Goal: Task Accomplishment & Management: Complete application form

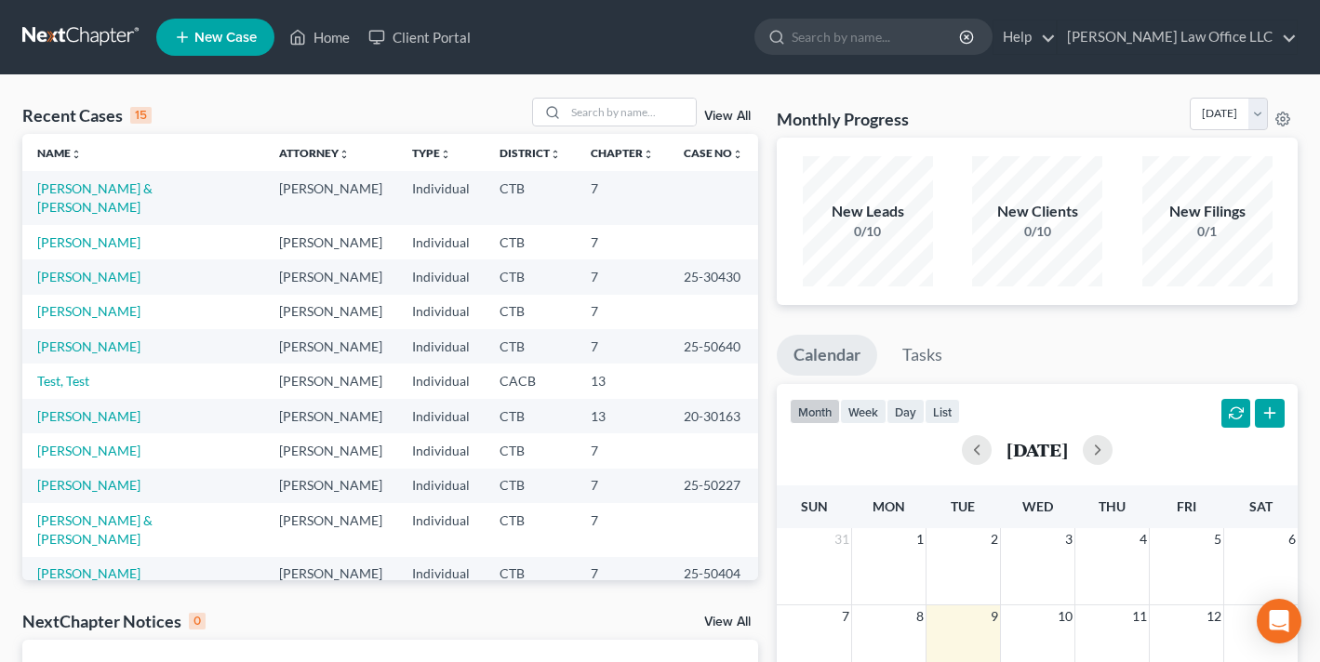
click at [141, 179] on td "[PERSON_NAME] & [PERSON_NAME]" at bounding box center [143, 197] width 242 height 53
click at [142, 186] on link "[PERSON_NAME] & [PERSON_NAME]" at bounding box center [94, 197] width 115 height 34
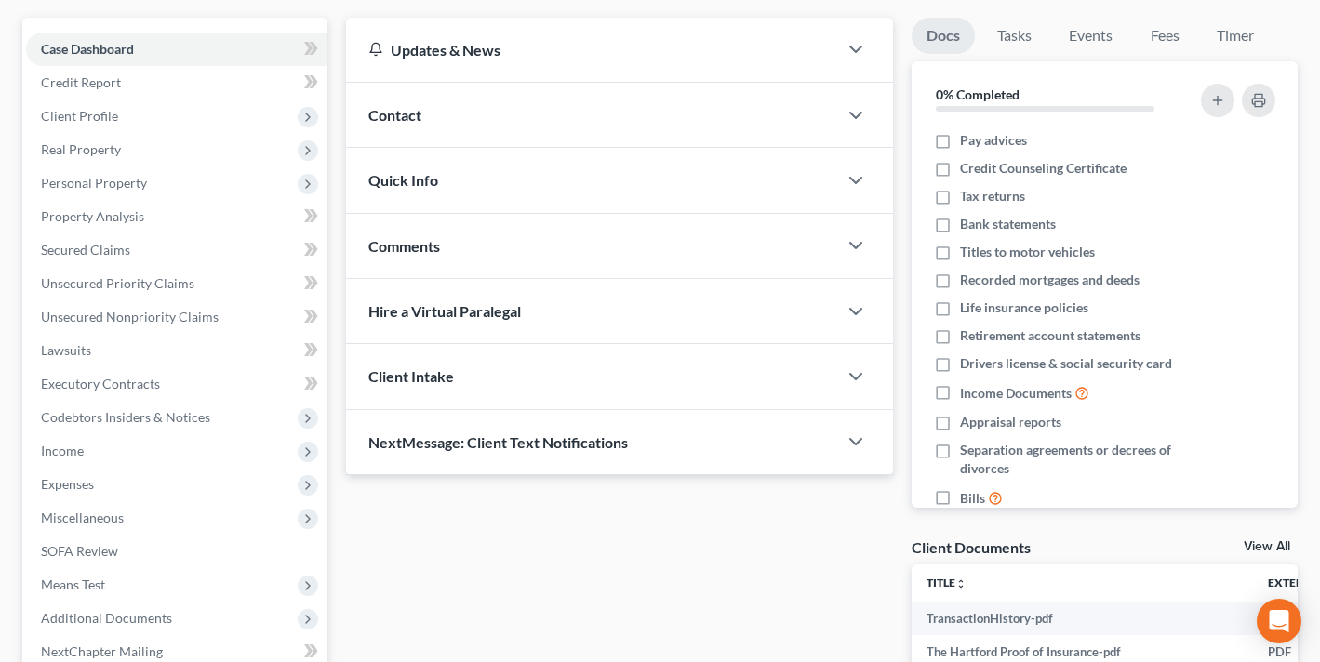
scroll to position [163, 0]
click at [109, 159] on span "Real Property" at bounding box center [176, 147] width 301 height 33
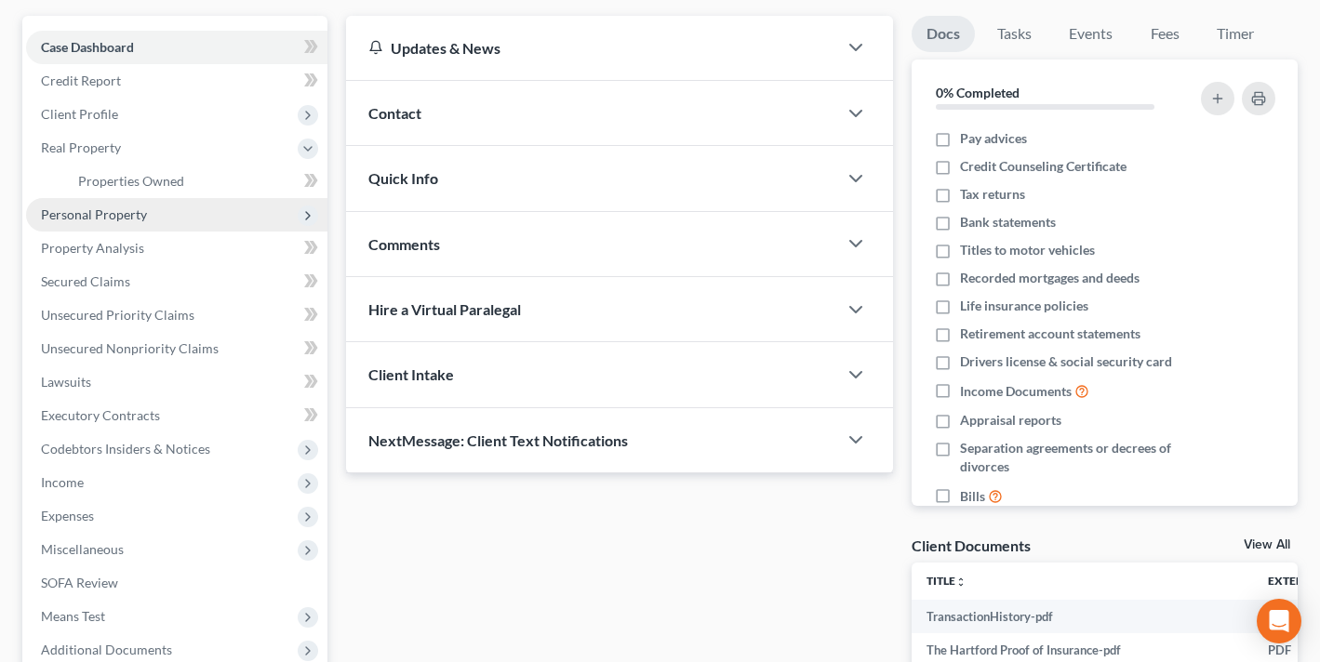
click at [121, 212] on span "Personal Property" at bounding box center [94, 214] width 106 height 16
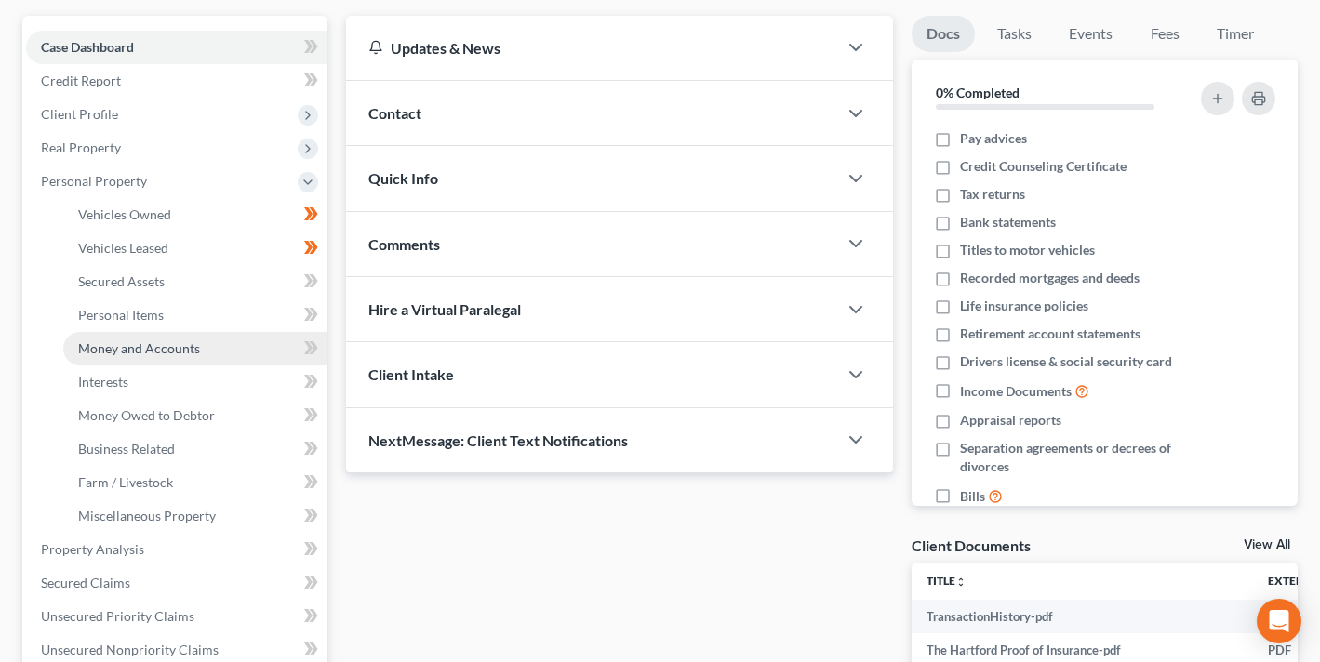
click at [164, 351] on span "Money and Accounts" at bounding box center [139, 348] width 122 height 16
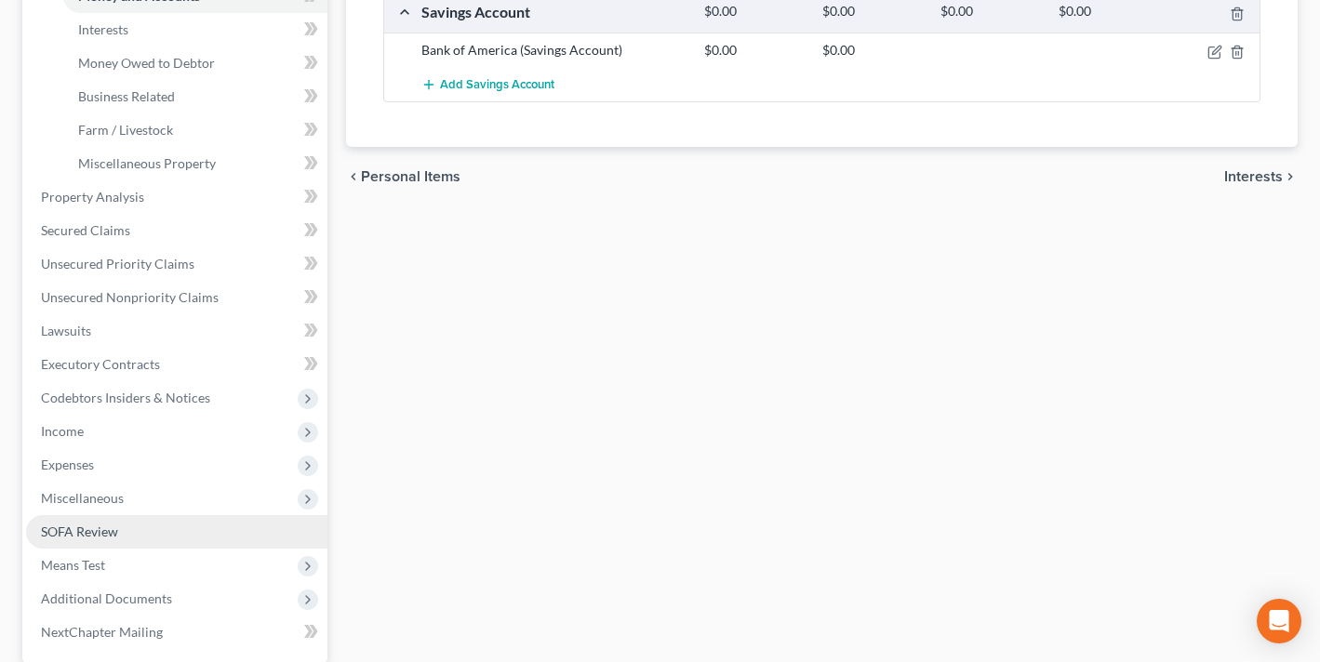
scroll to position [518, 0]
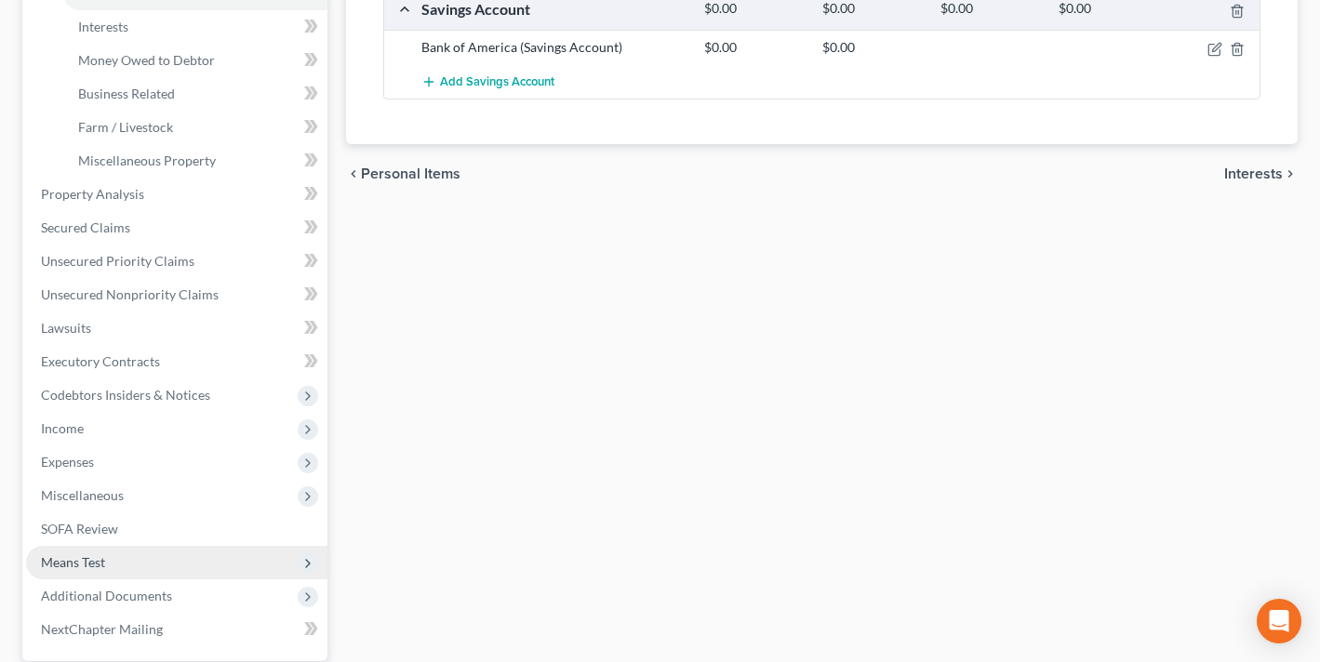
click at [126, 561] on span "Means Test" at bounding box center [176, 562] width 301 height 33
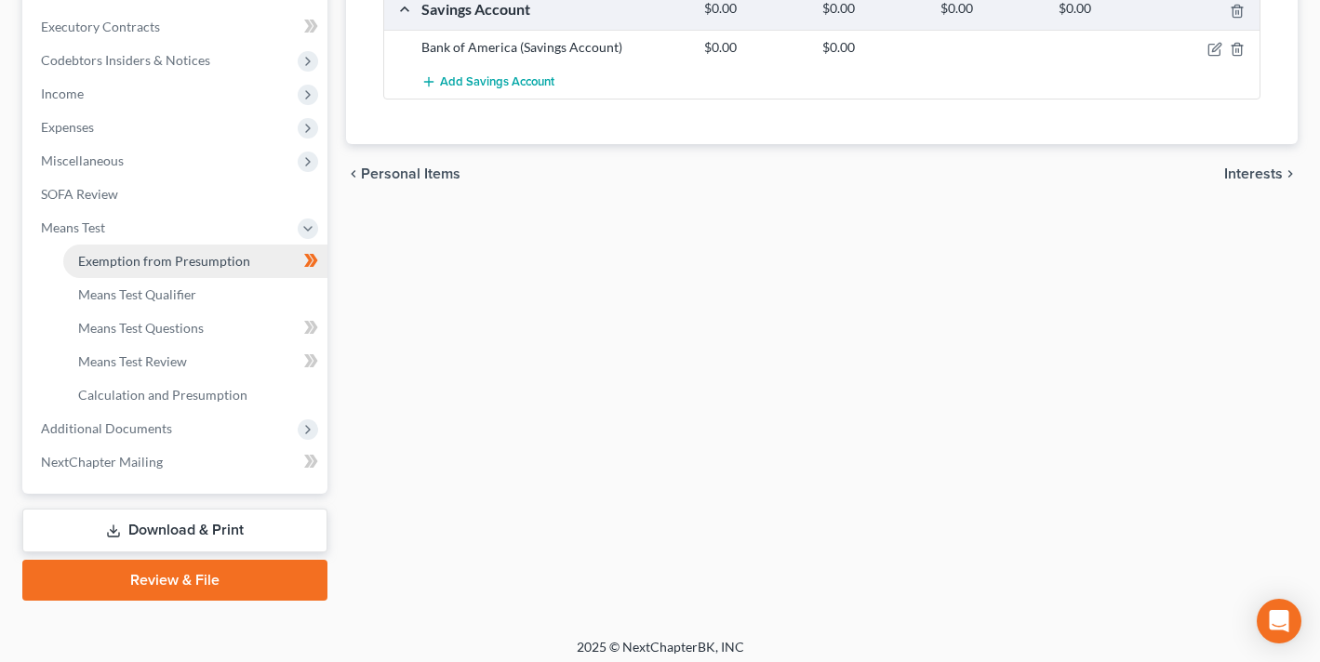
click at [170, 267] on span "Exemption from Presumption" at bounding box center [164, 261] width 172 height 16
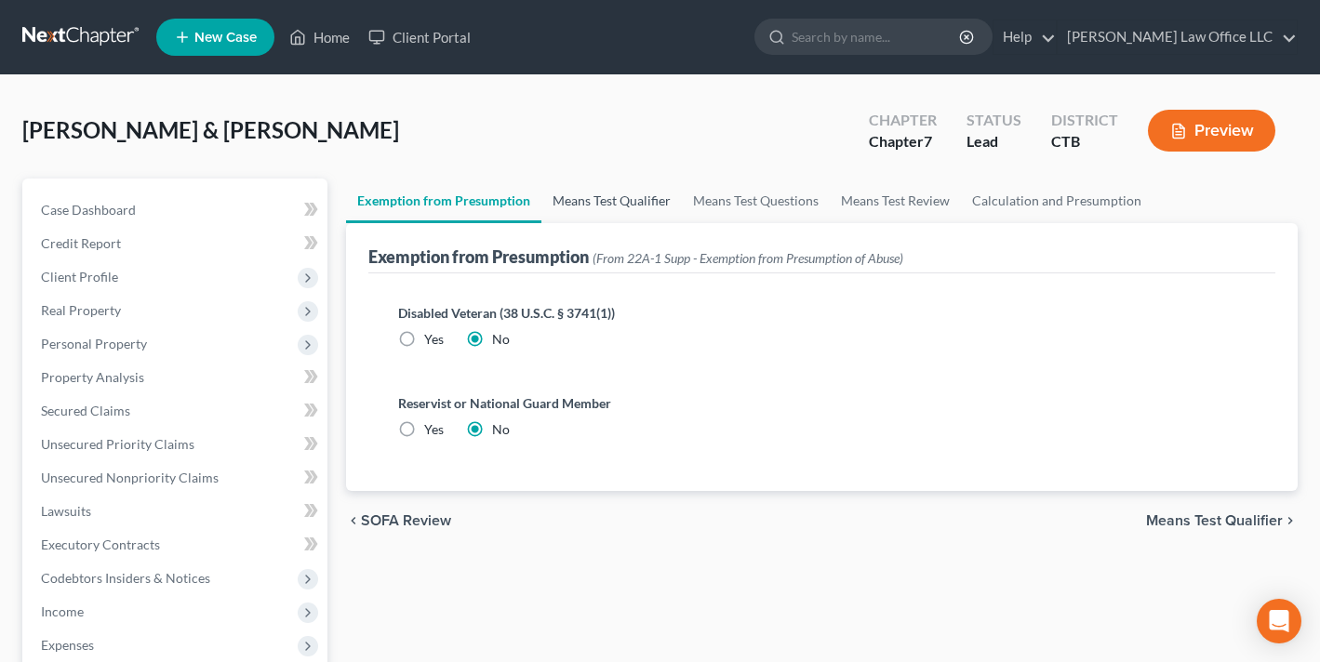
click at [598, 199] on link "Means Test Qualifier" at bounding box center [611, 201] width 140 height 45
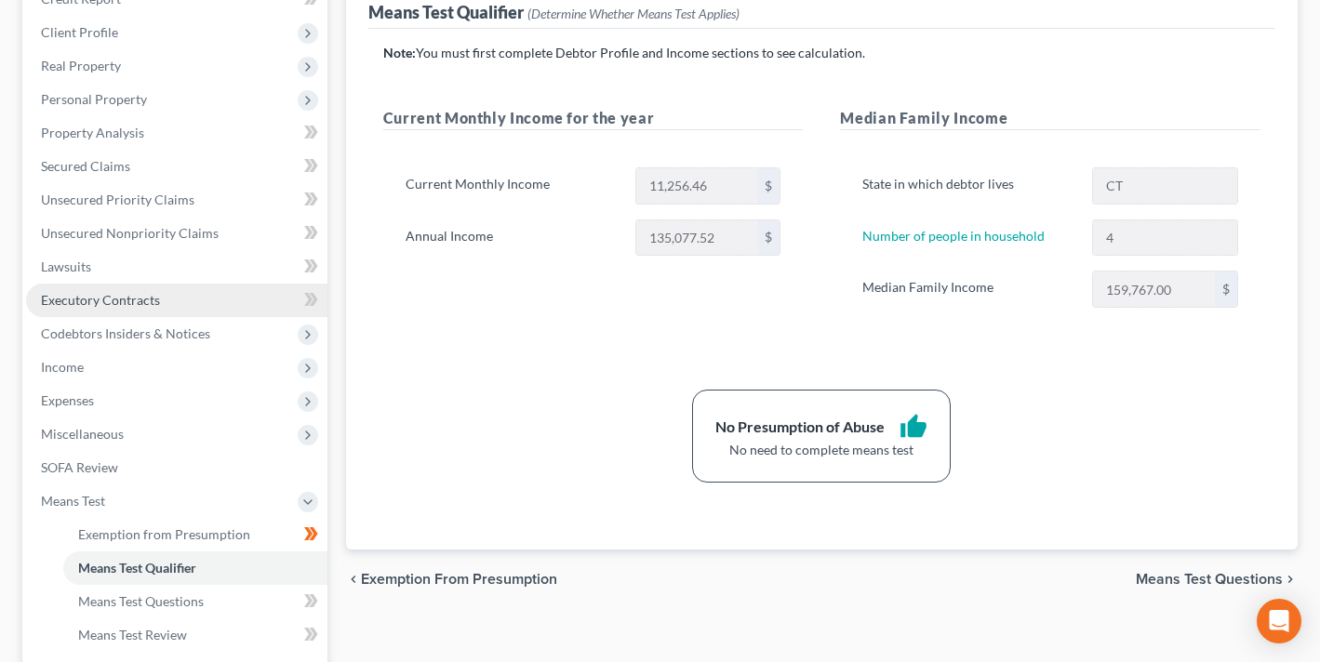
scroll to position [259, 0]
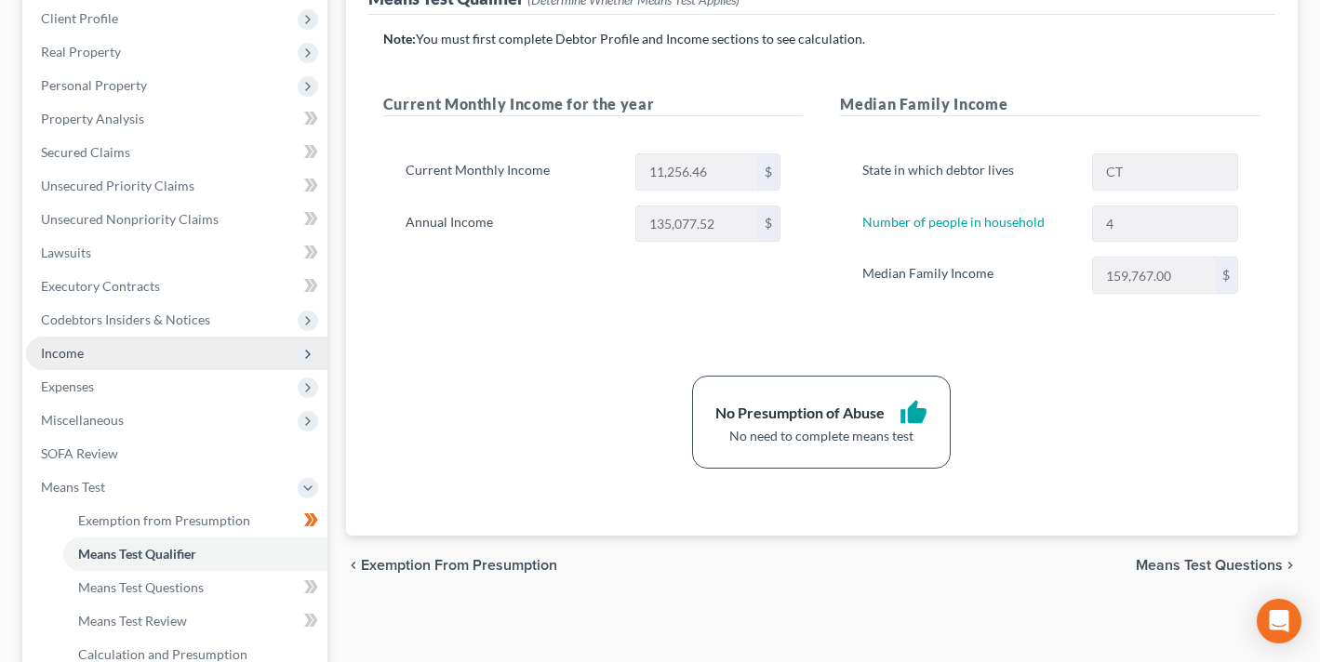
click at [110, 345] on span "Income" at bounding box center [176, 353] width 301 height 33
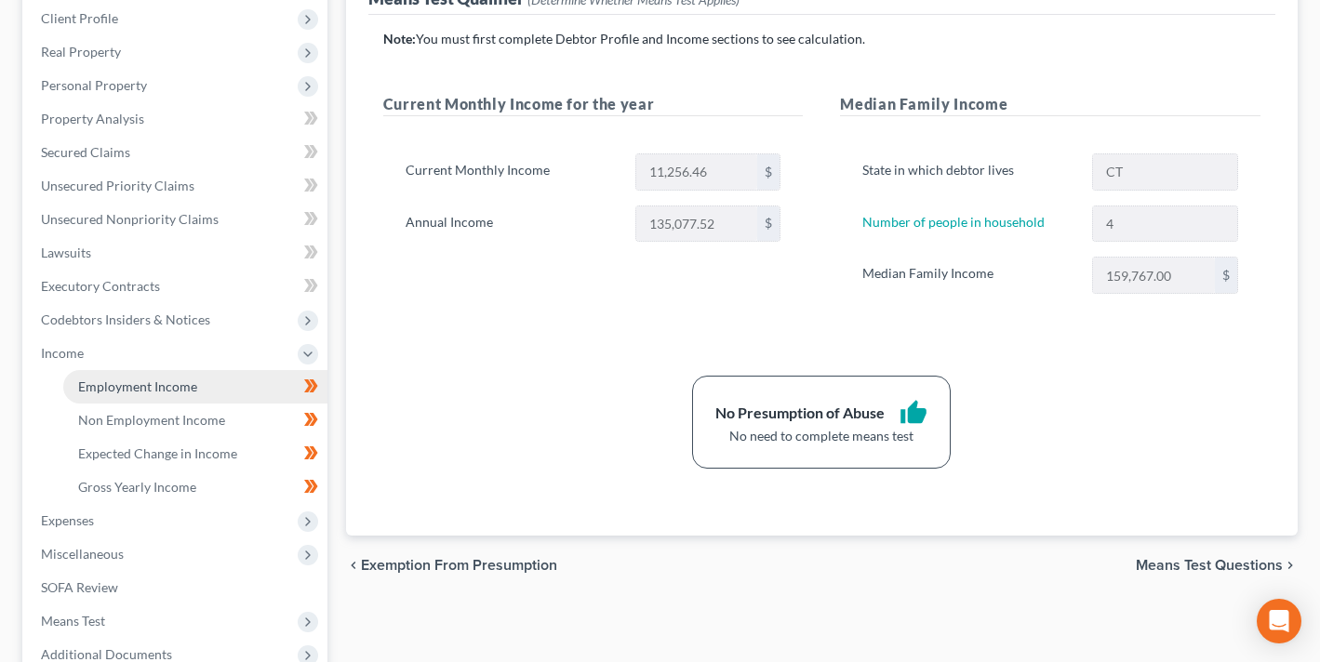
click at [163, 380] on span "Employment Income" at bounding box center [137, 386] width 119 height 16
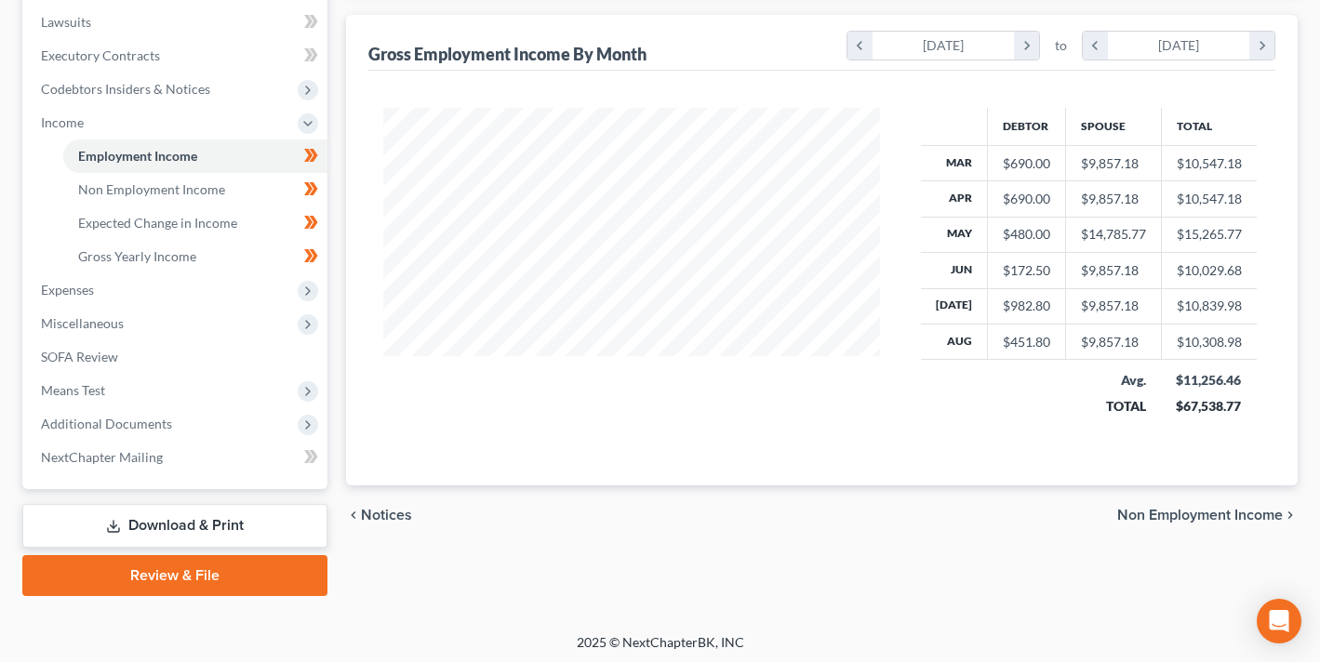
scroll to position [492, 0]
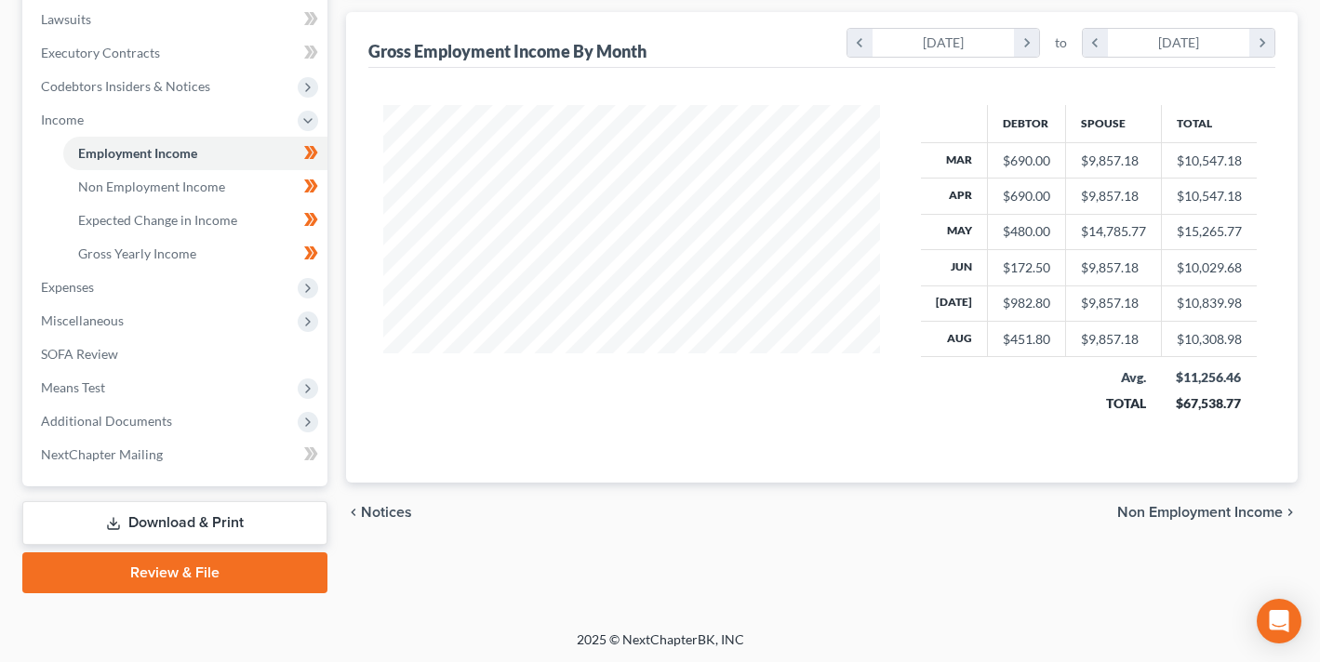
click at [1211, 515] on span "Non Employment Income" at bounding box center [1200, 512] width 166 height 15
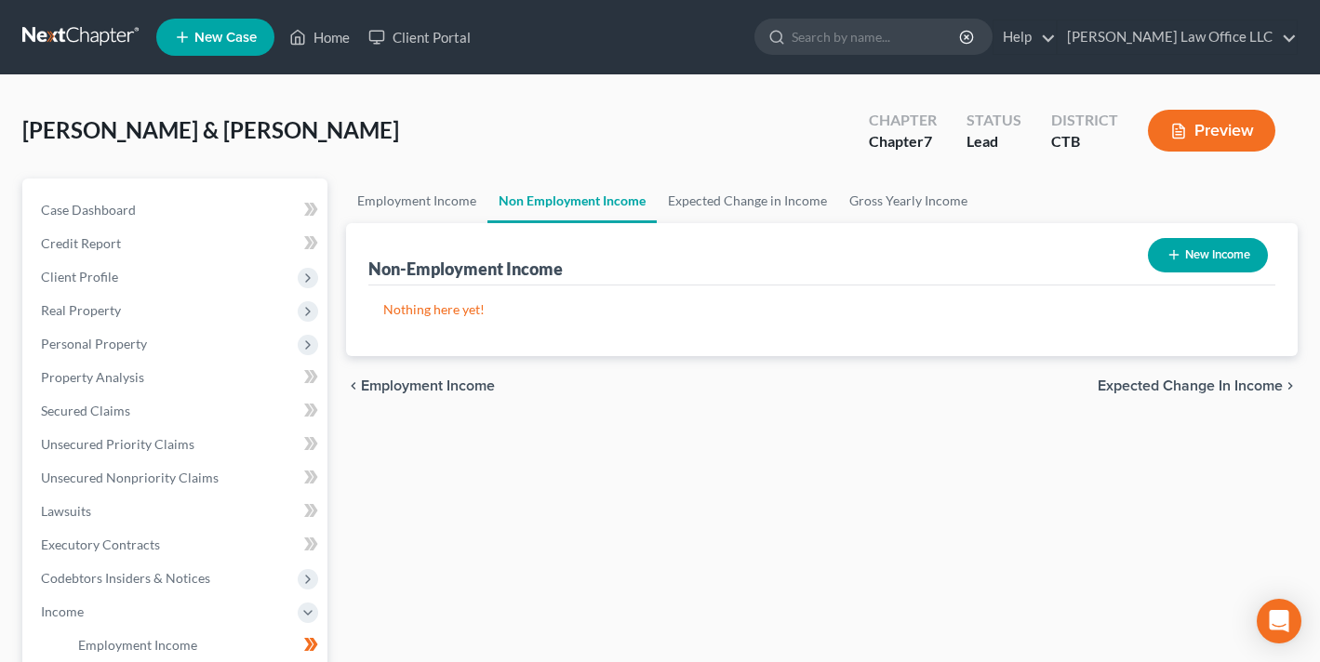
click at [421, 382] on span "Employment Income" at bounding box center [428, 385] width 134 height 15
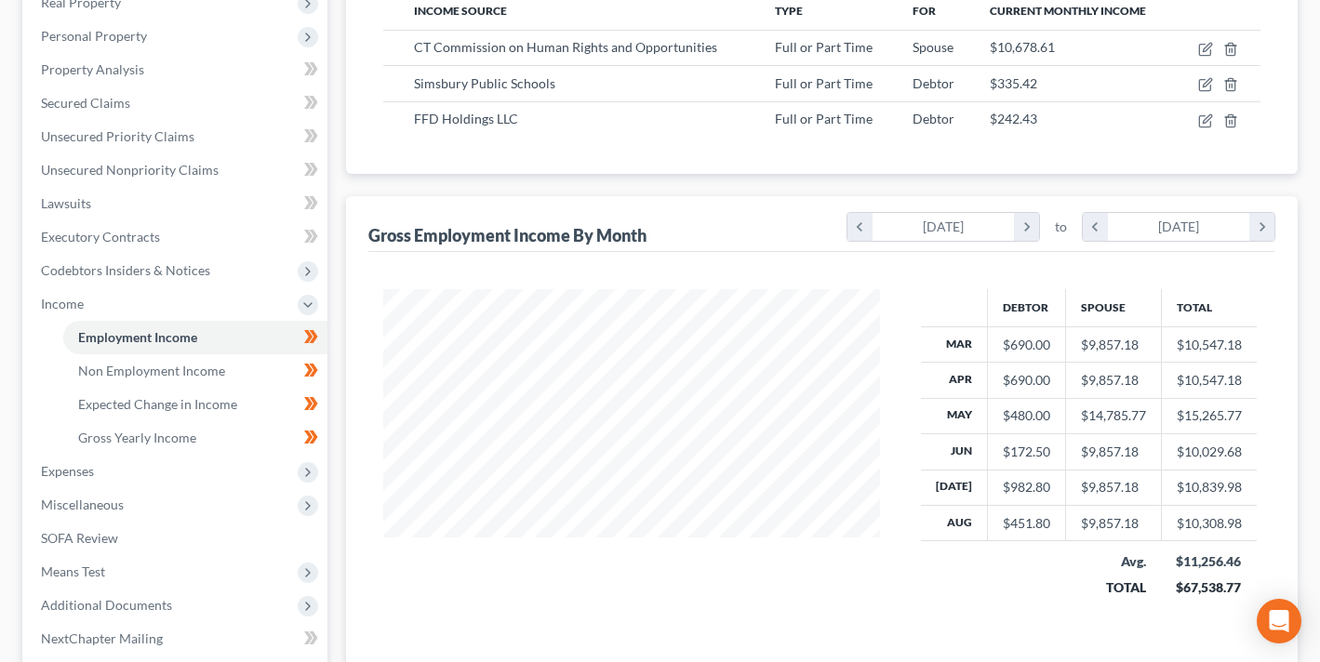
scroll to position [309, 0]
click at [1208, 120] on icon "button" at bounding box center [1205, 120] width 15 height 15
select select "0"
select select "3"
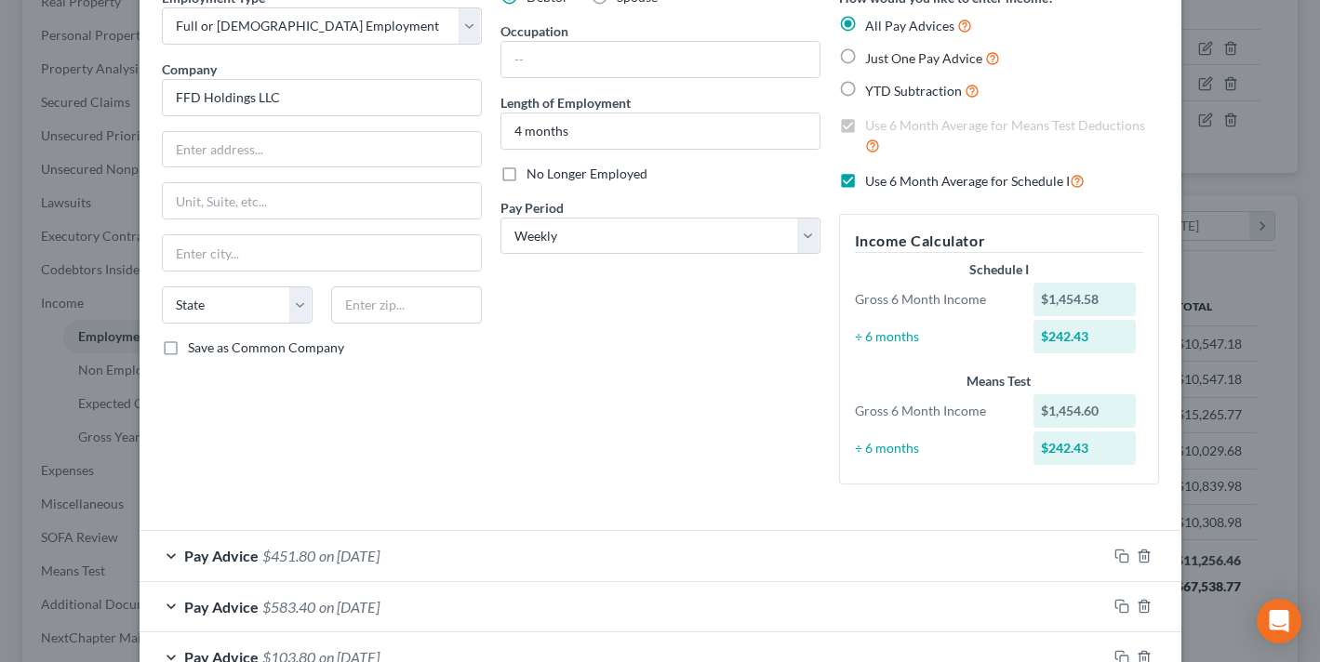
scroll to position [0, 0]
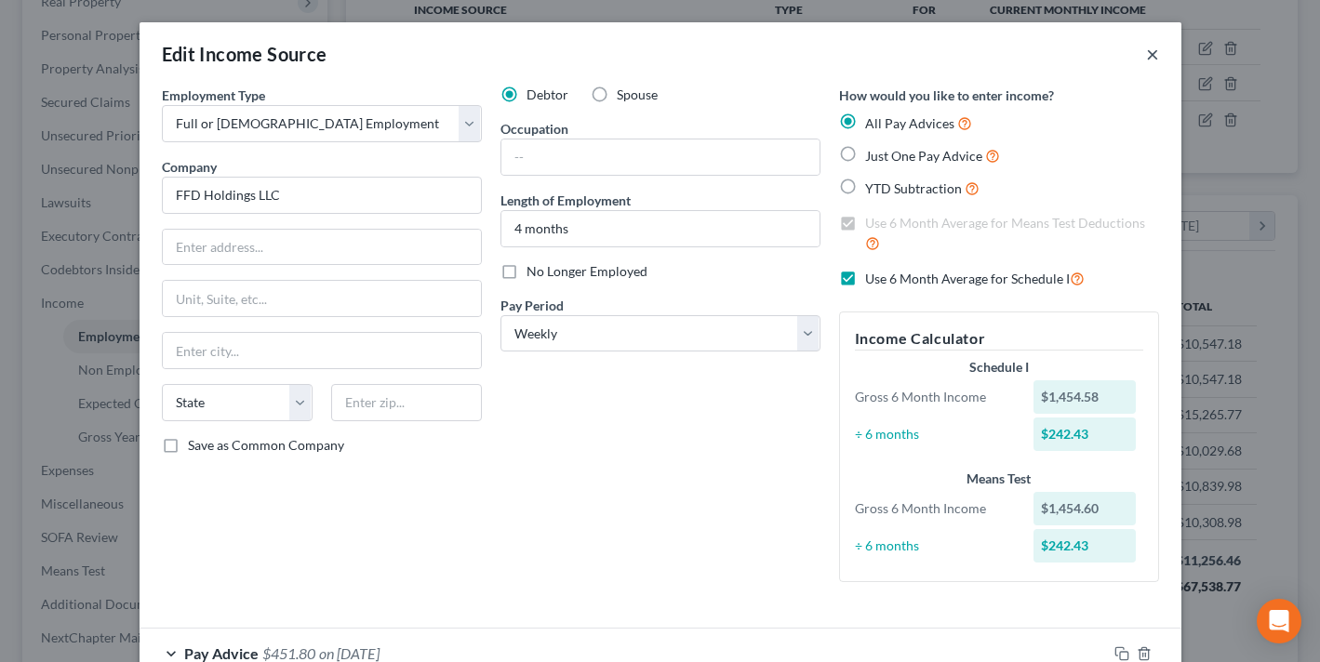
click at [1151, 46] on button "×" at bounding box center [1152, 54] width 13 height 22
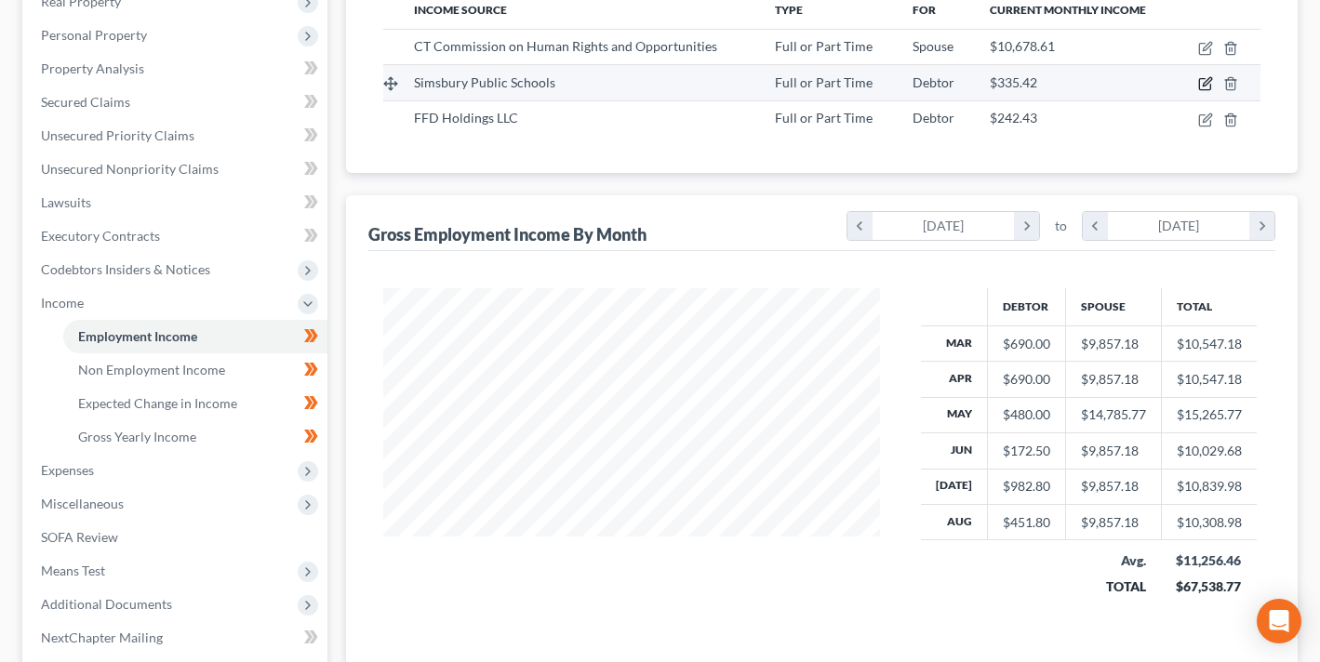
click at [1206, 78] on icon "button" at bounding box center [1205, 83] width 15 height 15
select select "0"
select select "6"
select select "2"
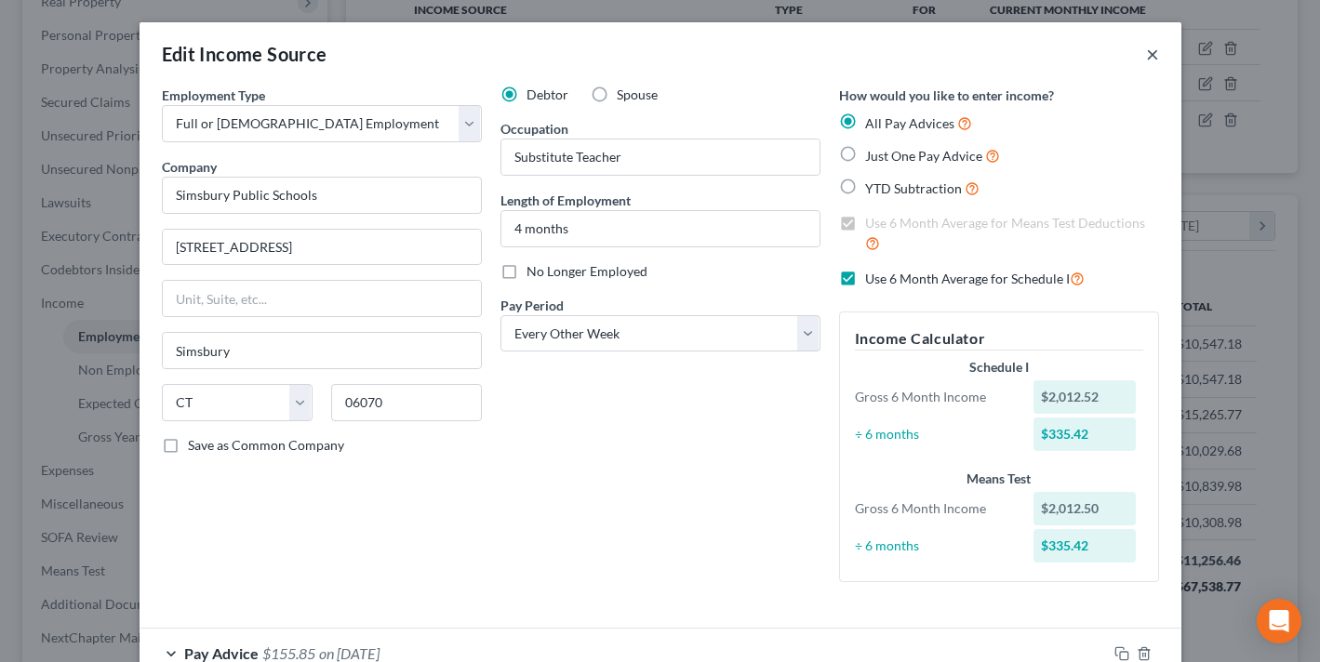
click at [1151, 59] on button "×" at bounding box center [1152, 54] width 13 height 22
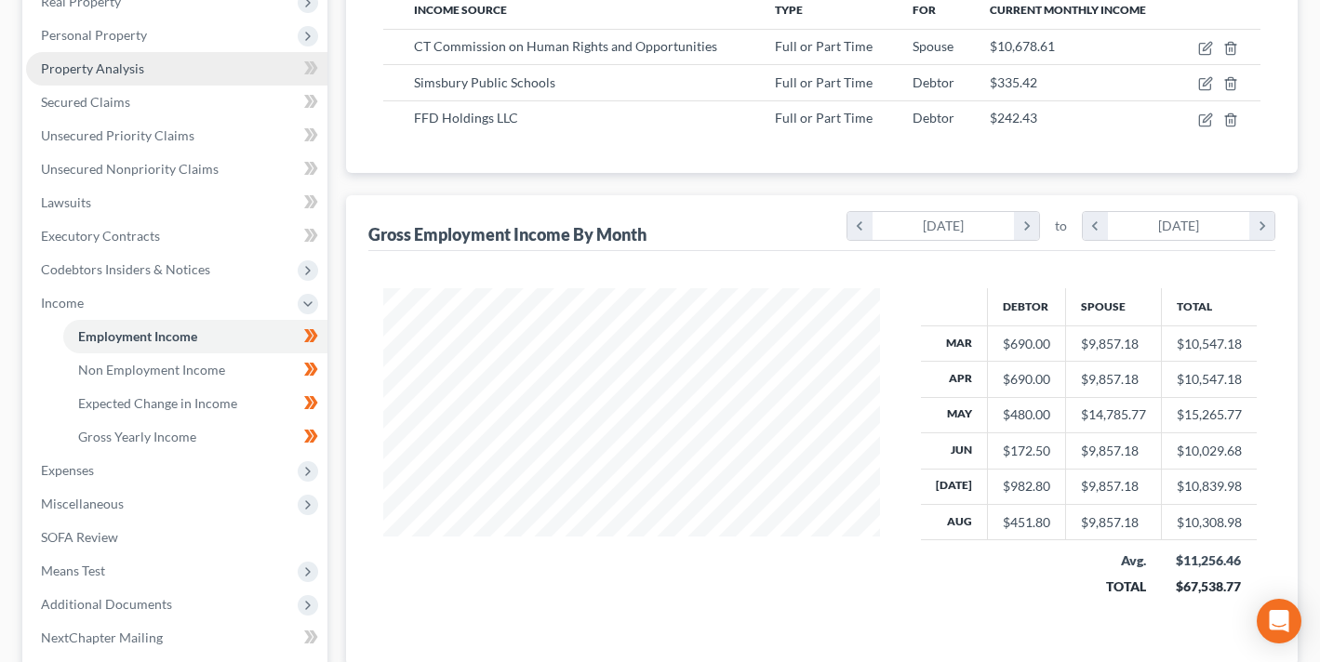
click at [140, 72] on span "Property Analysis" at bounding box center [92, 68] width 103 height 16
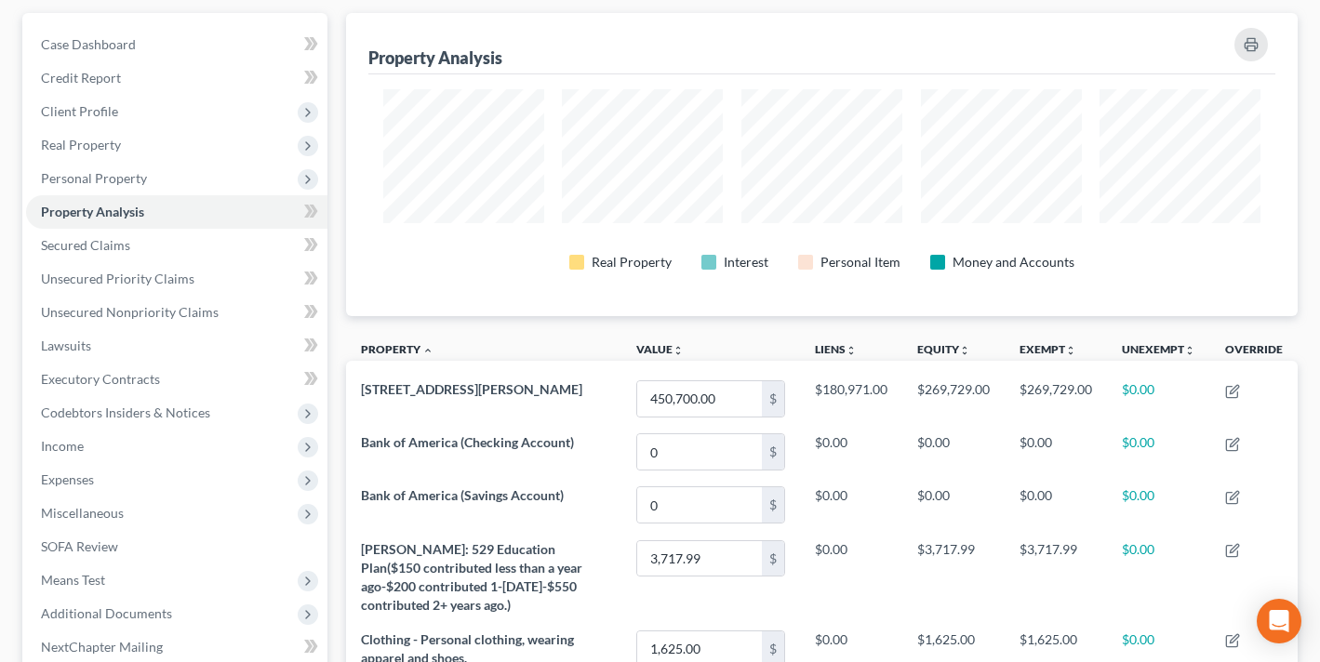
scroll to position [141, 0]
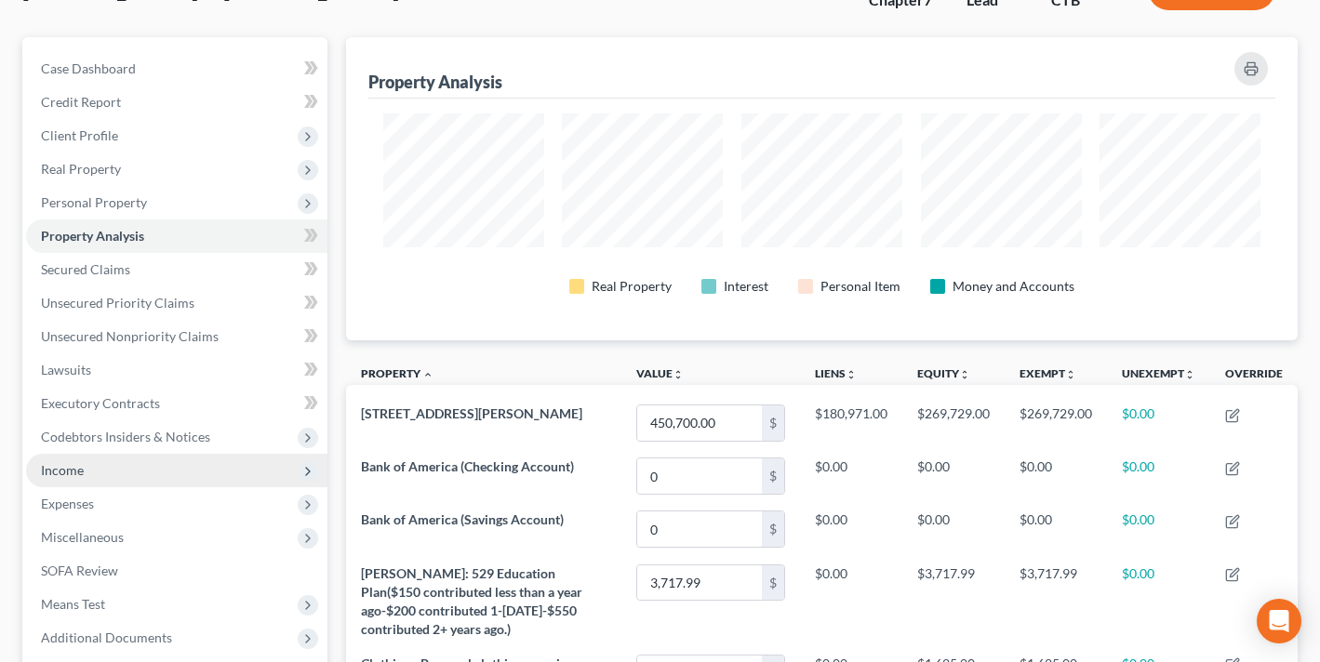
click at [91, 459] on span "Income" at bounding box center [176, 470] width 301 height 33
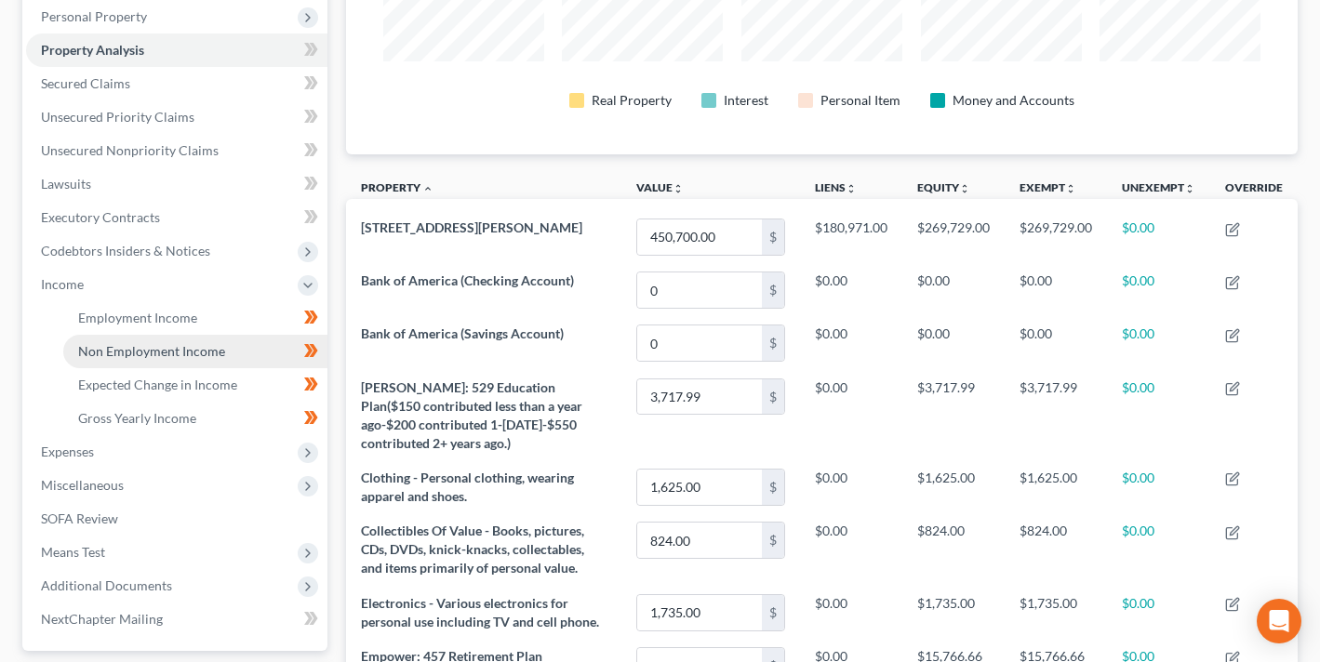
scroll to position [328, 0]
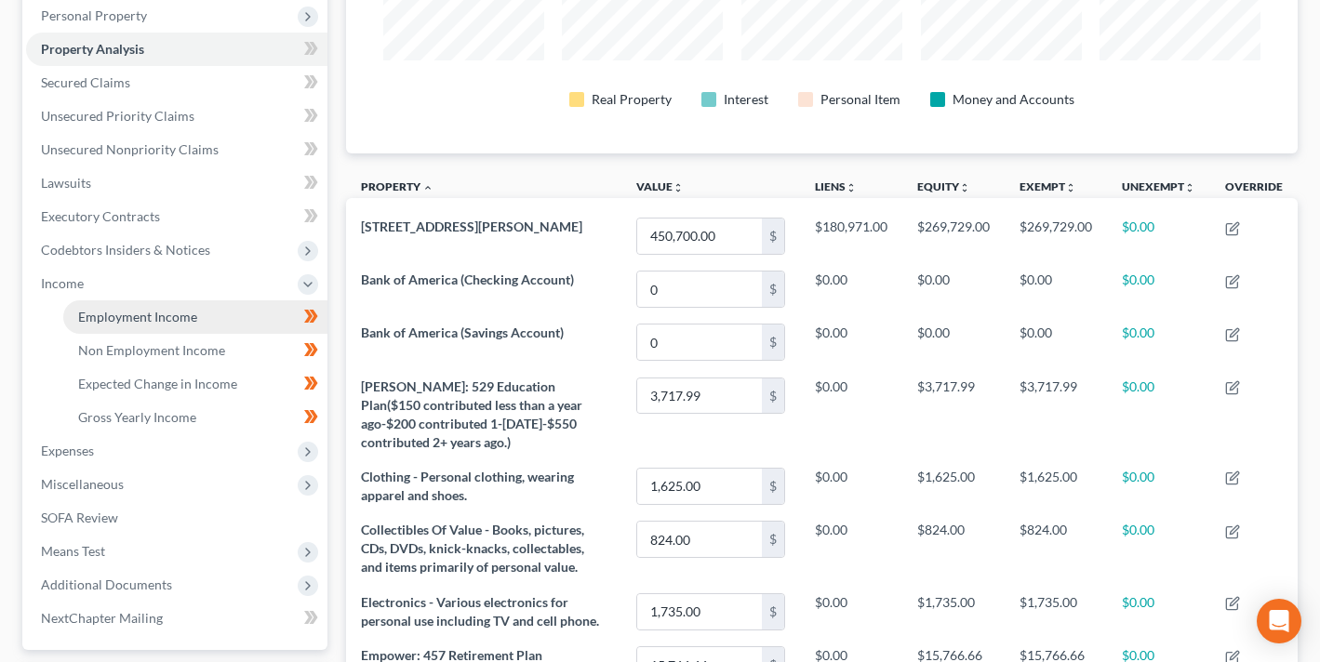
click at [168, 313] on span "Employment Income" at bounding box center [137, 317] width 119 height 16
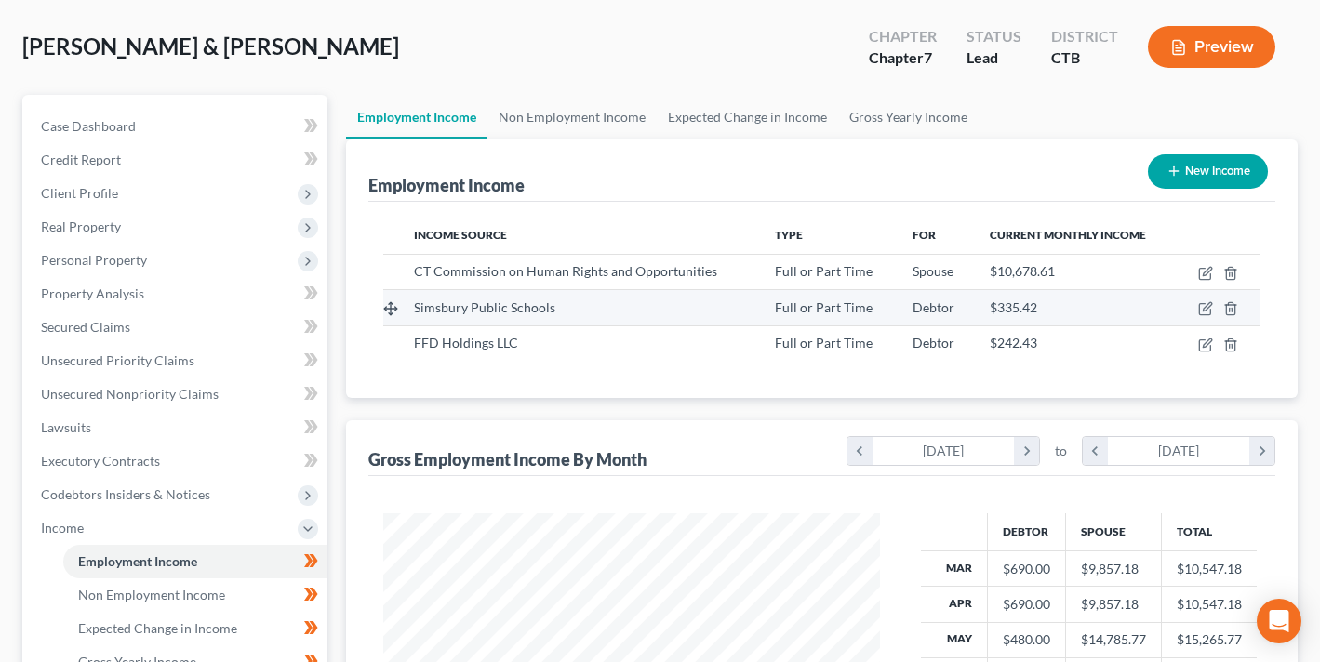
scroll to position [42, 0]
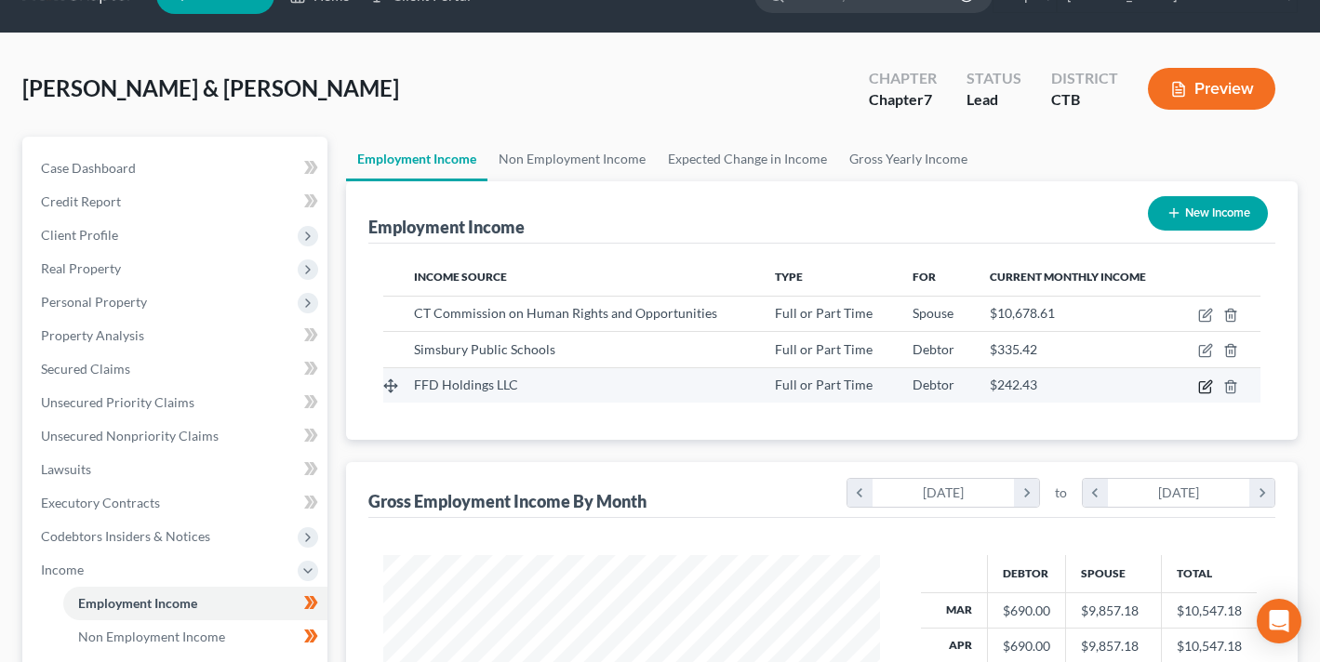
click at [1210, 387] on icon "button" at bounding box center [1204, 386] width 11 height 11
select select "0"
select select "3"
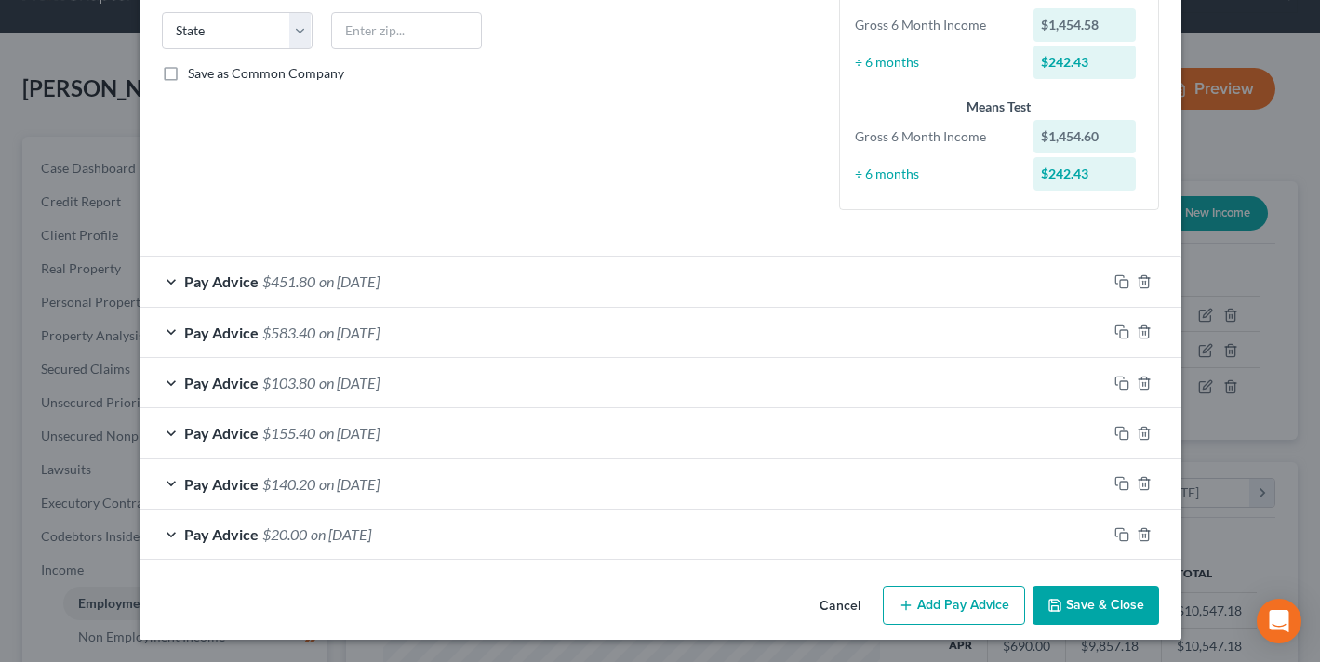
scroll to position [0, 0]
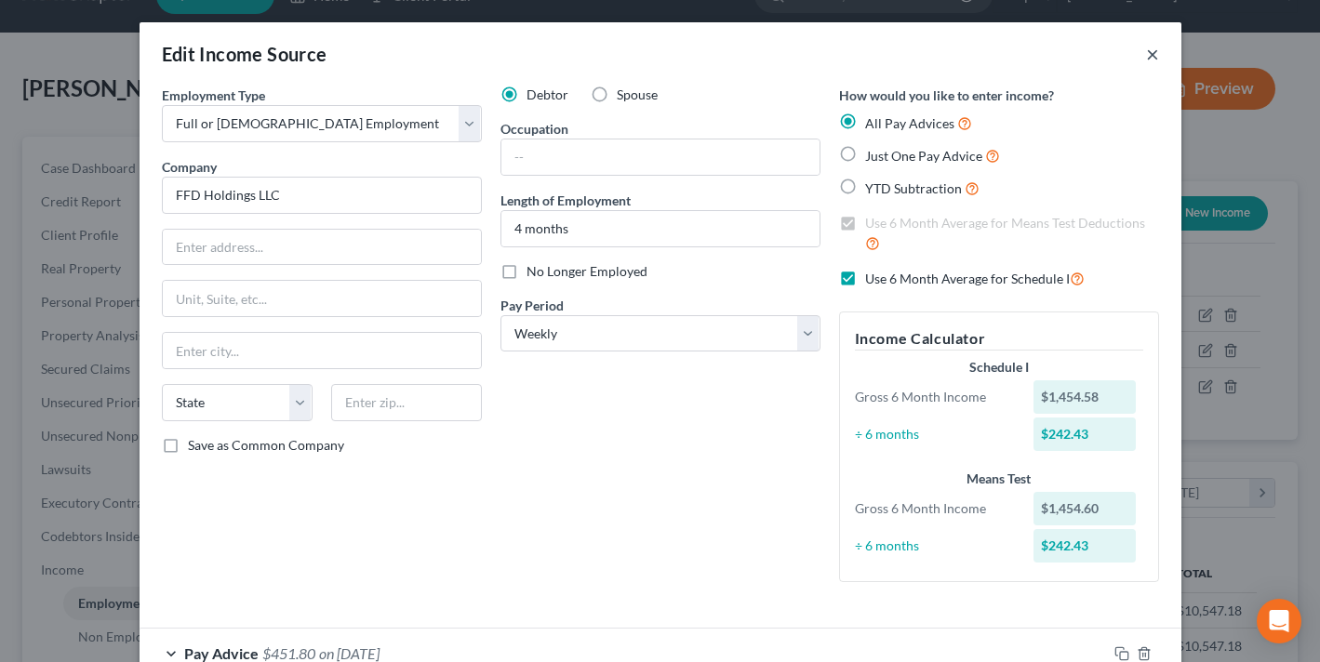
click at [1153, 53] on button "×" at bounding box center [1152, 54] width 13 height 22
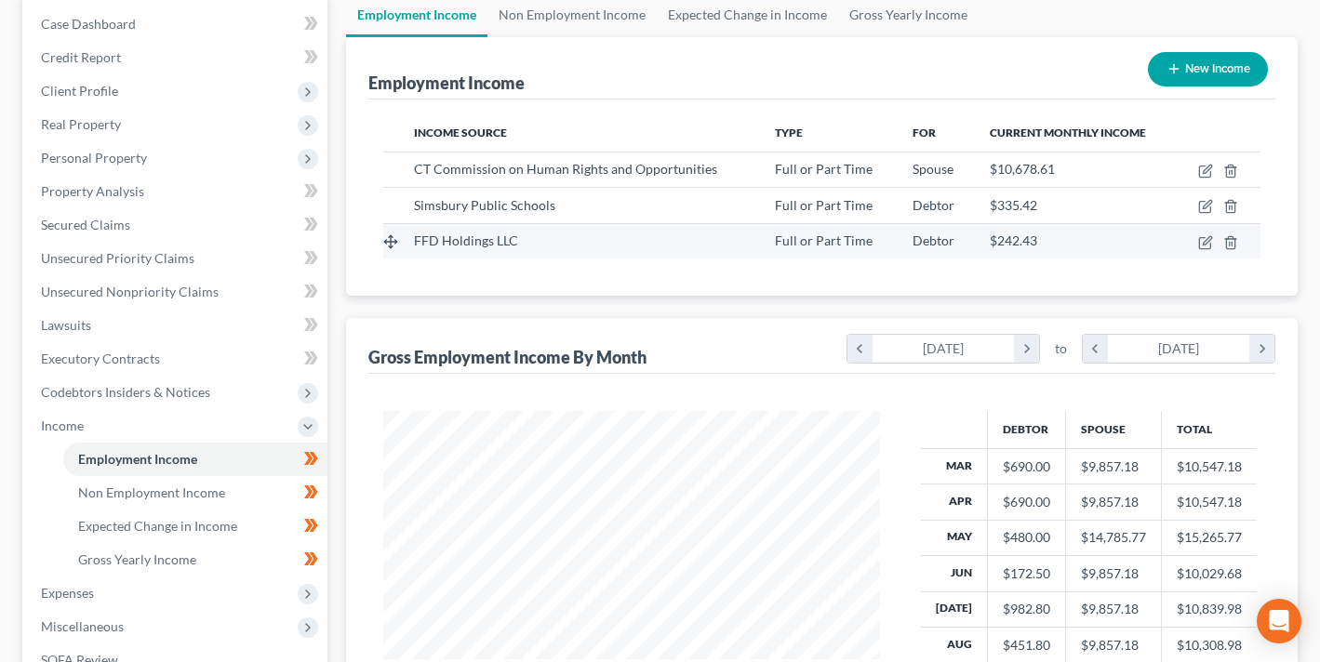
scroll to position [200, 0]
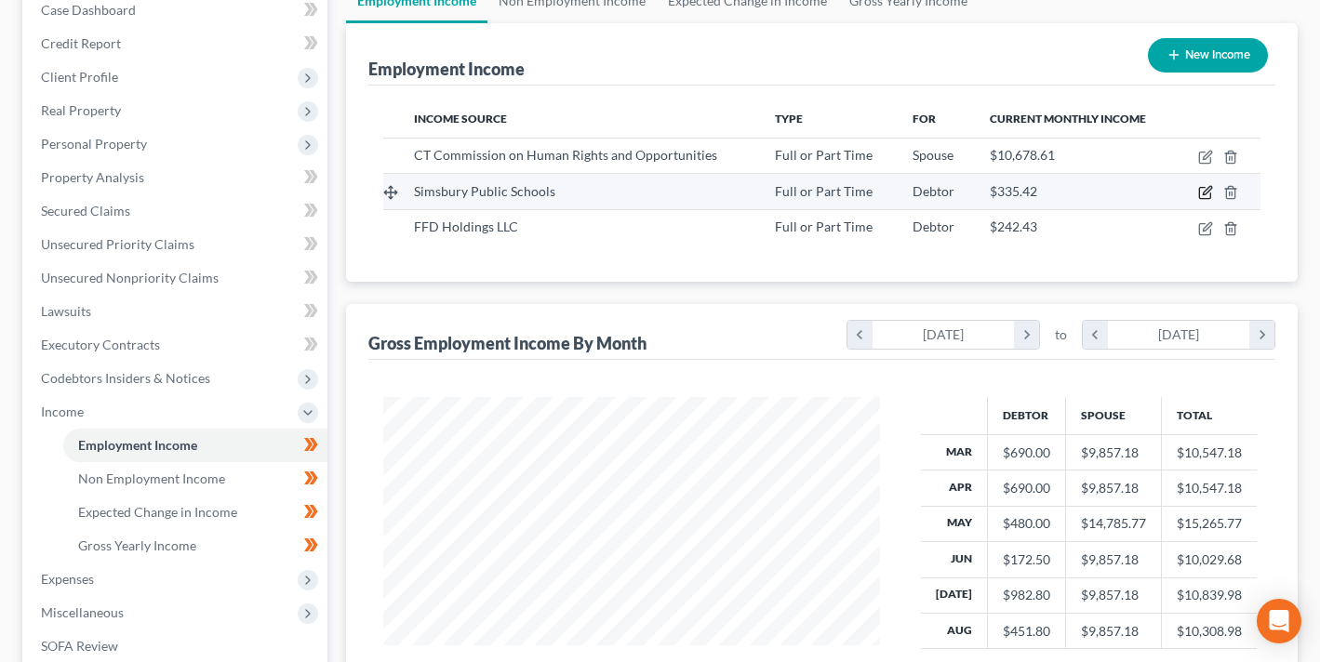
click at [1201, 191] on icon "button" at bounding box center [1205, 192] width 15 height 15
select select "0"
select select "6"
select select "2"
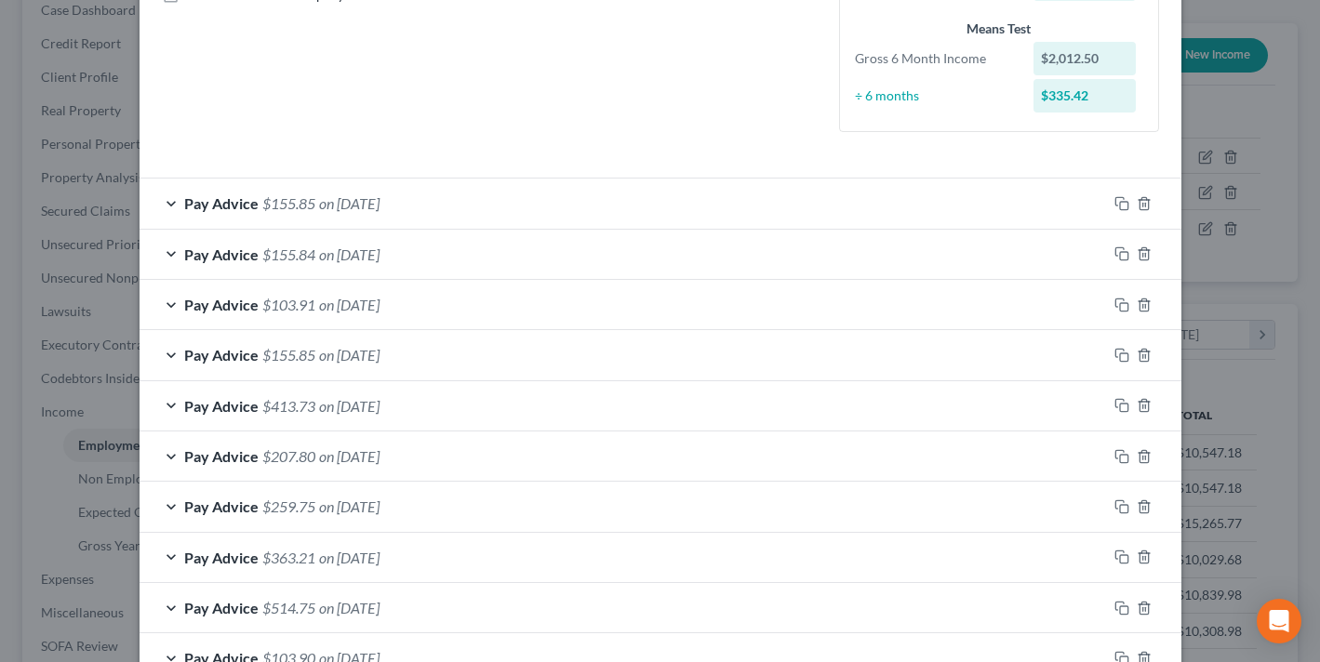
scroll to position [451, 0]
click at [360, 206] on span "on [DATE]" at bounding box center [349, 202] width 60 height 18
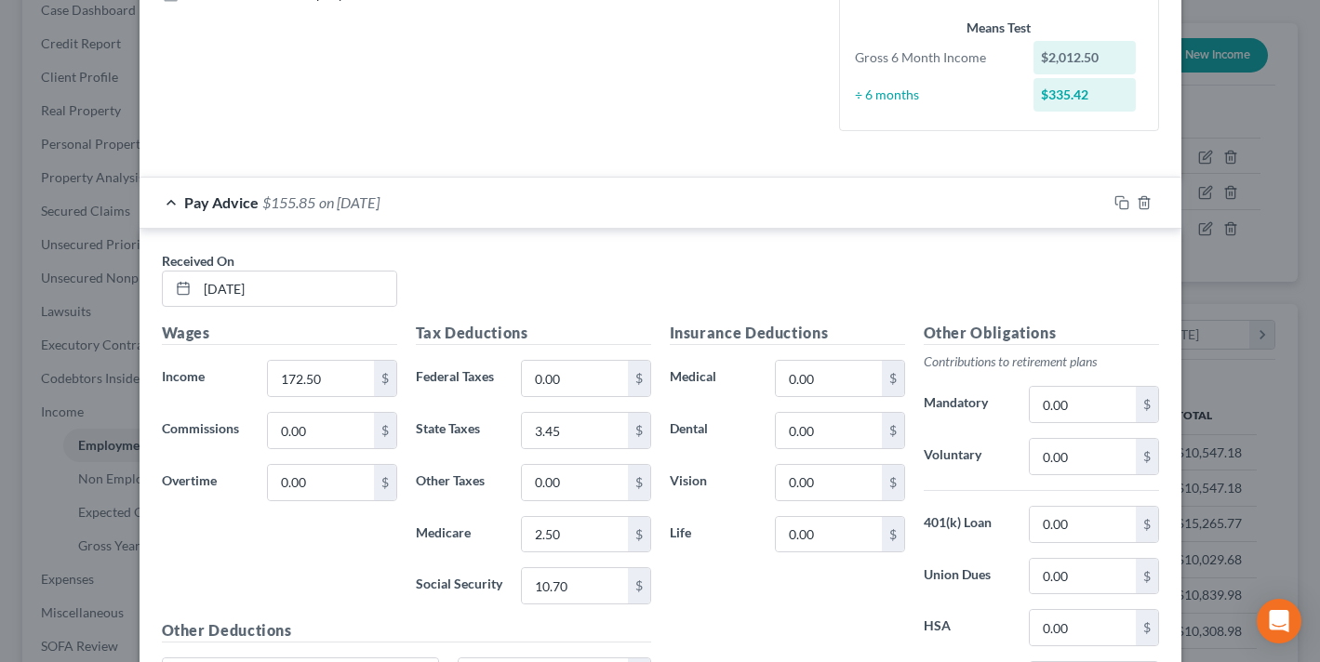
click at [360, 206] on span "on [DATE]" at bounding box center [349, 202] width 60 height 18
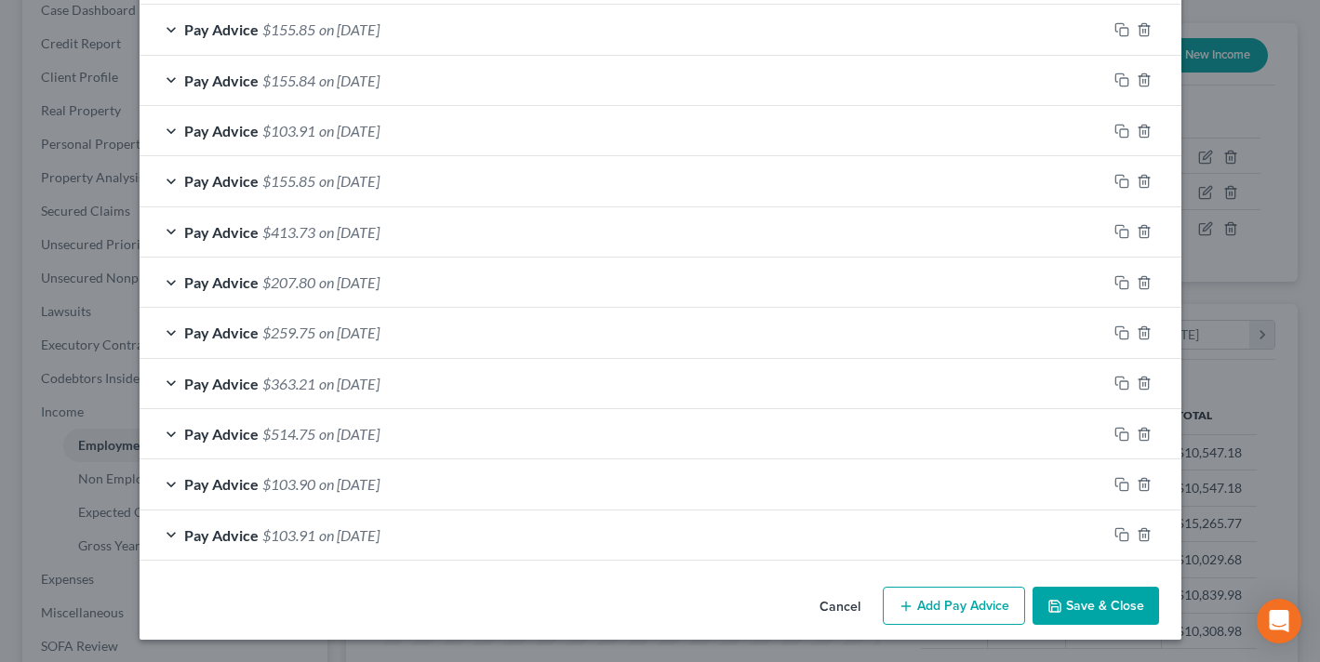
scroll to position [0, 0]
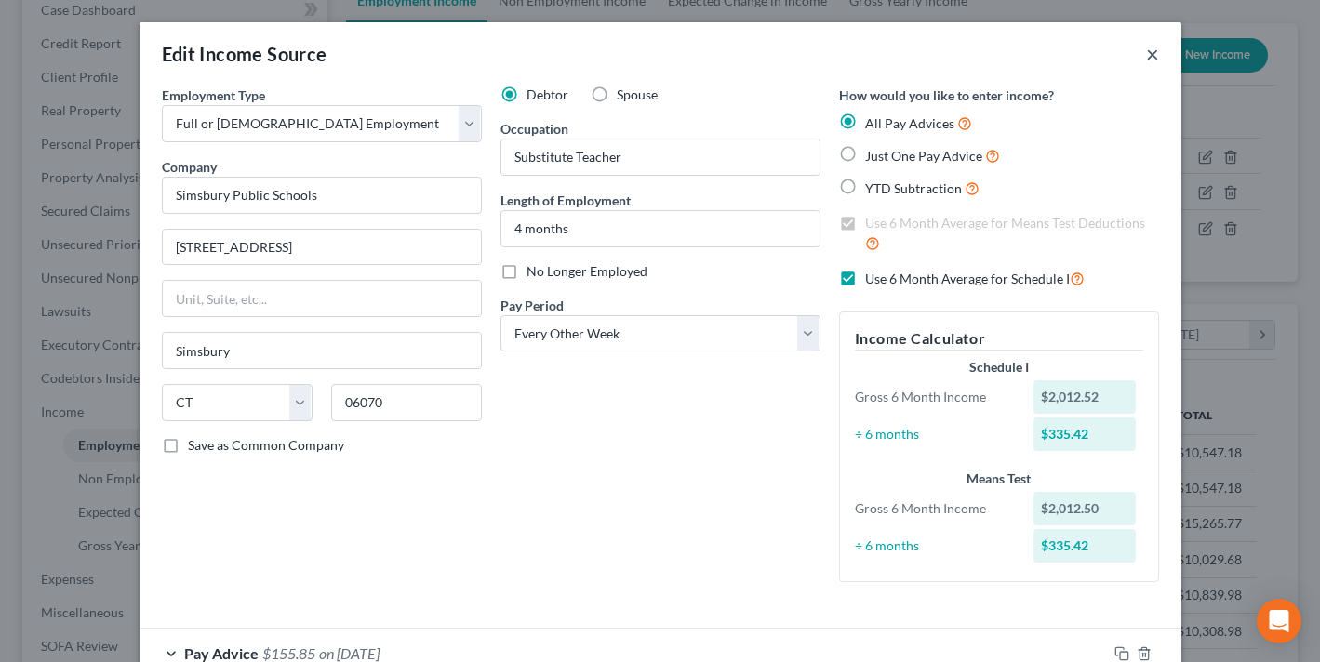
click at [1158, 47] on button "×" at bounding box center [1152, 54] width 13 height 22
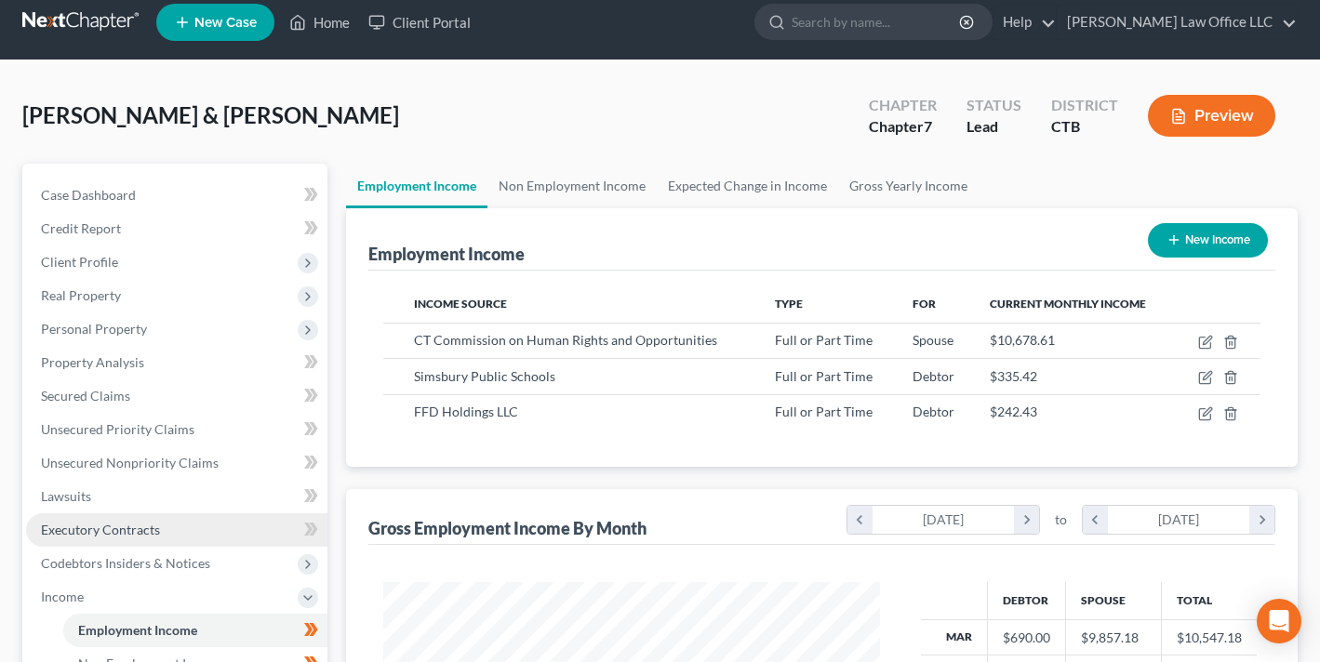
scroll to position [492, 0]
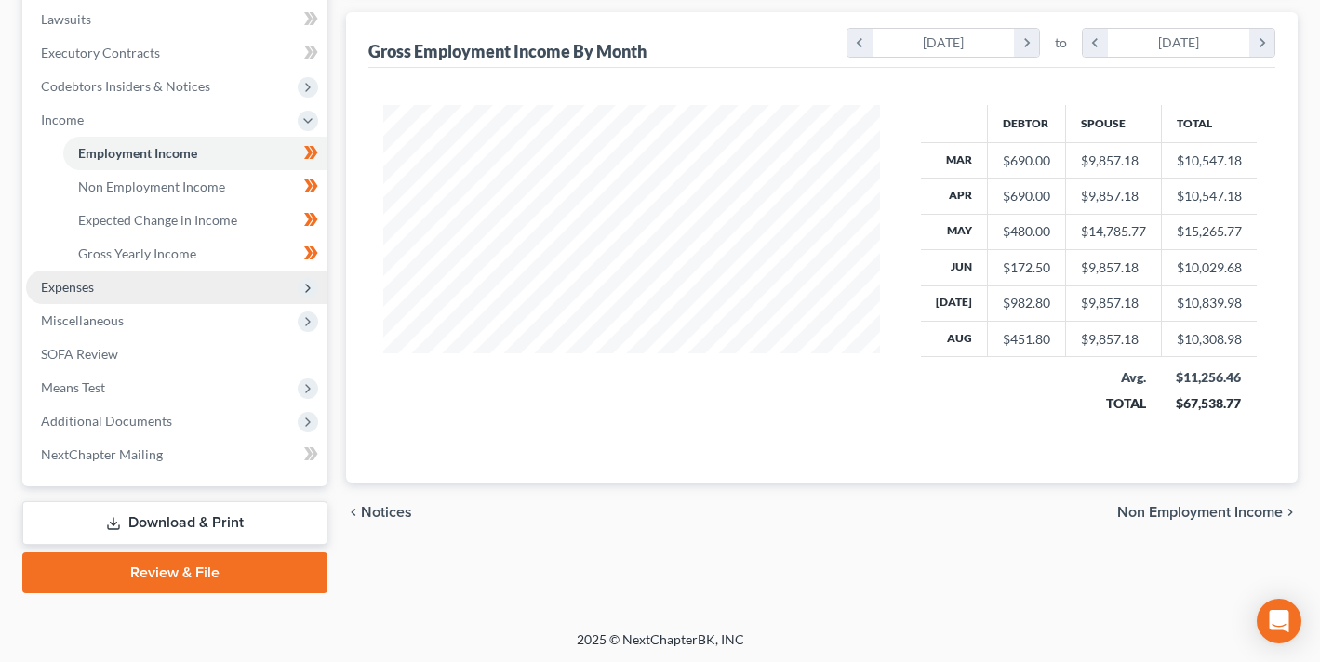
click at [116, 289] on span "Expenses" at bounding box center [176, 287] width 301 height 33
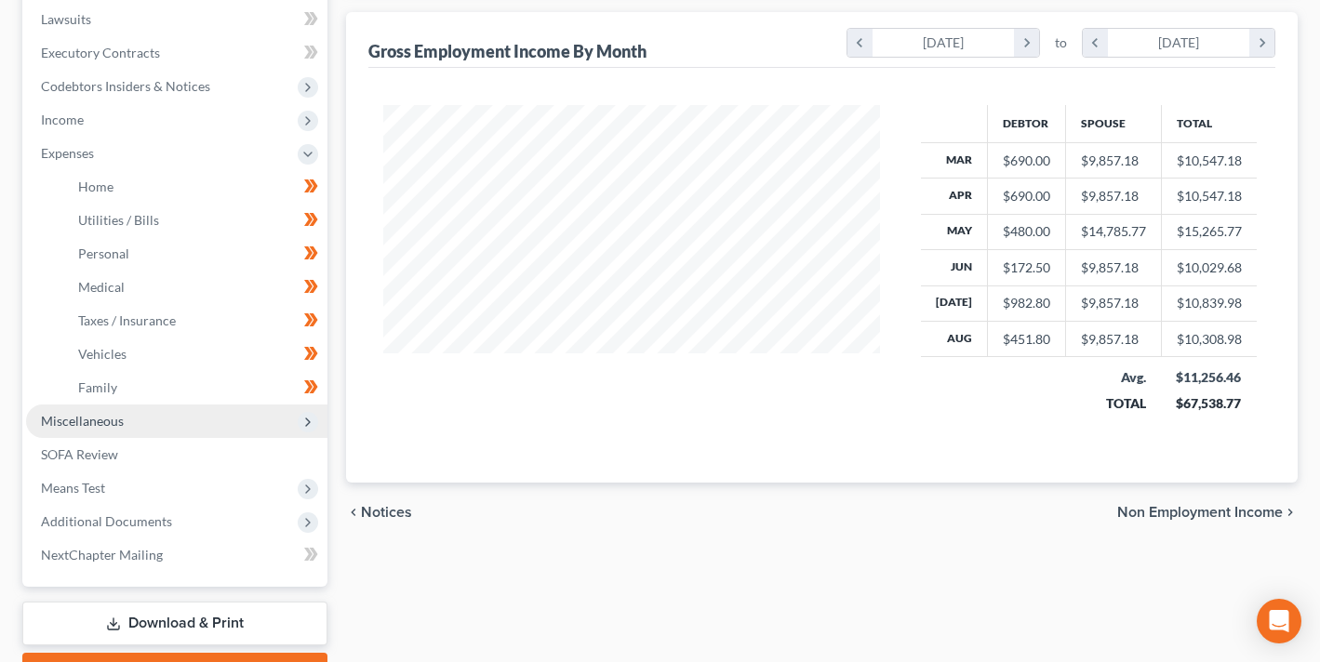
click at [163, 428] on span "Miscellaneous" at bounding box center [176, 420] width 301 height 33
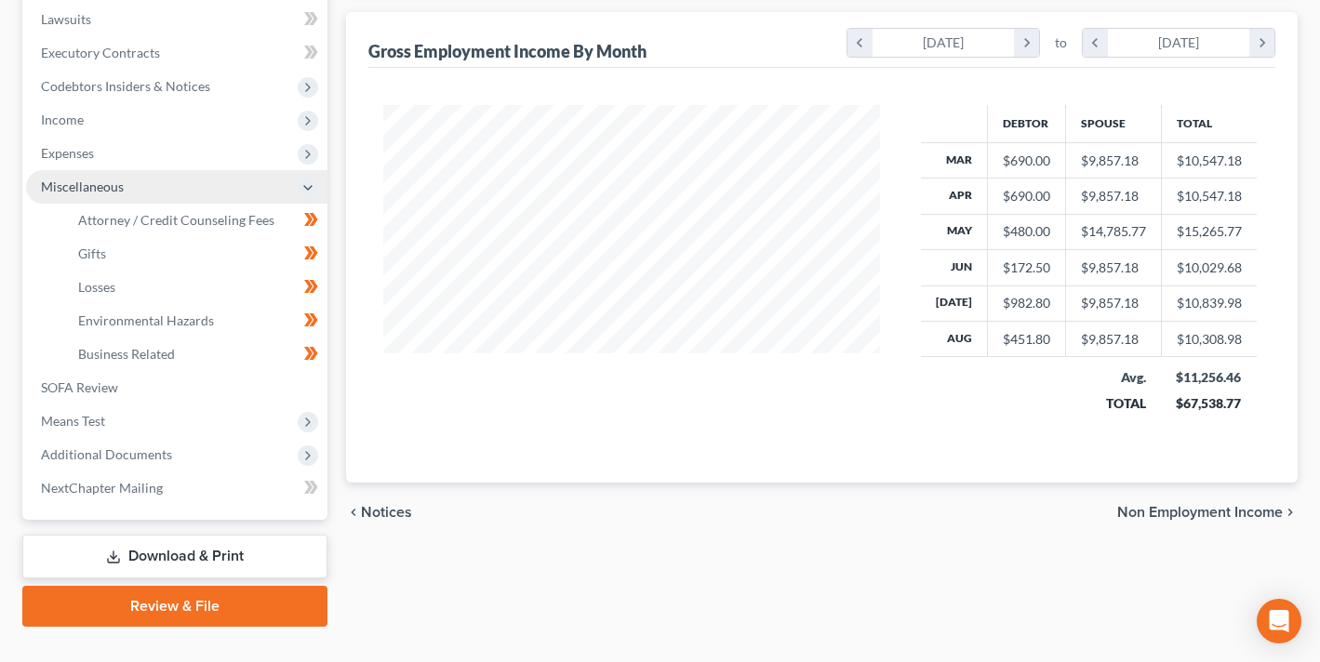
click at [236, 185] on span "Miscellaneous" at bounding box center [176, 186] width 301 height 33
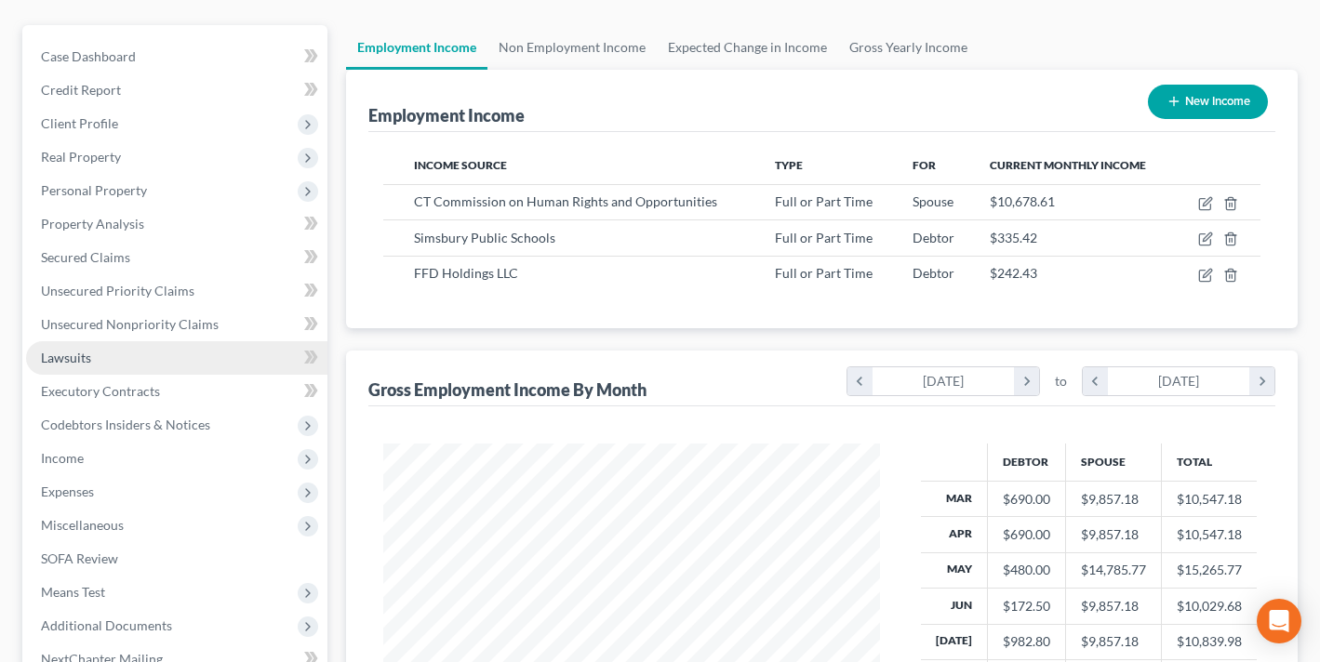
scroll to position [154, 0]
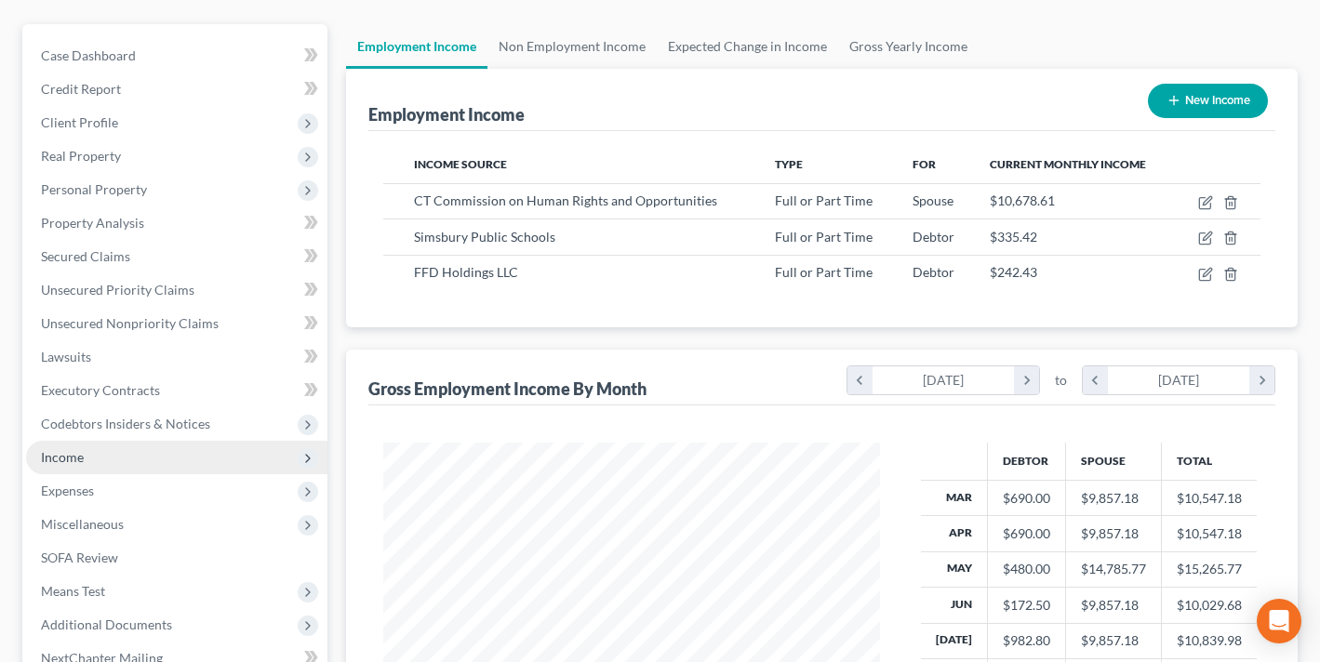
click at [314, 460] on icon at bounding box center [308, 458] width 20 height 20
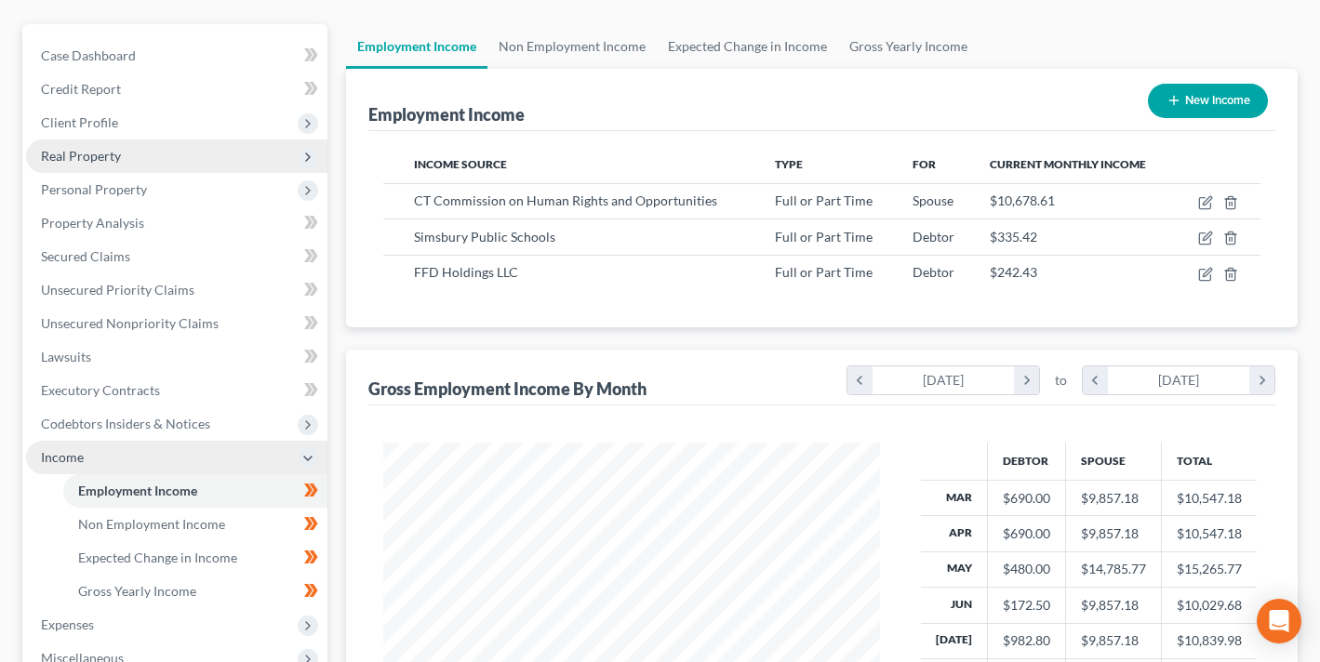
click at [289, 158] on span "Real Property" at bounding box center [176, 155] width 301 height 33
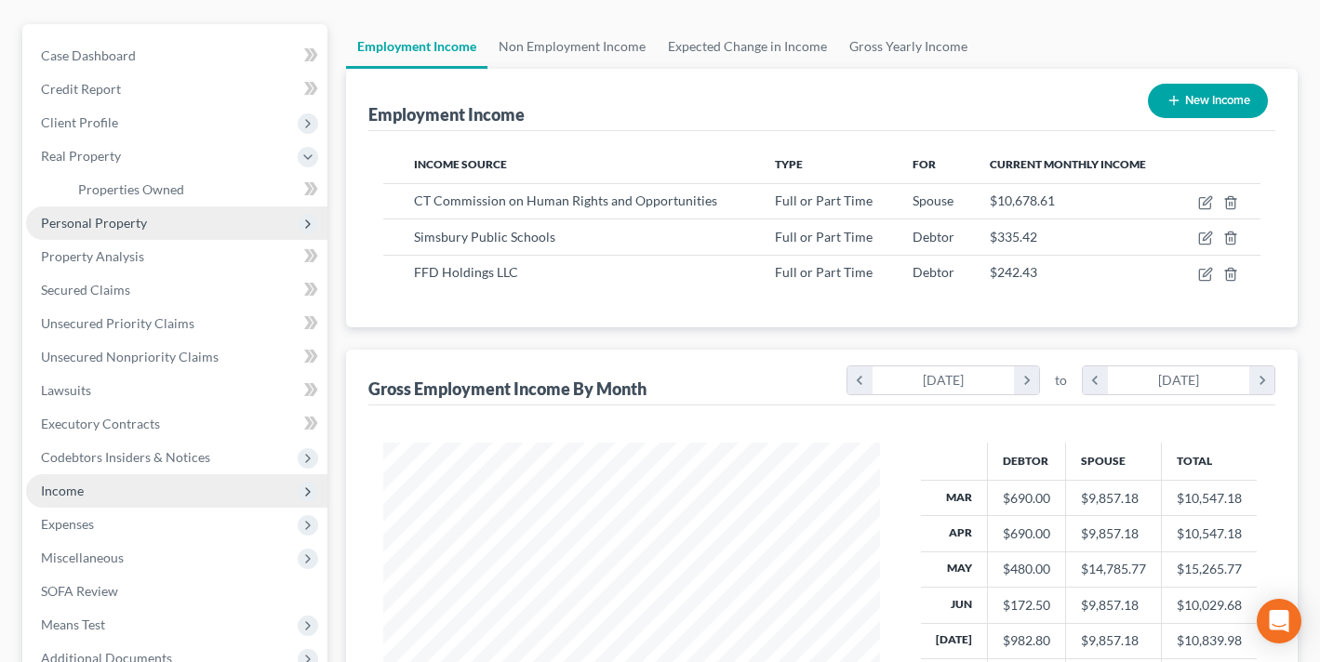
click at [275, 212] on span "Personal Property" at bounding box center [176, 222] width 301 height 33
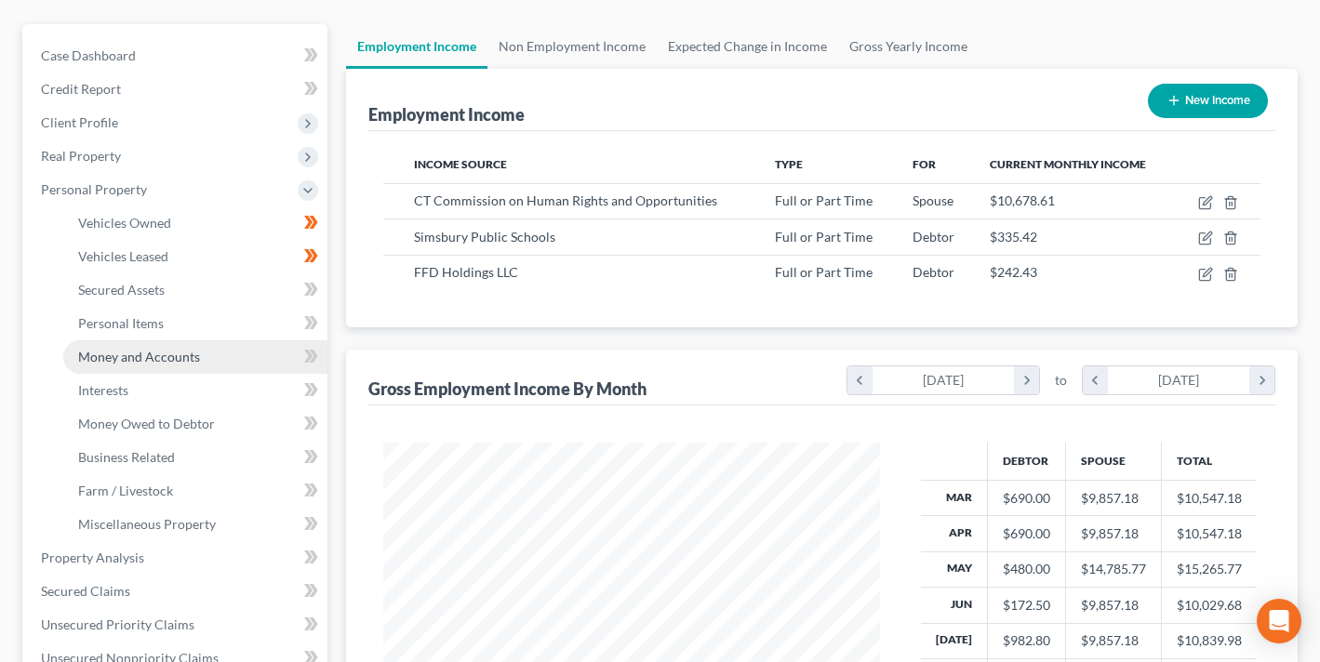
click at [126, 355] on span "Money and Accounts" at bounding box center [139, 357] width 122 height 16
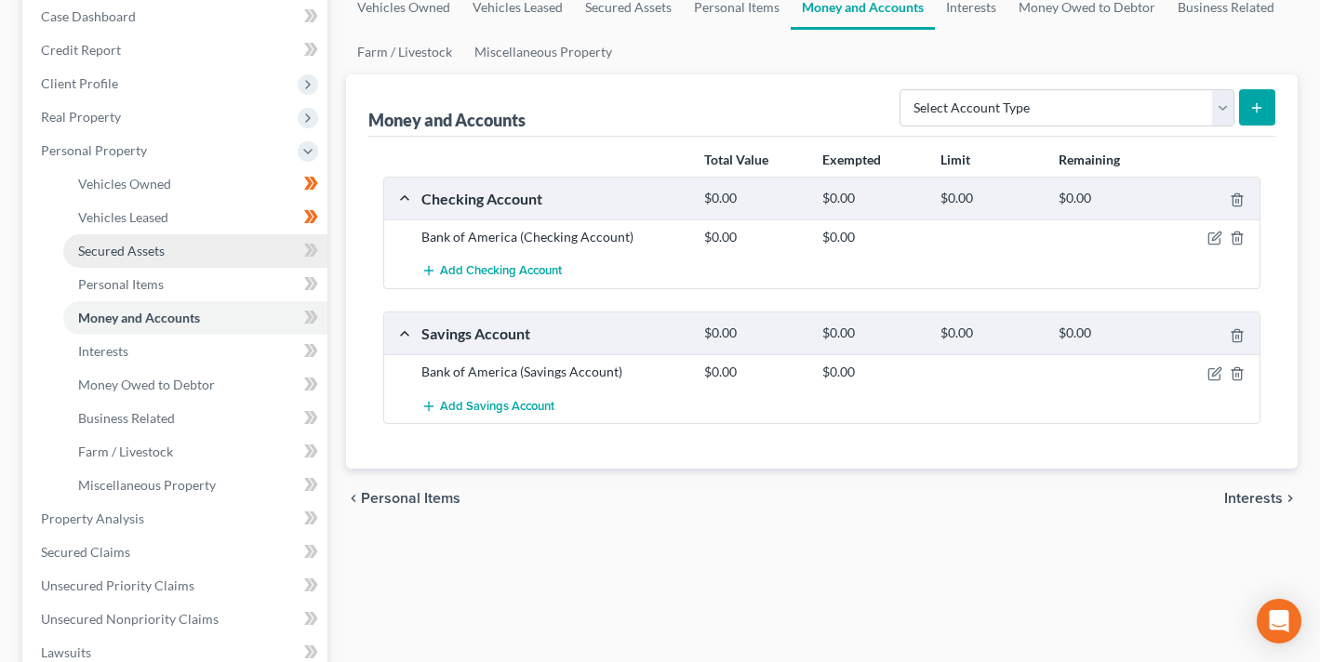
scroll to position [181, 0]
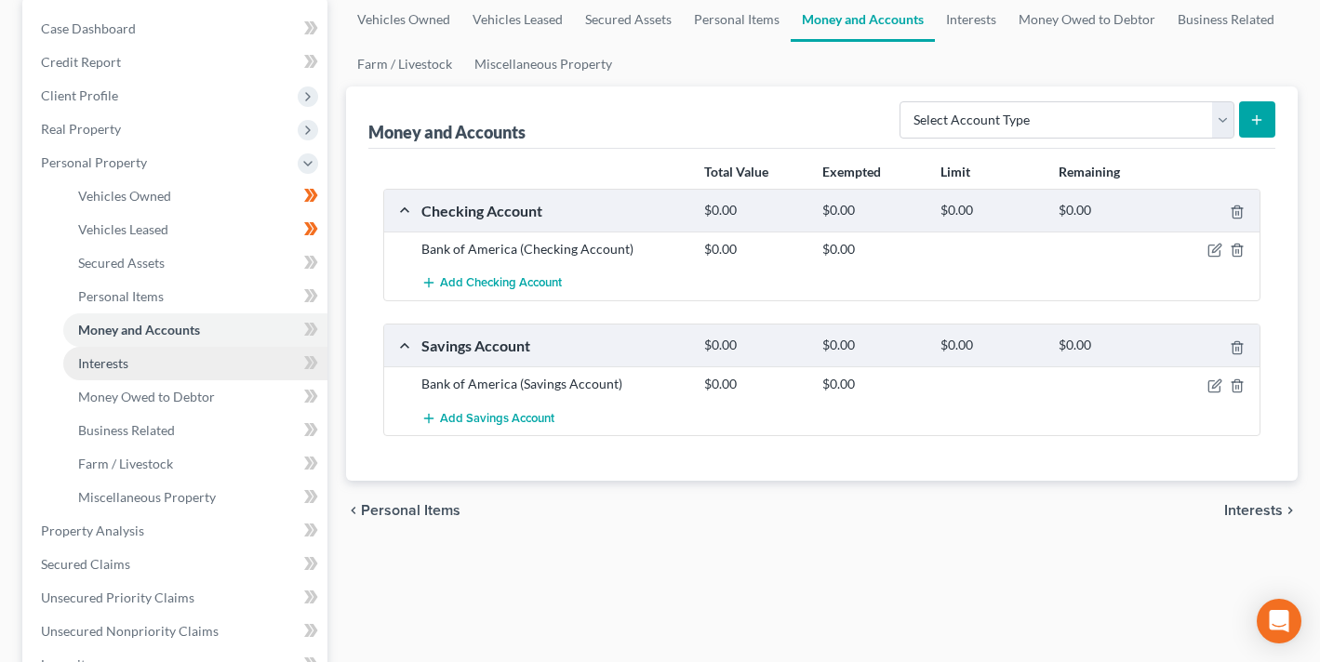
click at [147, 375] on link "Interests" at bounding box center [195, 363] width 264 height 33
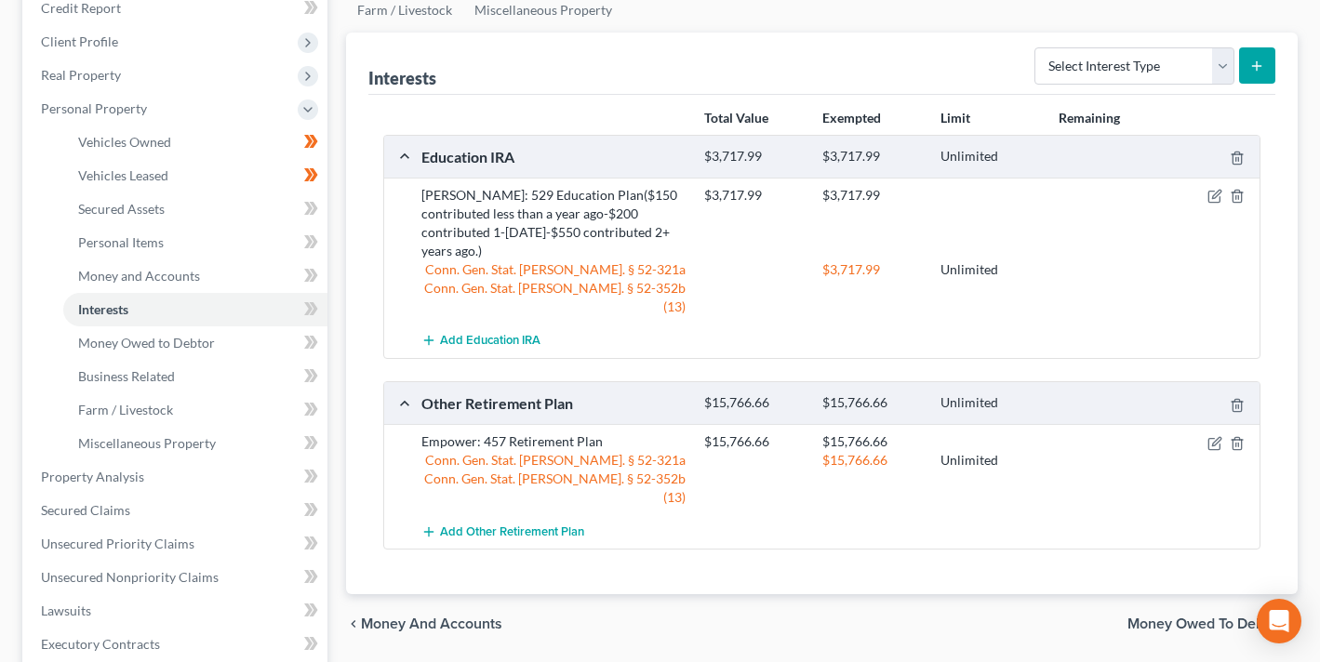
scroll to position [237, 0]
click at [166, 271] on span "Money and Accounts" at bounding box center [139, 274] width 122 height 16
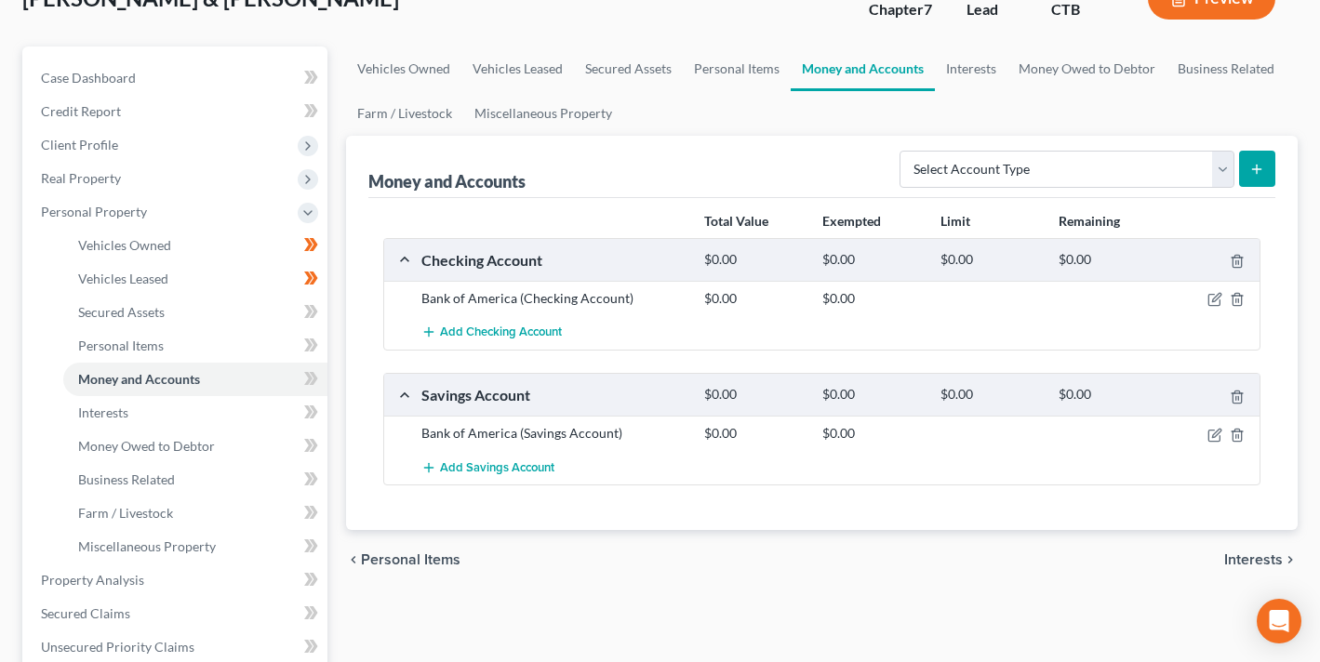
scroll to position [150, 0]
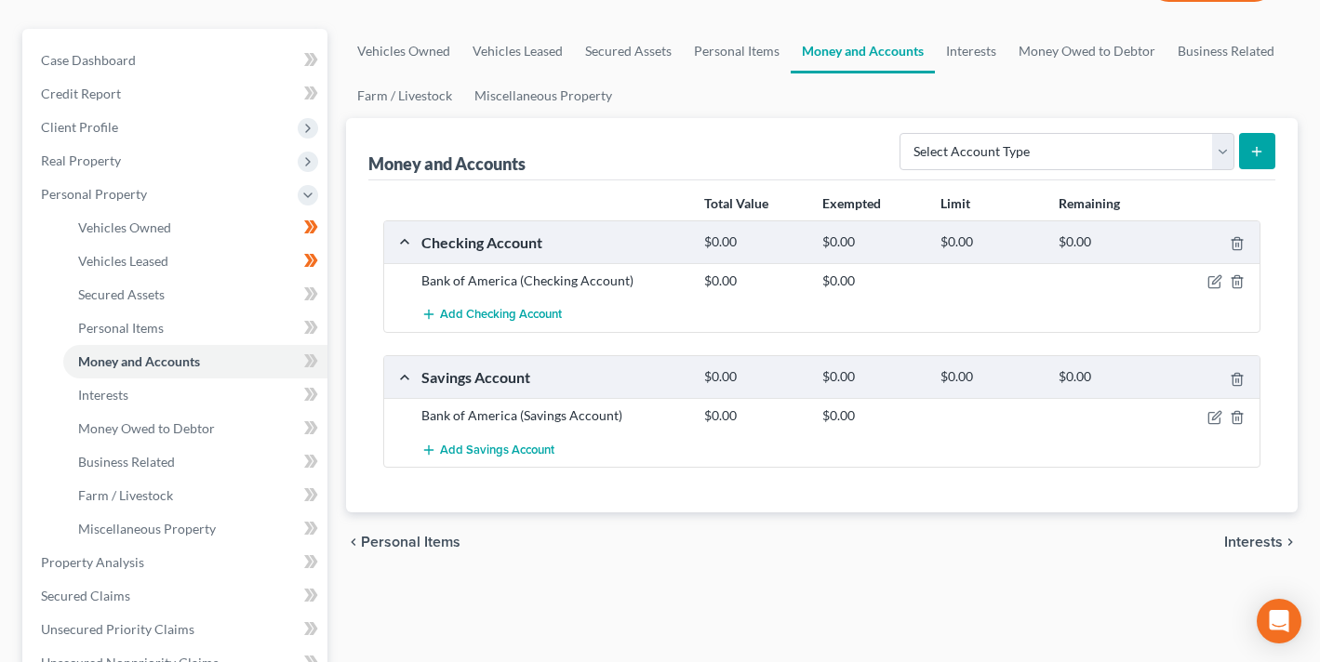
click at [619, 273] on div "Bank of America (Checking Account)" at bounding box center [553, 281] width 283 height 19
click at [710, 284] on div "$0.00" at bounding box center [754, 281] width 118 height 19
click at [838, 285] on div "$0.00" at bounding box center [872, 281] width 118 height 19
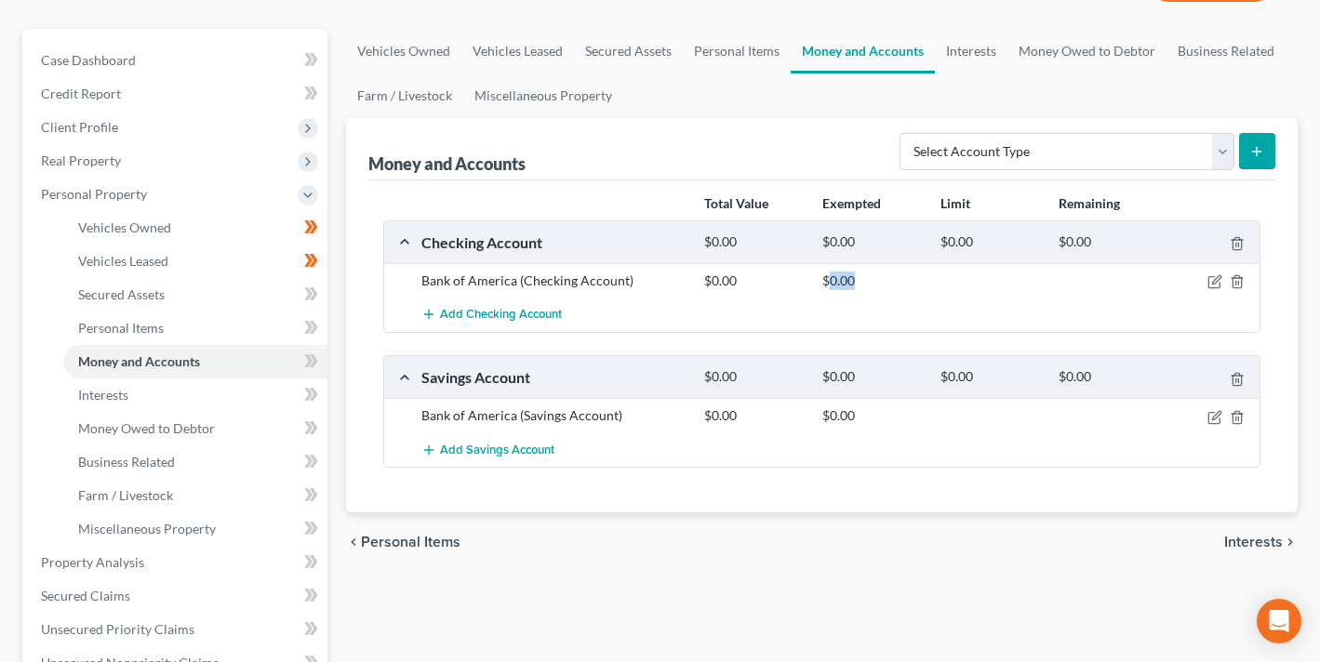
click at [838, 285] on div "$0.00" at bounding box center [872, 281] width 118 height 19
click at [900, 294] on div "Bank of America (Checking Account) $0.00 $0.00" at bounding box center [821, 280] width 875 height 34
drag, startPoint x: 897, startPoint y: 291, endPoint x: 520, endPoint y: 284, distance: 377.6
click at [520, 284] on div "Bank of America (Checking Account) $0.00 $0.00" at bounding box center [821, 280] width 875 height 34
click at [520, 284] on div "Bank of America (Checking Account)" at bounding box center [553, 281] width 283 height 19
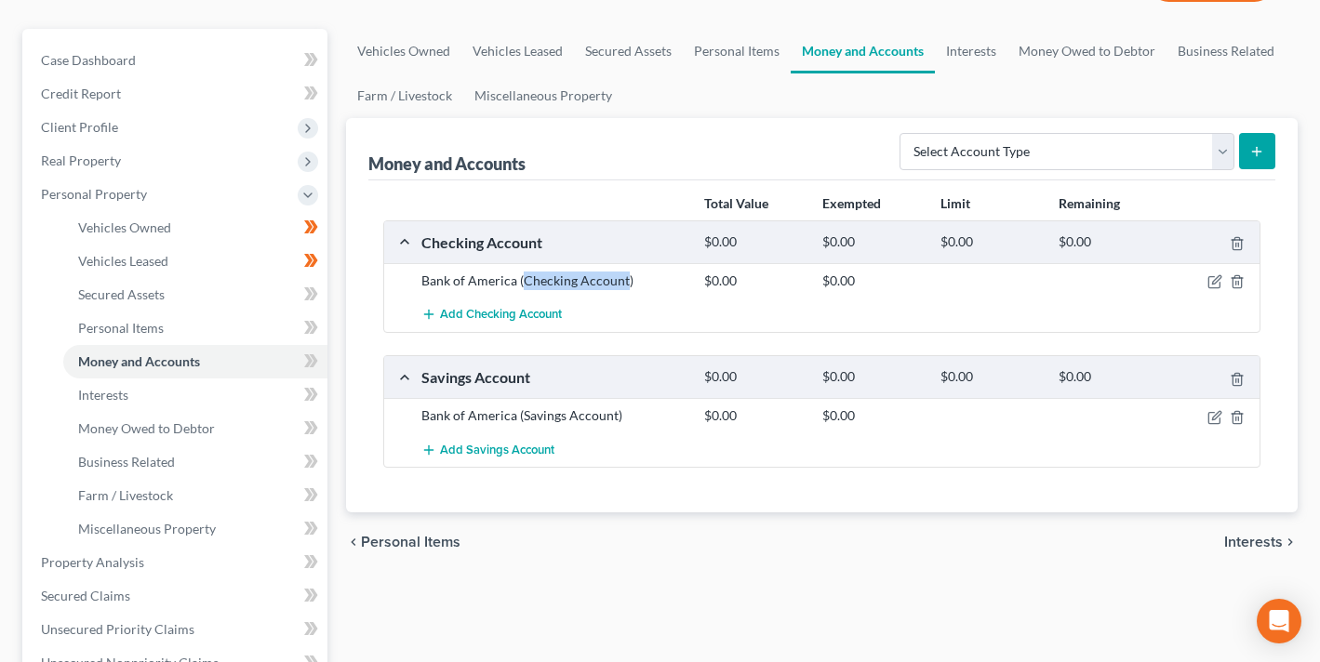
drag, startPoint x: 520, startPoint y: 284, endPoint x: 621, endPoint y: 285, distance: 101.4
click at [621, 285] on div "Bank of America (Checking Account)" at bounding box center [553, 281] width 283 height 19
click at [536, 285] on div "Bank of America (Checking Account)" at bounding box center [553, 281] width 283 height 19
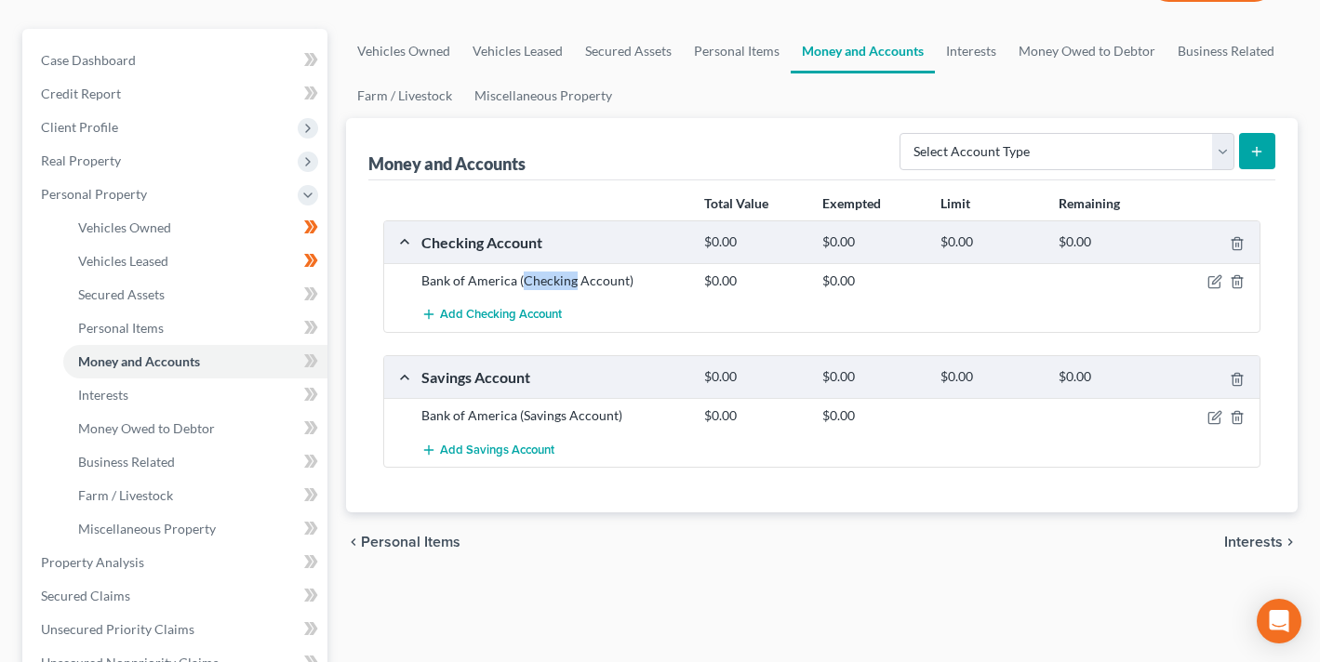
click at [536, 285] on div "Bank of America (Checking Account)" at bounding box center [553, 281] width 283 height 19
click at [588, 283] on div "Bank of America (Checking Account)" at bounding box center [553, 281] width 283 height 19
click at [616, 287] on div "Bank of America (Checking Account)" at bounding box center [553, 281] width 283 height 19
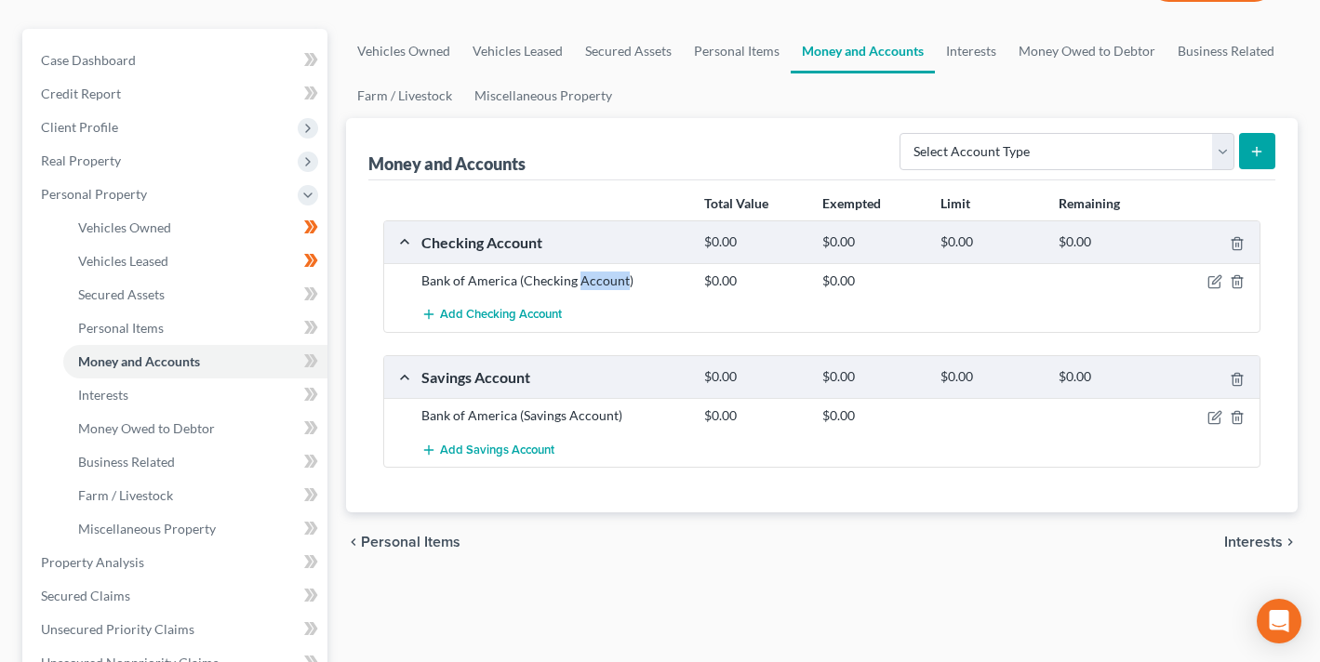
click at [598, 279] on div "Bank of America (Checking Account)" at bounding box center [553, 281] width 283 height 19
click at [559, 279] on div "Bank of America (Checking Account)" at bounding box center [553, 281] width 283 height 19
click at [603, 281] on div "Bank of America (Checking Account)" at bounding box center [553, 281] width 283 height 19
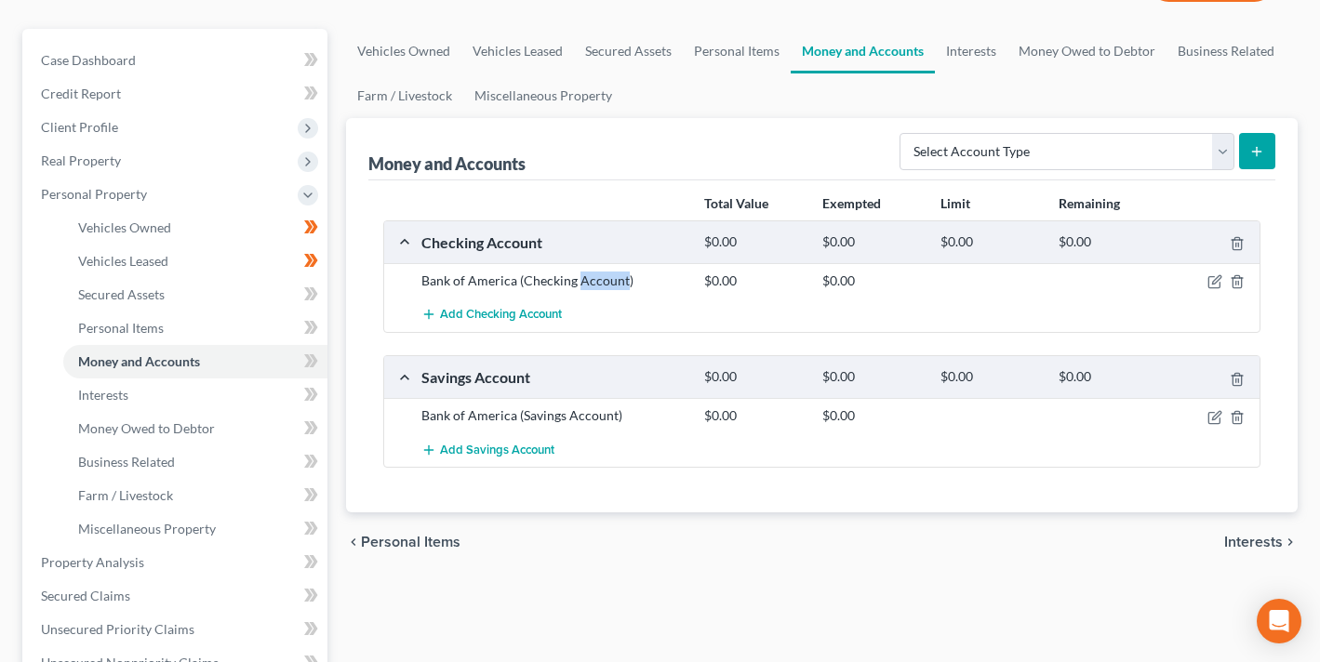
click at [603, 281] on div "Bank of America (Checking Account)" at bounding box center [553, 281] width 283 height 19
click at [549, 275] on div "Bank of America (Checking Account)" at bounding box center [553, 281] width 283 height 19
click at [584, 279] on div "Bank of America (Checking Account)" at bounding box center [553, 281] width 283 height 19
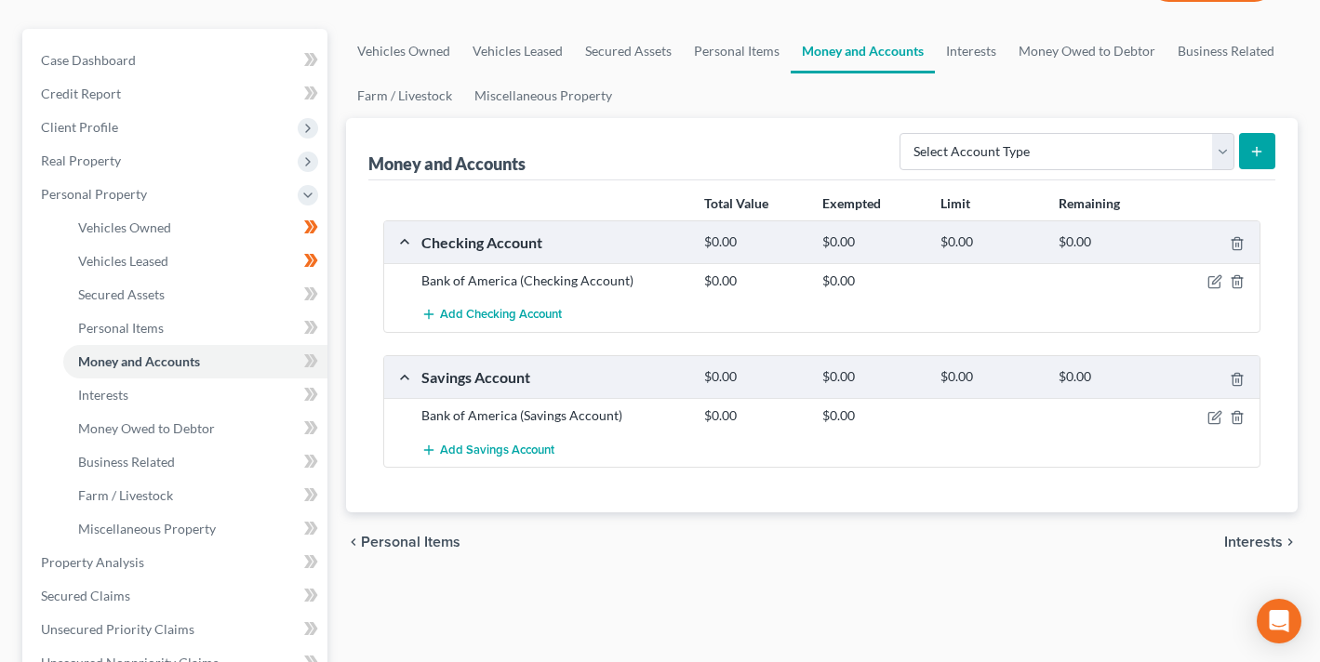
click at [455, 281] on div "Bank of America (Checking Account)" at bounding box center [553, 281] width 283 height 19
click at [436, 286] on div "Bank of America (Checking Account)" at bounding box center [553, 281] width 283 height 19
click at [539, 281] on div "Bank of America (Checking Account)" at bounding box center [553, 281] width 283 height 19
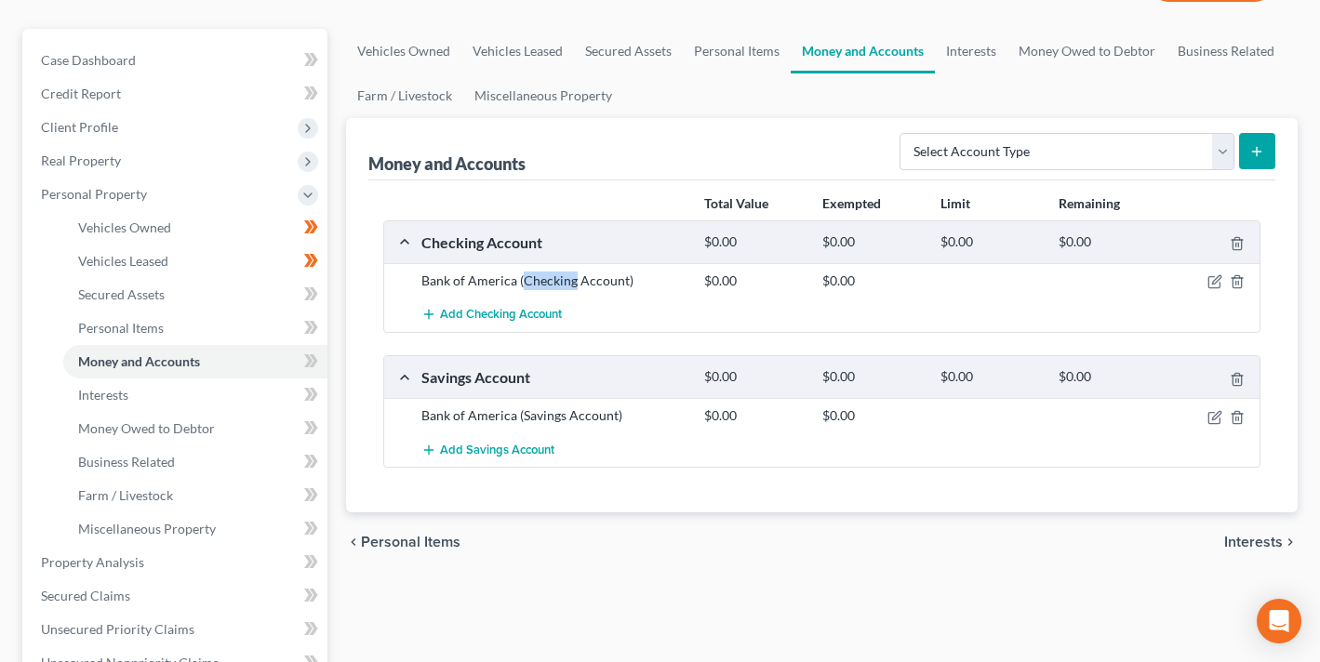
click at [539, 281] on div "Bank of America (Checking Account)" at bounding box center [553, 281] width 283 height 19
click at [603, 282] on div "Bank of America (Checking Account)" at bounding box center [553, 281] width 283 height 19
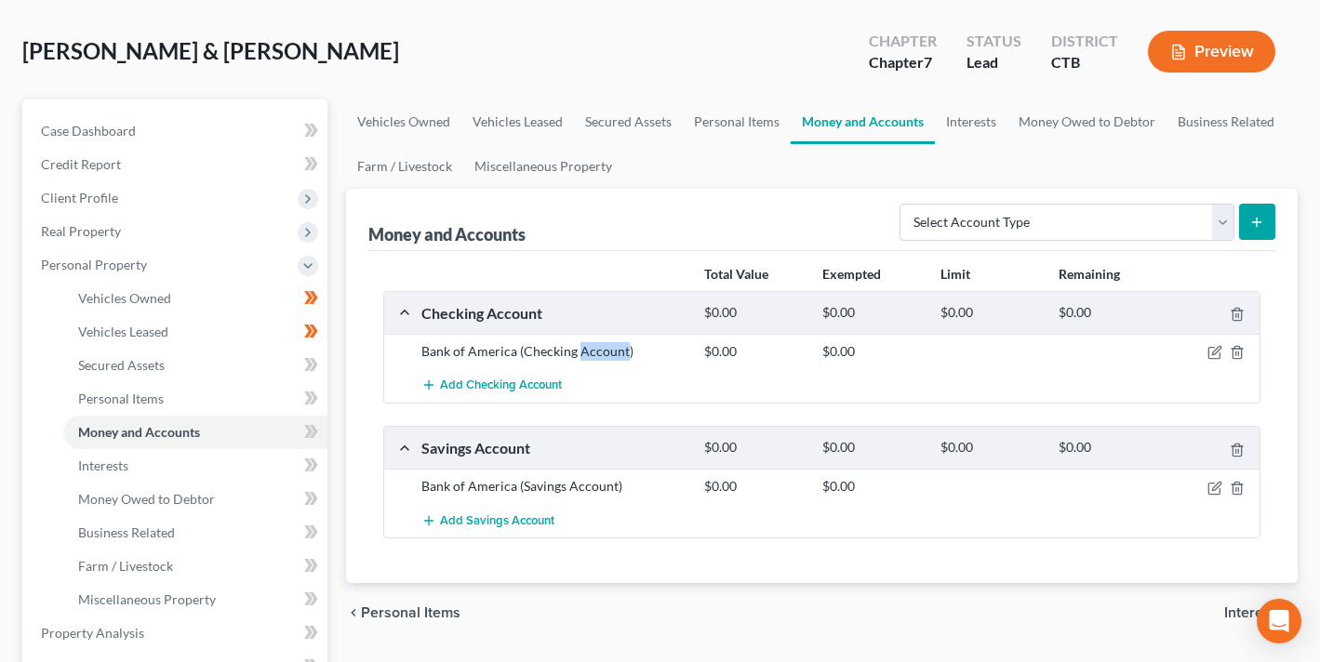
scroll to position [0, 0]
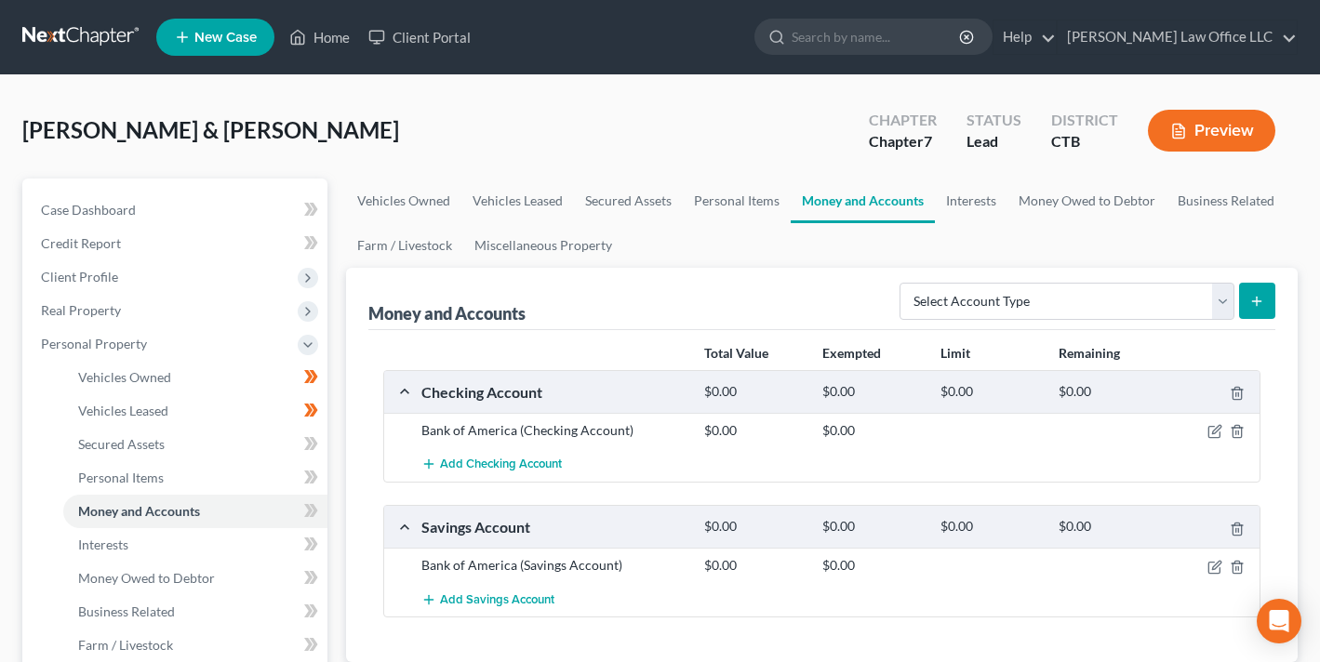
click at [572, 430] on div "Bank of America (Checking Account)" at bounding box center [553, 430] width 283 height 19
click at [550, 430] on div "Bank of America (Checking Account)" at bounding box center [553, 430] width 283 height 19
click at [259, 298] on span "Real Property" at bounding box center [176, 310] width 301 height 33
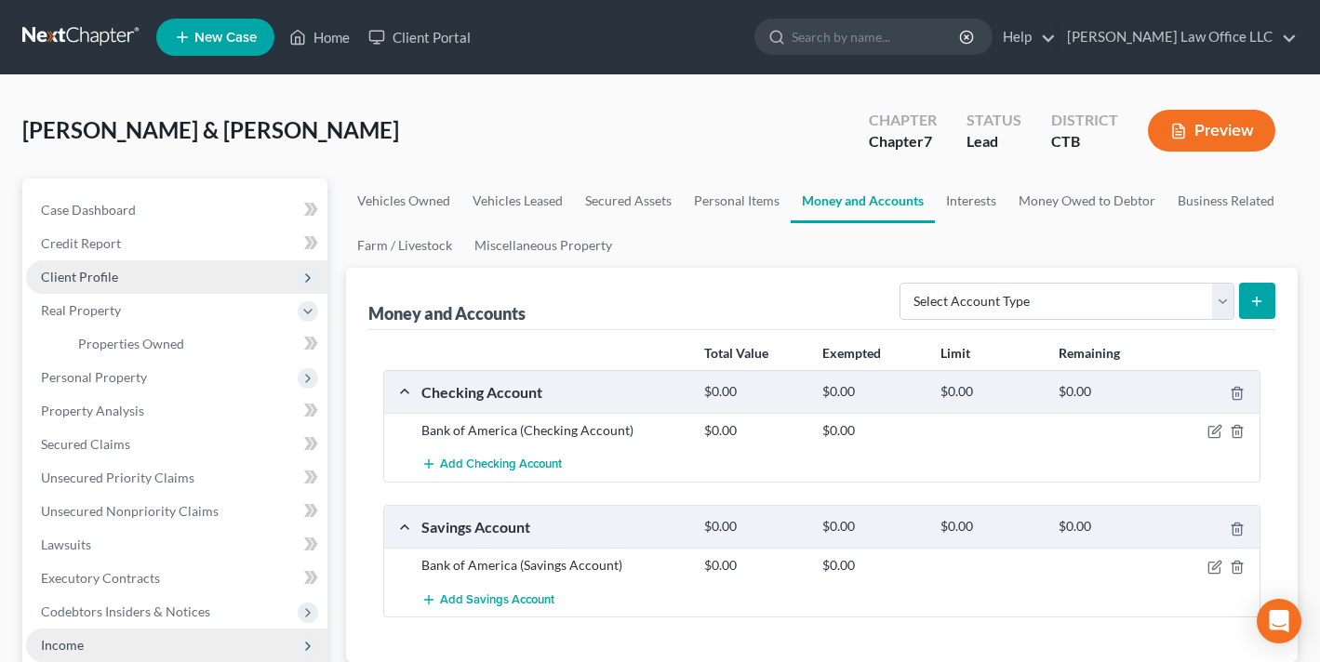
click at [305, 282] on icon at bounding box center [307, 278] width 15 height 15
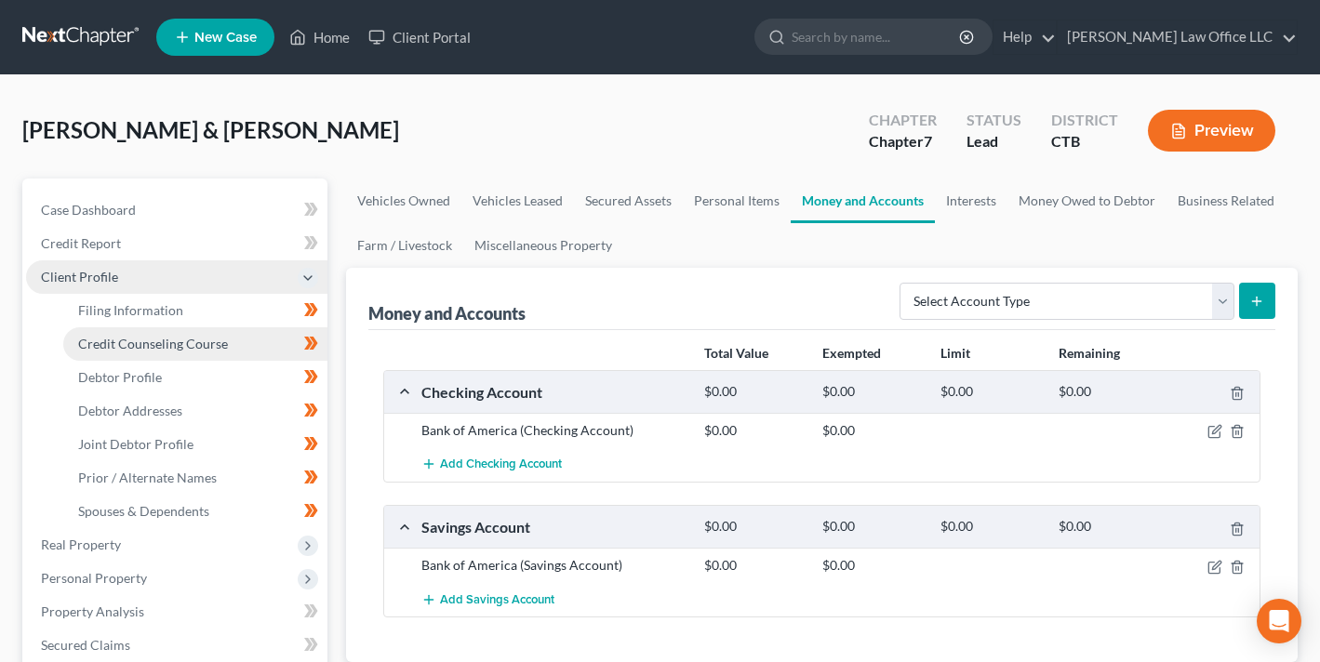
click at [197, 344] on span "Credit Counseling Course" at bounding box center [153, 344] width 150 height 16
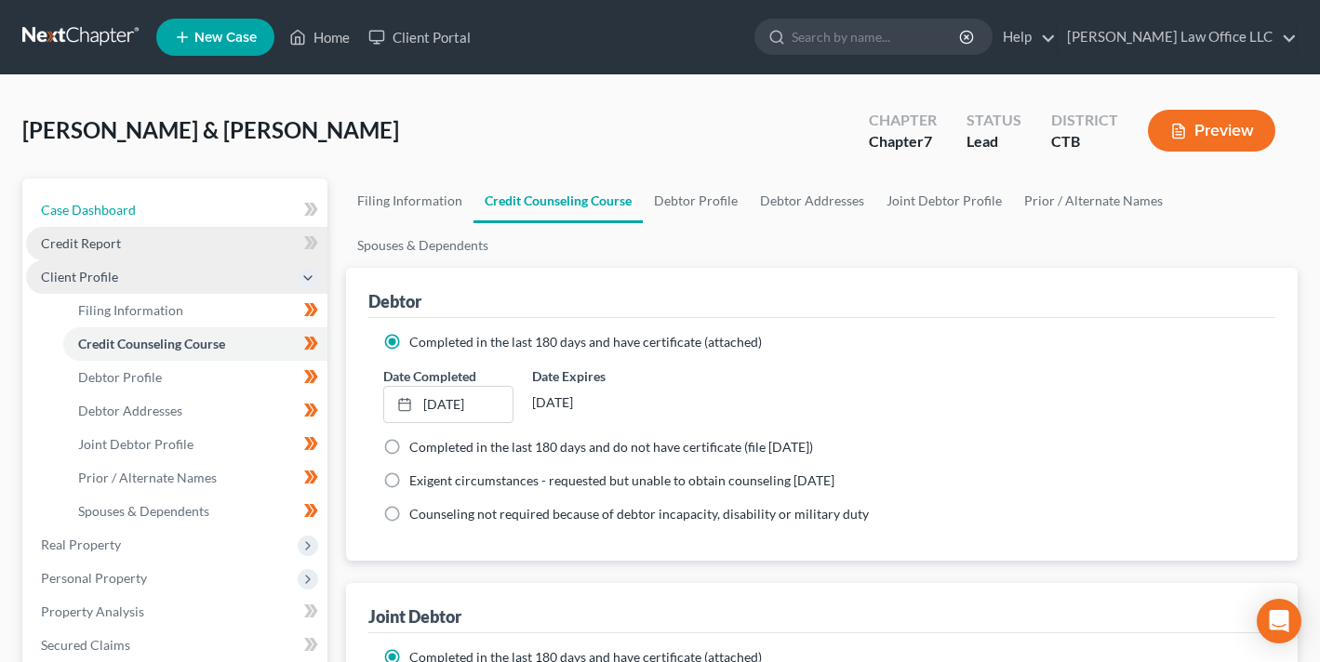
click at [101, 210] on span "Case Dashboard" at bounding box center [88, 210] width 95 height 16
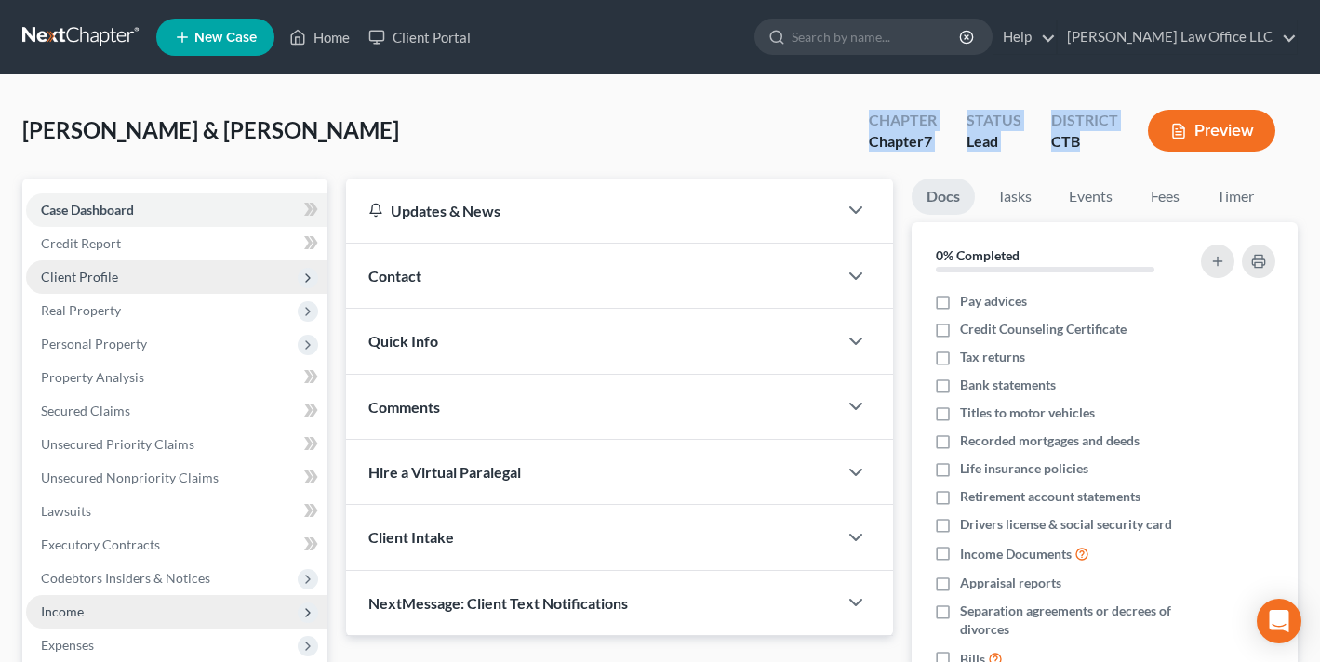
drag, startPoint x: 870, startPoint y: 123, endPoint x: 1075, endPoint y: 154, distance: 207.0
click at [1075, 154] on div "Chapter Chapter 7 Status Lead District CTB Preview" at bounding box center [1076, 132] width 444 height 55
click at [1085, 153] on div "District CTB" at bounding box center [1084, 132] width 97 height 55
drag, startPoint x: 1095, startPoint y: 150, endPoint x: 866, endPoint y: 126, distance: 230.9
click at [866, 126] on div "Chapter Chapter 7 Status Lead District CTB Preview" at bounding box center [1076, 132] width 444 height 55
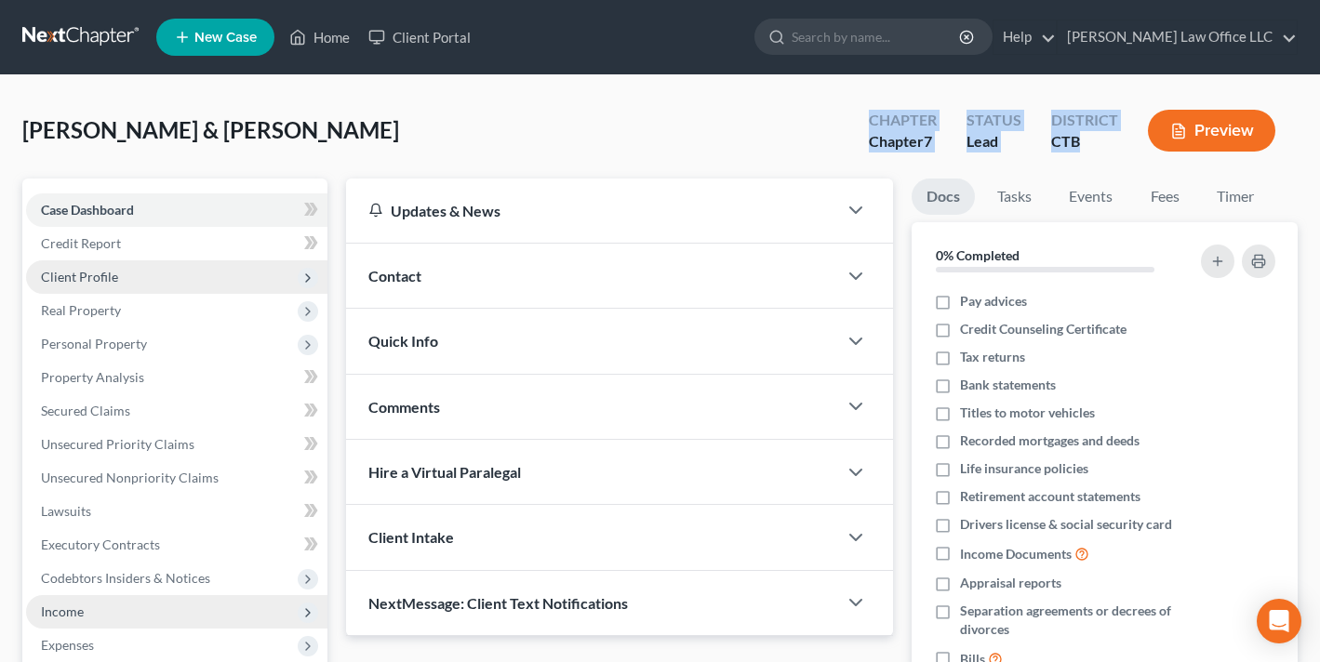
click at [875, 114] on div "Chapter" at bounding box center [903, 120] width 68 height 21
drag, startPoint x: 875, startPoint y: 114, endPoint x: 1081, endPoint y: 149, distance: 208.4
click at [1081, 149] on div "Chapter Chapter 7 Status Lead District CTB Preview" at bounding box center [1076, 132] width 444 height 55
click at [1081, 149] on div "CTB" at bounding box center [1084, 141] width 67 height 21
drag, startPoint x: 1081, startPoint y: 149, endPoint x: 858, endPoint y: 101, distance: 227.2
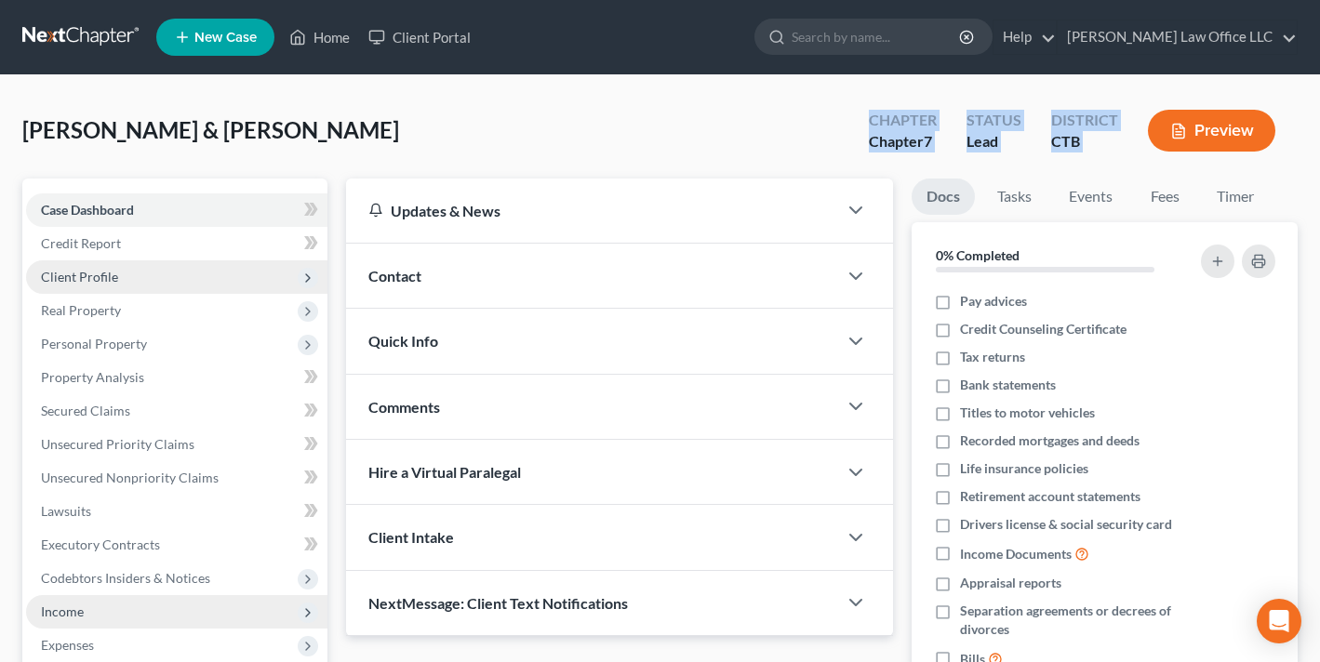
click at [858, 101] on div "Chapter Chapter 7 Status Lead District CTB Preview" at bounding box center [1071, 131] width 451 height 66
click at [797, 140] on div "[PERSON_NAME] & [PERSON_NAME] Upgraded Chapter Chapter 7 Status Lead District C…" at bounding box center [659, 138] width 1275 height 81
drag, startPoint x: 895, startPoint y: 139, endPoint x: 1089, endPoint y: 142, distance: 193.5
click at [1089, 142] on div "Chapter Chapter 7 Status Lead District CTB Preview" at bounding box center [1076, 132] width 444 height 55
click at [1089, 142] on div "CTB" at bounding box center [1084, 141] width 67 height 21
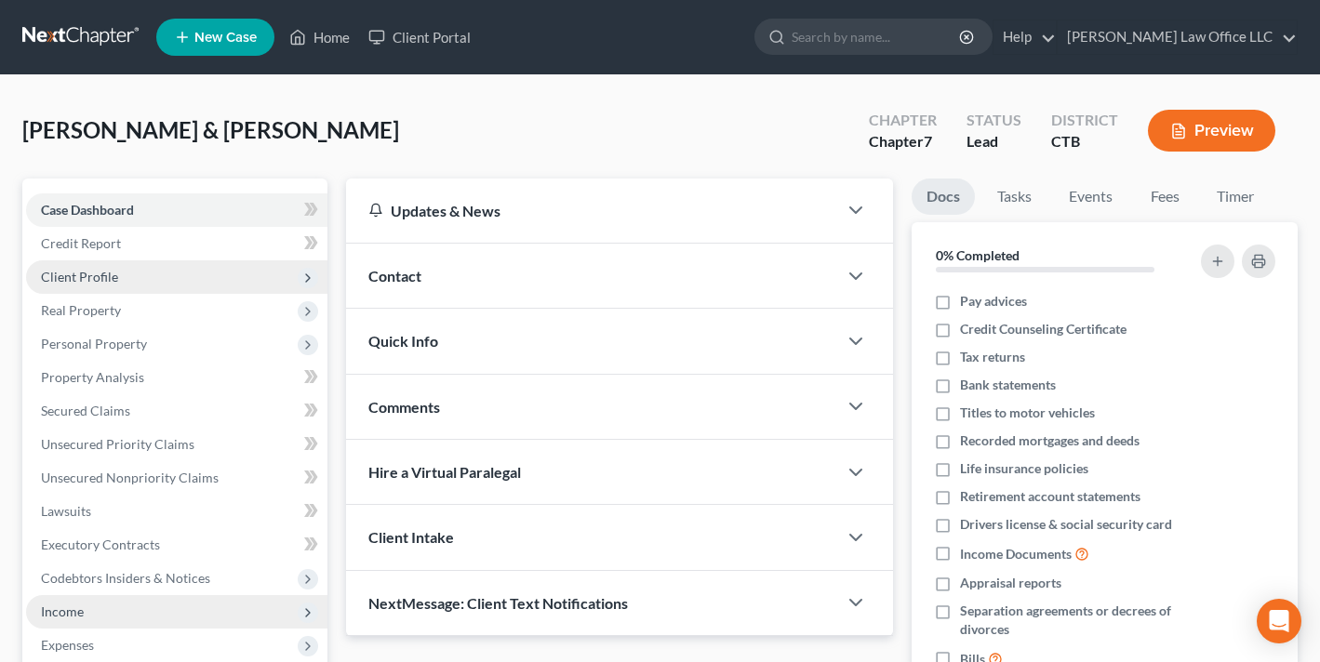
click at [1089, 142] on div "CTB" at bounding box center [1084, 141] width 67 height 21
drag, startPoint x: 1089, startPoint y: 142, endPoint x: 863, endPoint y: 122, distance: 226.9
click at [863, 122] on div "Chapter Chapter 7 Status Lead District CTB Preview" at bounding box center [1076, 132] width 444 height 55
drag, startPoint x: 293, startPoint y: 128, endPoint x: 39, endPoint y: 125, distance: 253.9
click at [38, 125] on div "[PERSON_NAME] & [PERSON_NAME] Upgraded Chapter Chapter 7 Status Lead District C…" at bounding box center [659, 138] width 1275 height 81
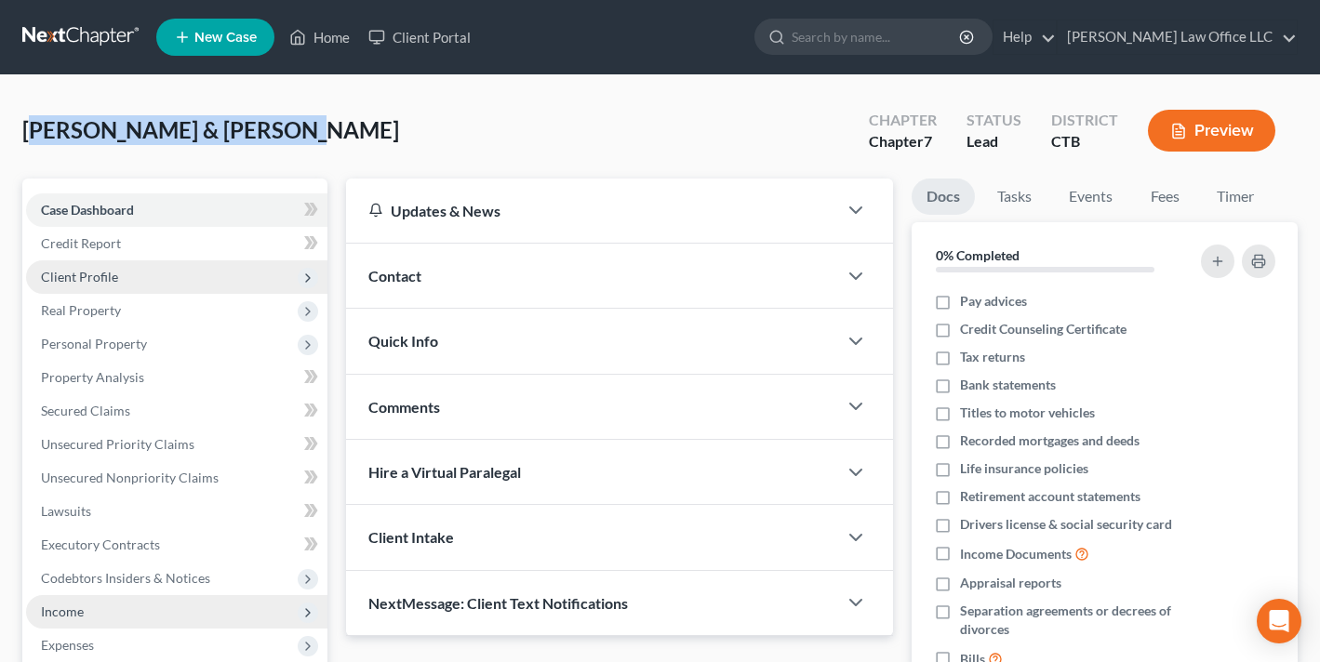
click at [39, 125] on span "[PERSON_NAME] & [PERSON_NAME]" at bounding box center [210, 129] width 377 height 27
click at [130, 135] on span "[PERSON_NAME] & [PERSON_NAME]" at bounding box center [210, 129] width 377 height 27
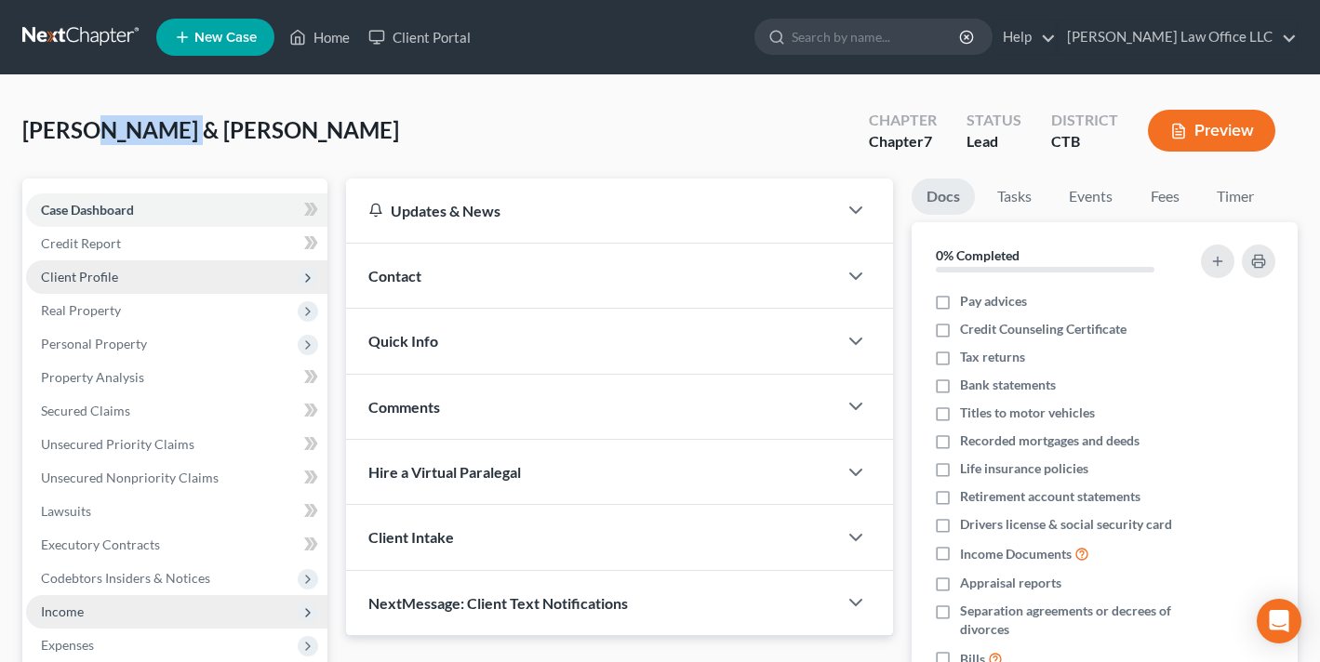
click at [130, 135] on span "[PERSON_NAME] & [PERSON_NAME]" at bounding box center [210, 129] width 377 height 27
click at [222, 131] on span "[PERSON_NAME] & [PERSON_NAME]" at bounding box center [210, 129] width 377 height 27
click at [109, 133] on span "[PERSON_NAME] & [PERSON_NAME]" at bounding box center [210, 129] width 377 height 27
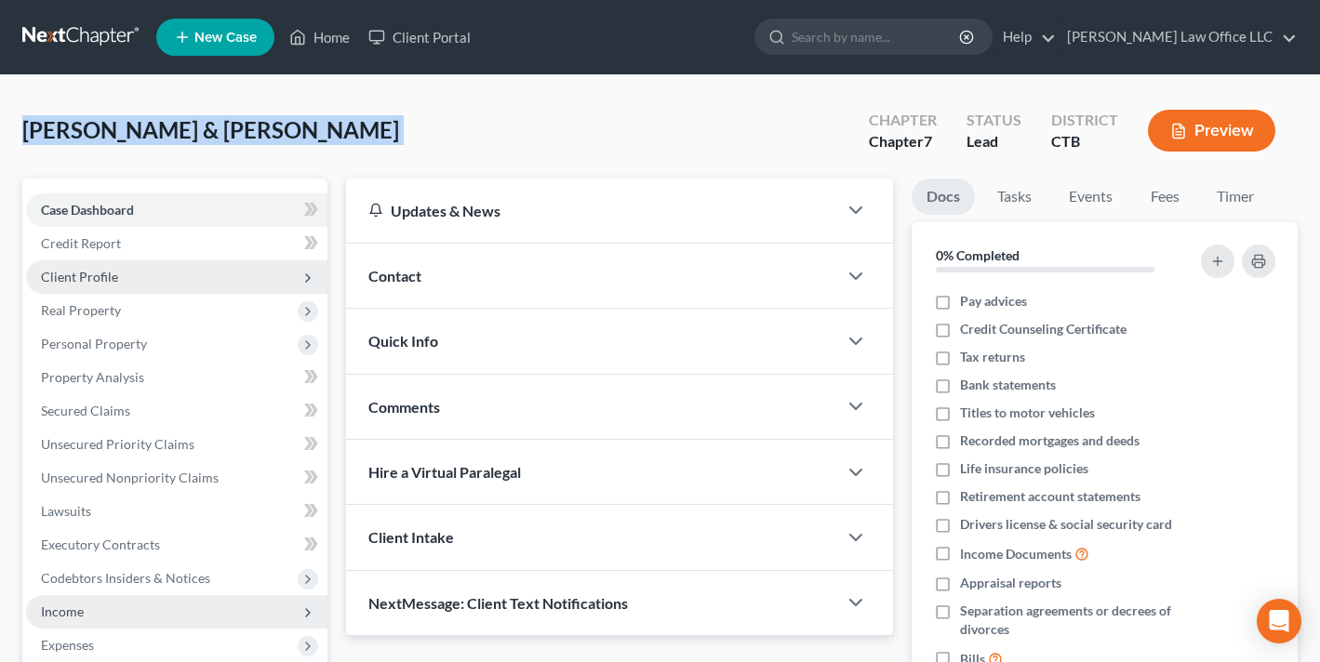
click at [109, 133] on span "[PERSON_NAME] & [PERSON_NAME]" at bounding box center [210, 129] width 377 height 27
click at [134, 139] on span "[PERSON_NAME] & [PERSON_NAME]" at bounding box center [210, 129] width 377 height 27
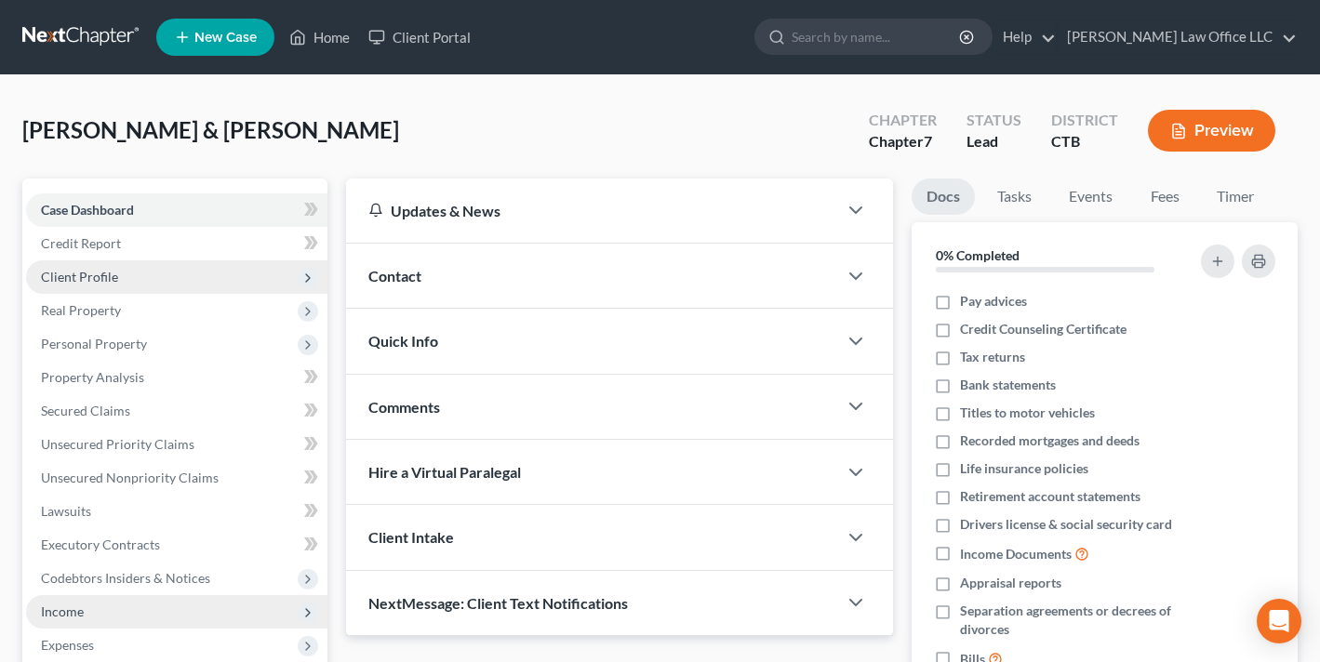
click at [198, 139] on span "[PERSON_NAME] & [PERSON_NAME]" at bounding box center [210, 129] width 377 height 27
click at [151, 128] on span "[PERSON_NAME] & [PERSON_NAME]" at bounding box center [210, 129] width 377 height 27
click at [155, 128] on span "[PERSON_NAME] & [PERSON_NAME]" at bounding box center [210, 129] width 377 height 27
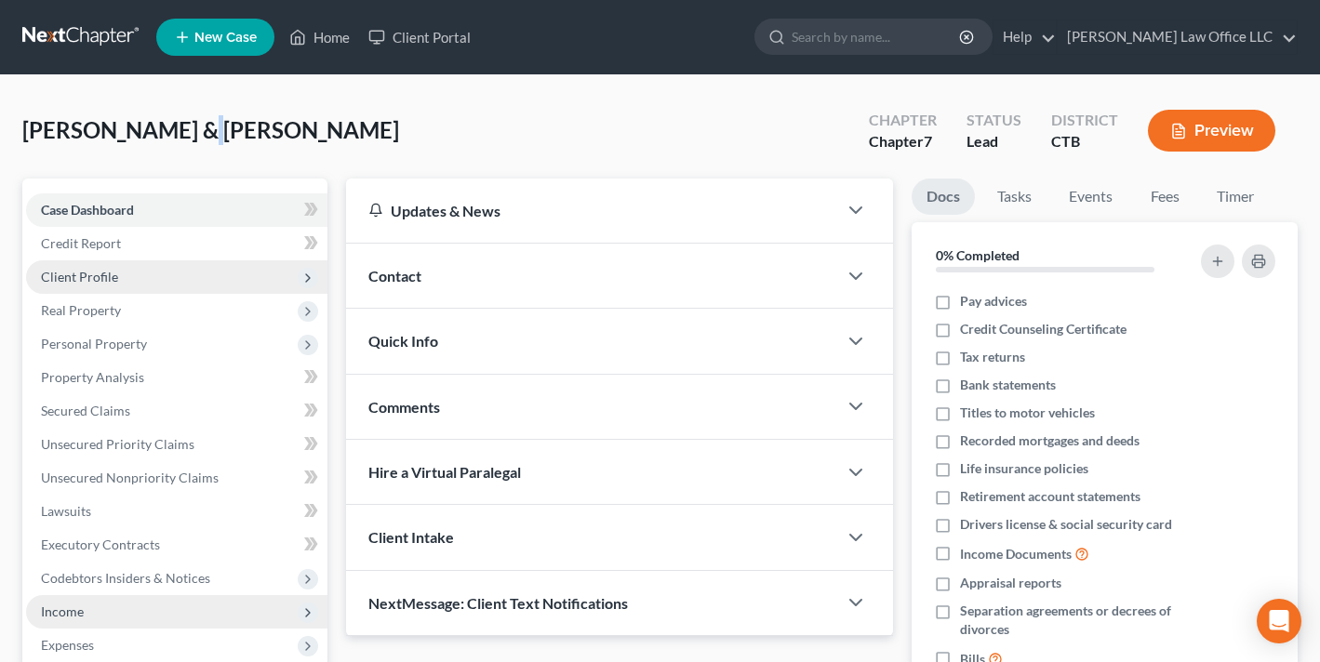
click at [155, 128] on span "[PERSON_NAME] & [PERSON_NAME]" at bounding box center [210, 129] width 377 height 27
click at [170, 136] on span "[PERSON_NAME] & [PERSON_NAME]" at bounding box center [210, 129] width 377 height 27
click at [265, 127] on div "[PERSON_NAME] & [PERSON_NAME] Upgraded Chapter Chapter 7 Status Lead District C…" at bounding box center [659, 138] width 1275 height 81
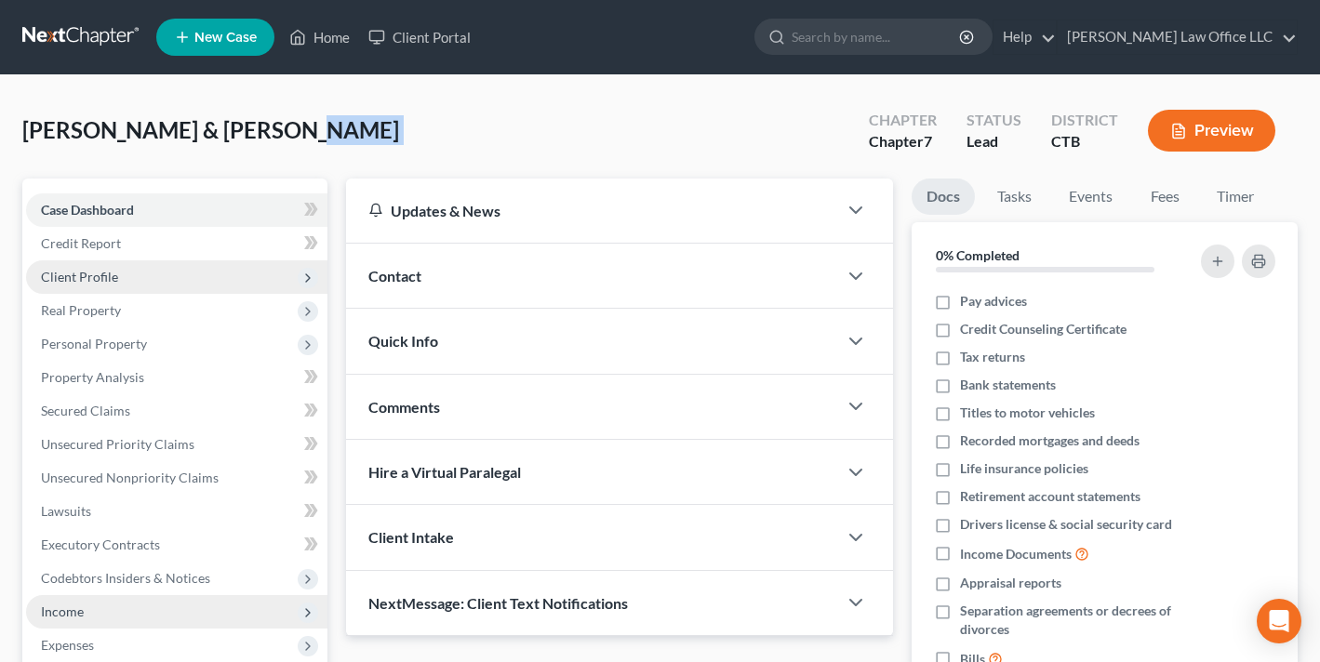
drag, startPoint x: 256, startPoint y: 127, endPoint x: 287, endPoint y: 163, distance: 47.4
click at [287, 163] on div "[PERSON_NAME] & [PERSON_NAME] Upgraded Chapter Chapter 7 Status Lead District C…" at bounding box center [659, 138] width 1275 height 81
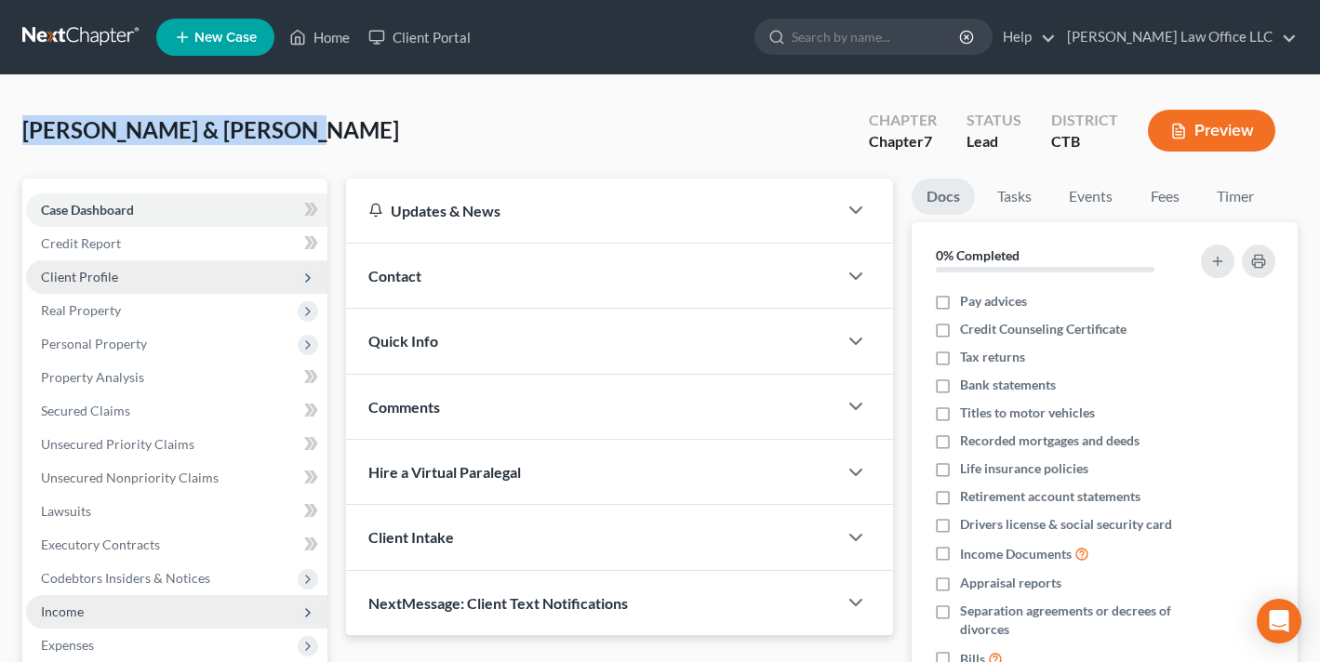
drag, startPoint x: 251, startPoint y: 113, endPoint x: 255, endPoint y: 152, distance: 39.2
click at [255, 152] on div "[PERSON_NAME] & [PERSON_NAME] Upgraded Chapter Chapter 7 Status Lead District C…" at bounding box center [659, 138] width 1275 height 81
click at [265, 140] on div "[PERSON_NAME] & [PERSON_NAME] Upgraded Chapter Chapter 7 Status Lead District C…" at bounding box center [659, 138] width 1275 height 81
drag, startPoint x: 272, startPoint y: 135, endPoint x: 236, endPoint y: 131, distance: 36.5
click at [236, 131] on div "[PERSON_NAME] & [PERSON_NAME] Upgraded Chapter Chapter 7 Status Lead District C…" at bounding box center [659, 138] width 1275 height 81
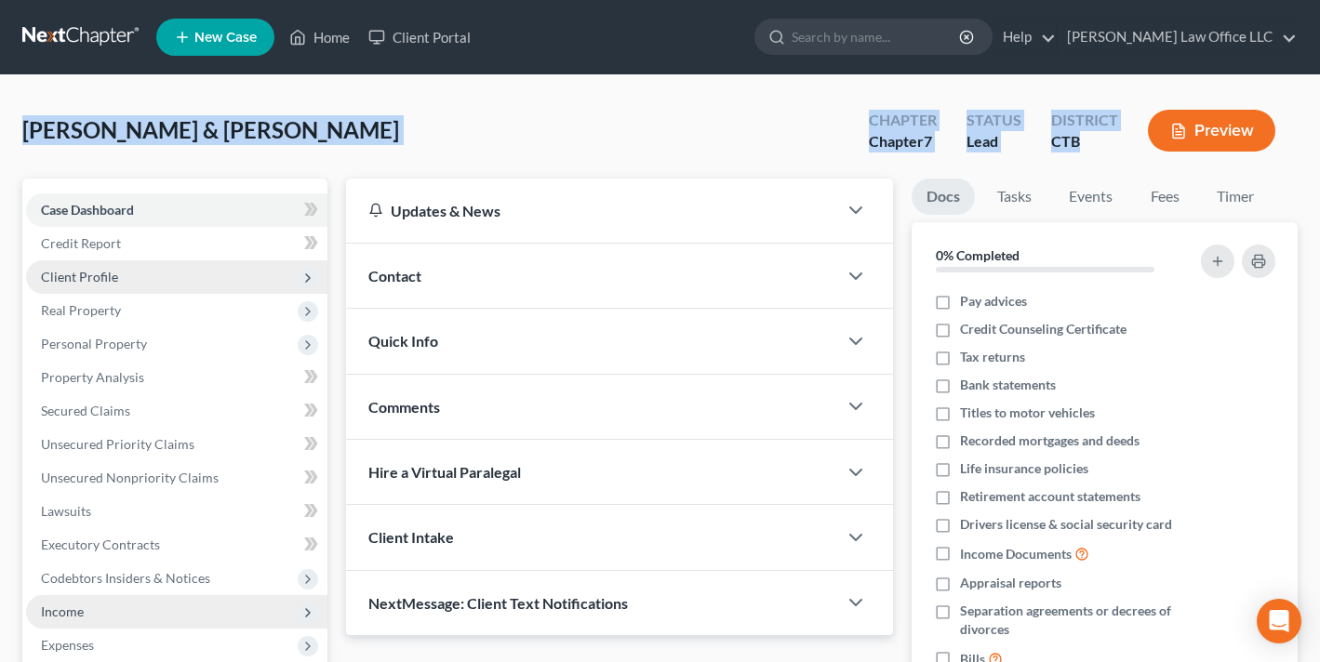
drag, startPoint x: 27, startPoint y: 102, endPoint x: 1087, endPoint y: 147, distance: 1061.0
click at [1087, 147] on div "[PERSON_NAME] & [PERSON_NAME] Upgraded Chapter Chapter 7 Status Lead District C…" at bounding box center [659, 138] width 1275 height 81
click at [1087, 146] on div "CTB" at bounding box center [1084, 141] width 67 height 21
drag, startPoint x: 1089, startPoint y: 143, endPoint x: 54, endPoint y: 143, distance: 1035.0
click at [54, 143] on div "[PERSON_NAME] & [PERSON_NAME] Upgraded Chapter Chapter 7 Status Lead District C…" at bounding box center [659, 138] width 1275 height 81
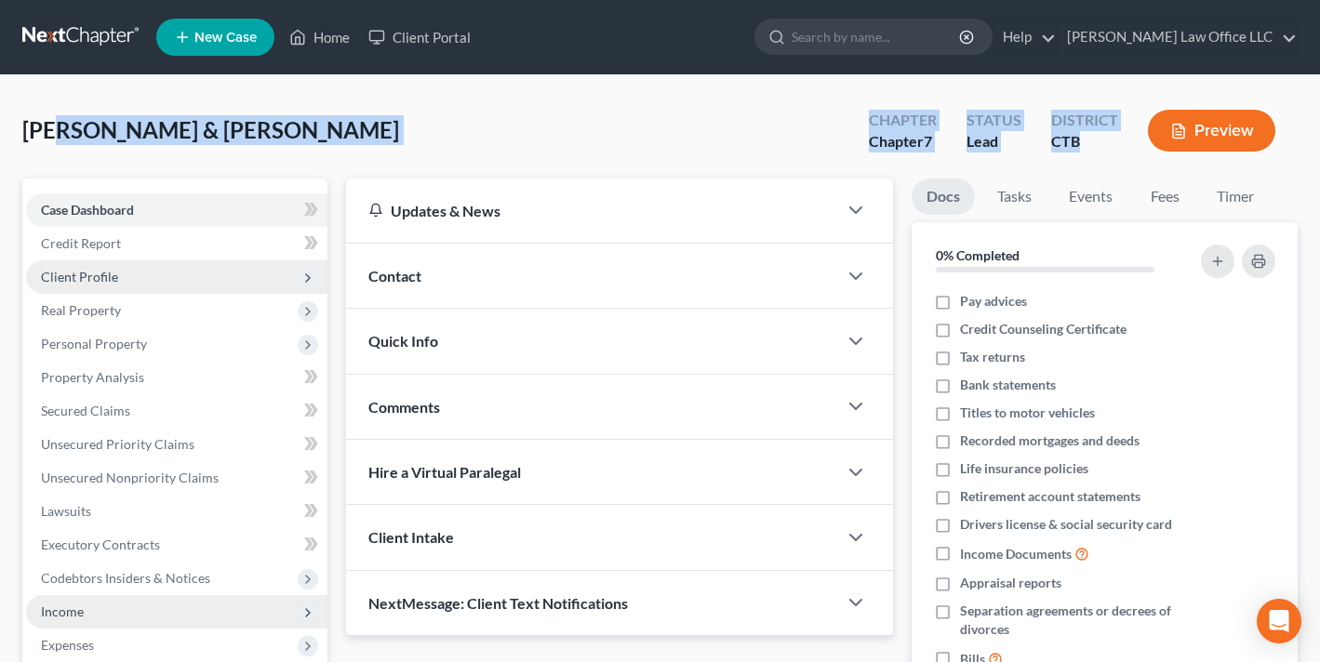
click at [106, 142] on span "[PERSON_NAME] & [PERSON_NAME]" at bounding box center [210, 129] width 377 height 27
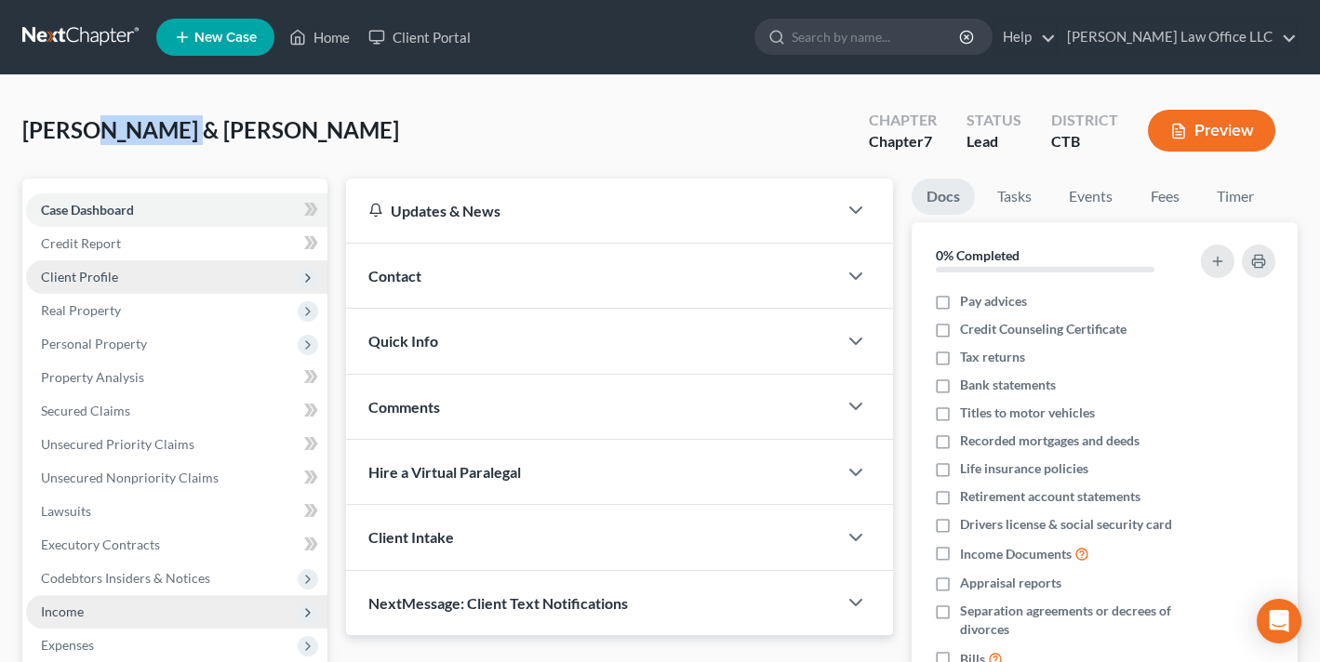
click at [106, 142] on span "[PERSON_NAME] & [PERSON_NAME]" at bounding box center [210, 129] width 377 height 27
click at [198, 139] on span "[PERSON_NAME] & [PERSON_NAME]" at bounding box center [210, 129] width 377 height 27
click at [299, 139] on div "[PERSON_NAME] & [PERSON_NAME] Upgraded Chapter Chapter 7 Status Lead District C…" at bounding box center [659, 138] width 1275 height 81
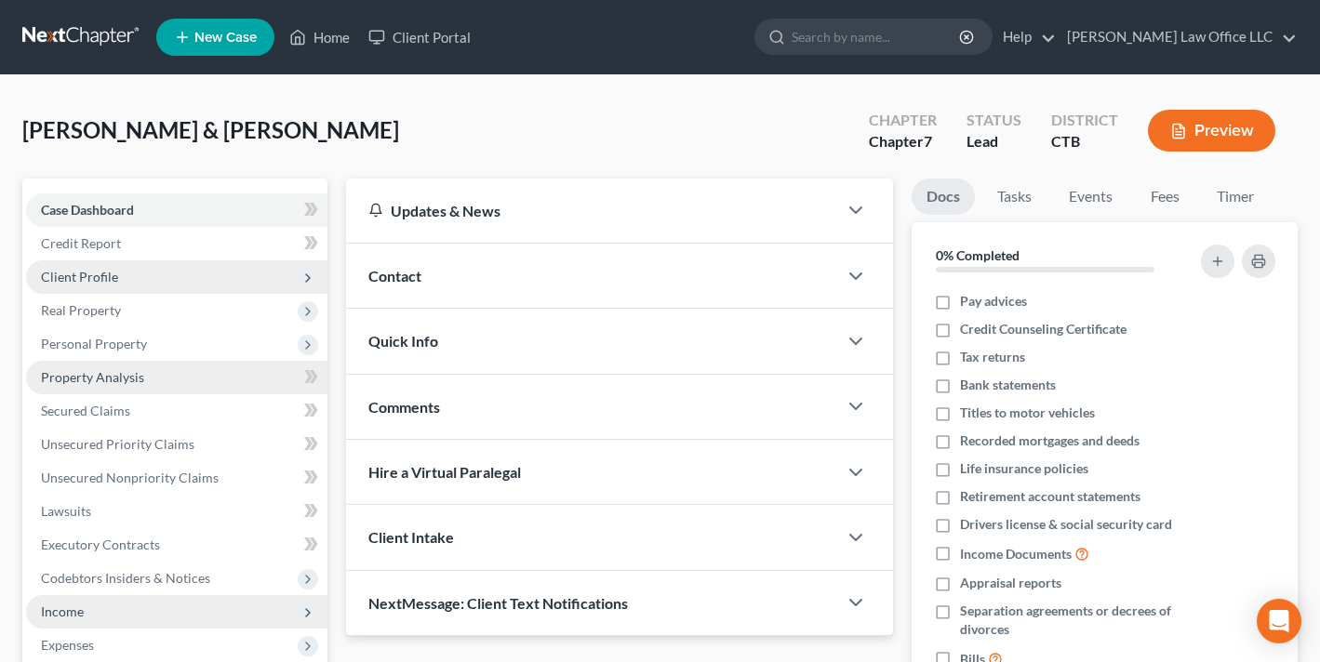
click at [264, 372] on link "Property Analysis" at bounding box center [176, 377] width 301 height 33
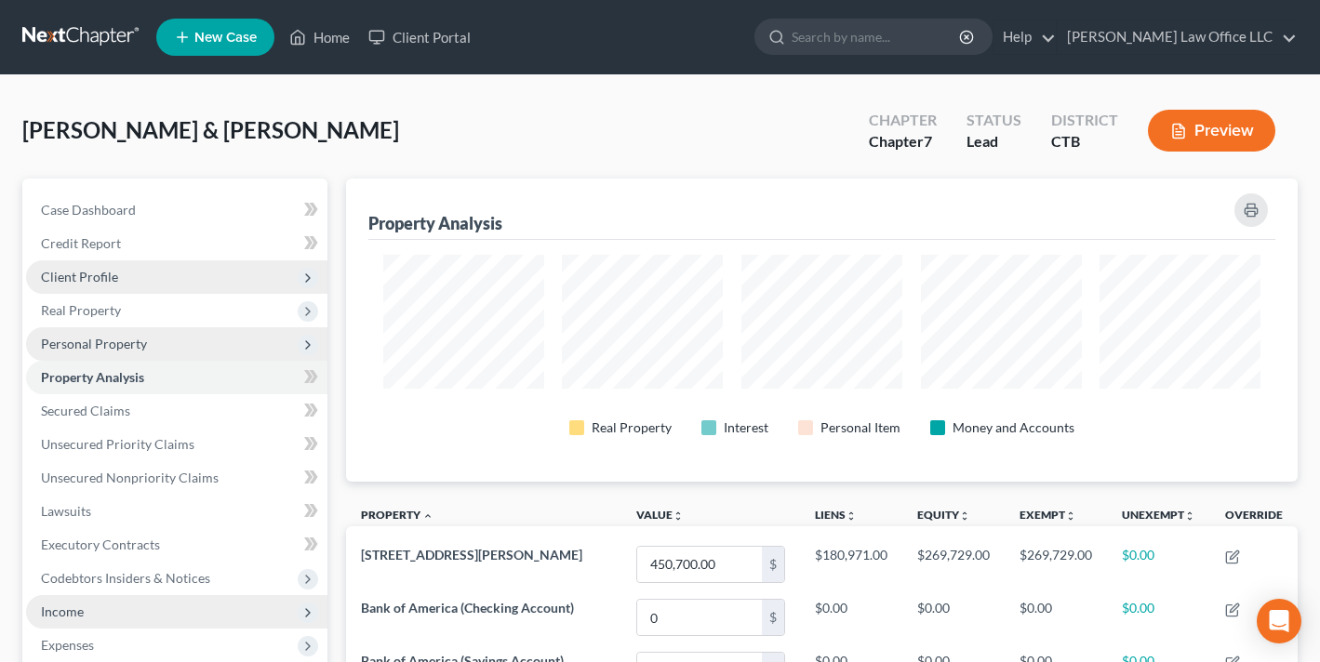
click at [259, 348] on span "Personal Property" at bounding box center [176, 343] width 301 height 33
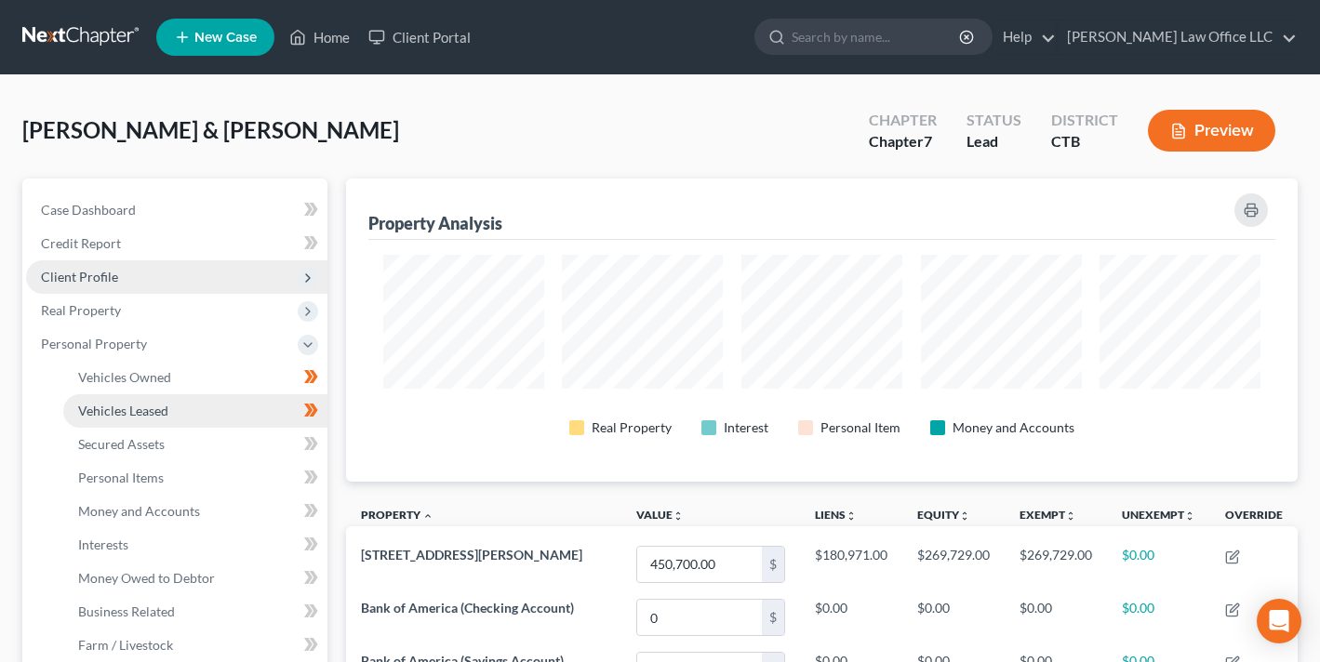
scroll to position [173, 0]
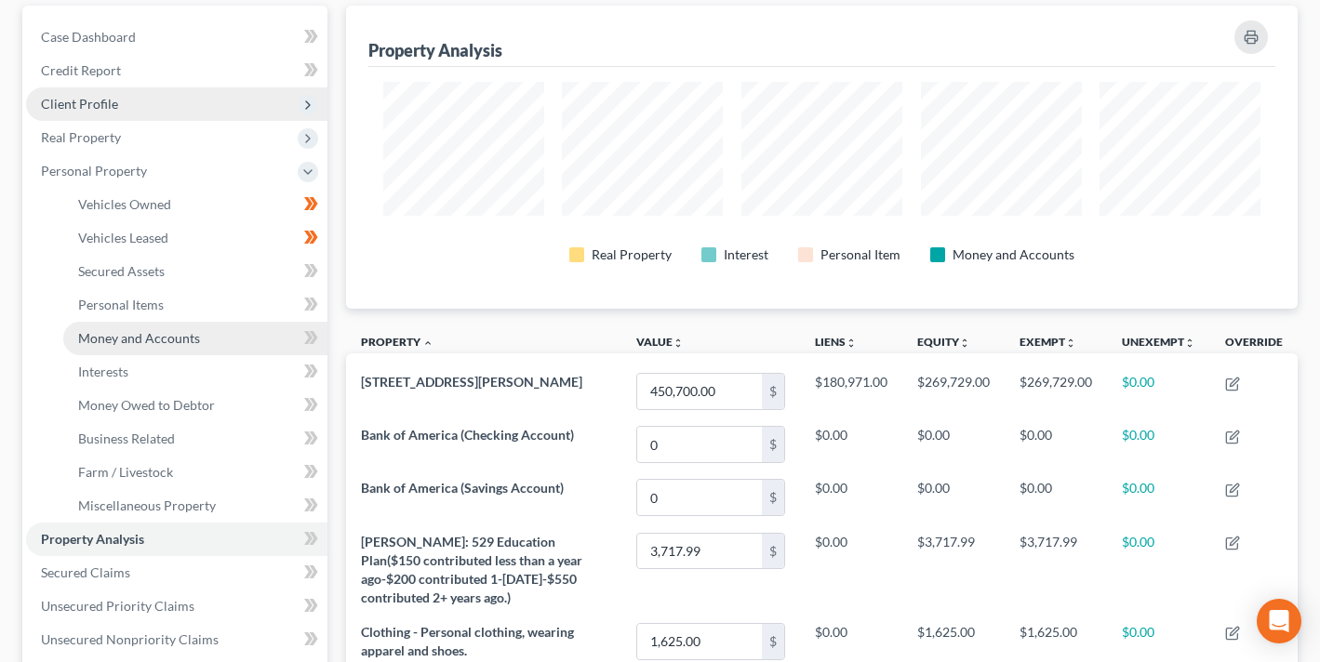
click at [176, 331] on span "Money and Accounts" at bounding box center [139, 338] width 122 height 16
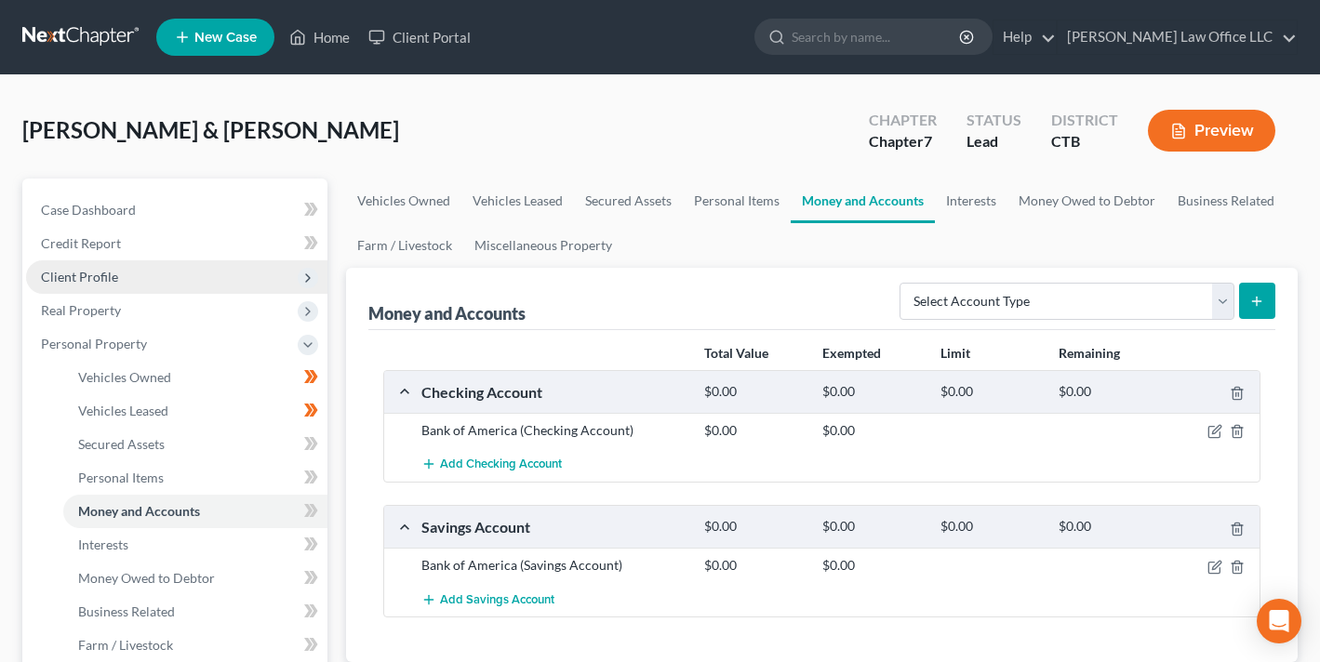
click at [837, 351] on strong "Exempted" at bounding box center [851, 353] width 59 height 16
click at [954, 349] on strong "Limit" at bounding box center [955, 353] width 30 height 16
click at [1091, 351] on strong "Remaining" at bounding box center [1088, 353] width 61 height 16
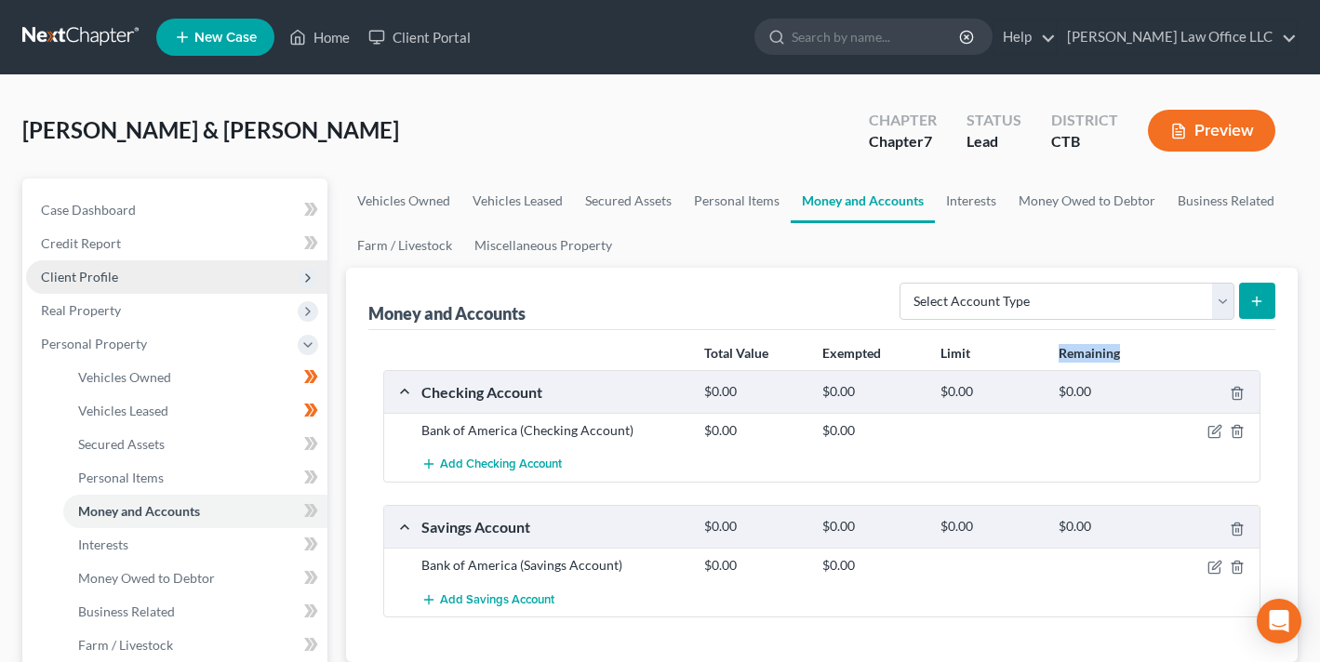
click at [1091, 351] on strong "Remaining" at bounding box center [1088, 353] width 61 height 16
click at [763, 341] on div "Total Value Exempted Limit Remaining" at bounding box center [821, 354] width 895 height 33
click at [759, 348] on strong "Total Value" at bounding box center [736, 353] width 64 height 16
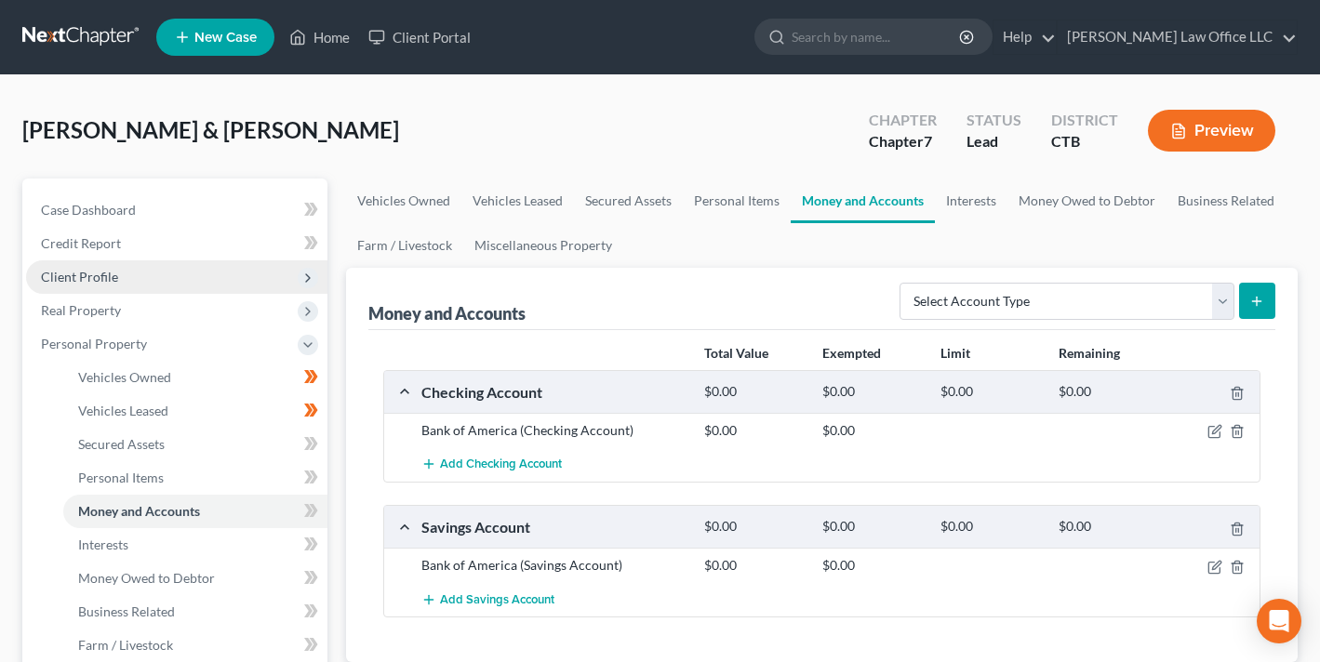
click at [843, 361] on div "Exempted" at bounding box center [872, 353] width 118 height 19
click at [957, 363] on div "Total Value Exempted Limit Remaining" at bounding box center [821, 354] width 895 height 33
click at [956, 357] on strong "Limit" at bounding box center [955, 353] width 30 height 16
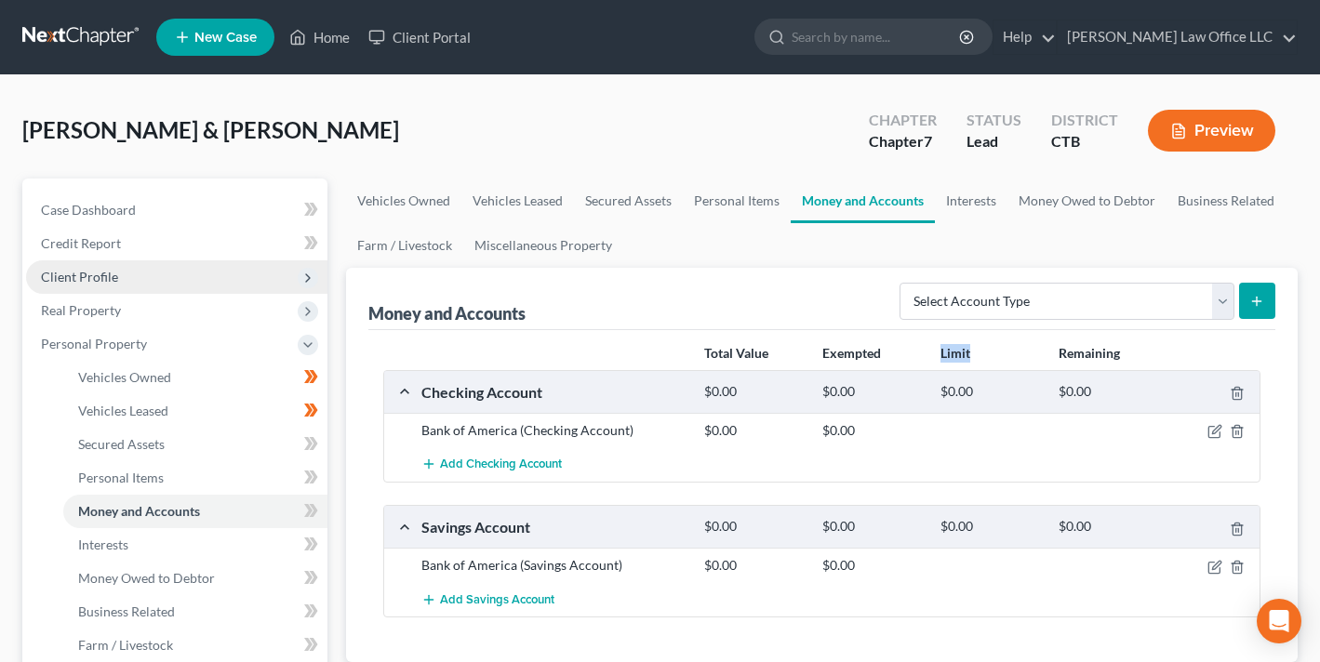
click at [956, 357] on strong "Limit" at bounding box center [955, 353] width 30 height 16
click at [1073, 353] on strong "Remaining" at bounding box center [1088, 353] width 61 height 16
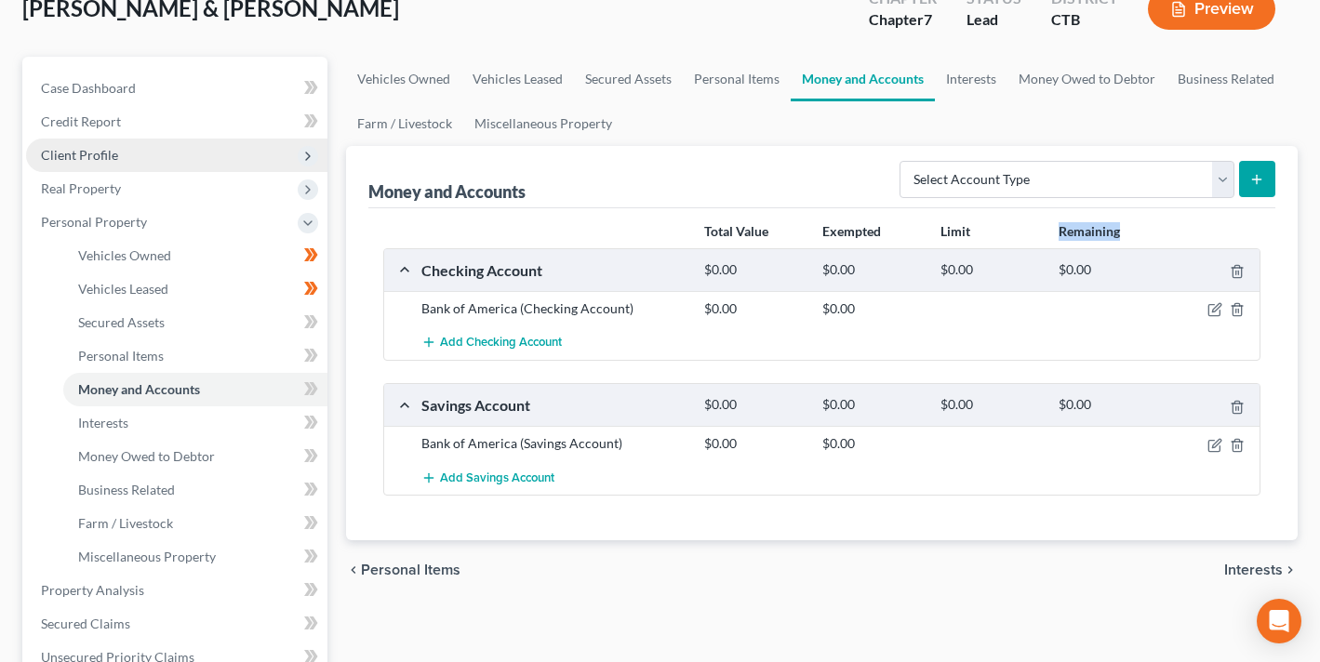
scroll to position [123, 0]
drag, startPoint x: 703, startPoint y: 229, endPoint x: 1160, endPoint y: 231, distance: 457.5
click at [1160, 231] on div "Total Value Exempted Limit Remaining" at bounding box center [931, 230] width 472 height 19
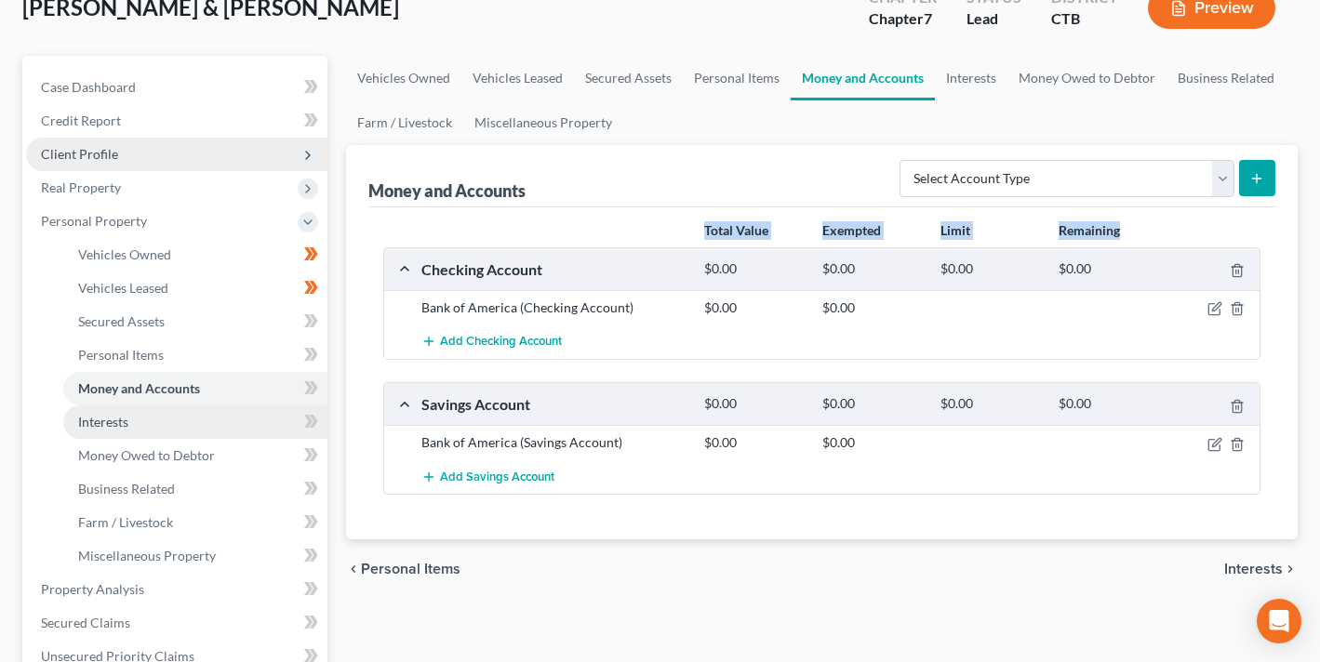
click at [107, 430] on link "Interests" at bounding box center [195, 421] width 264 height 33
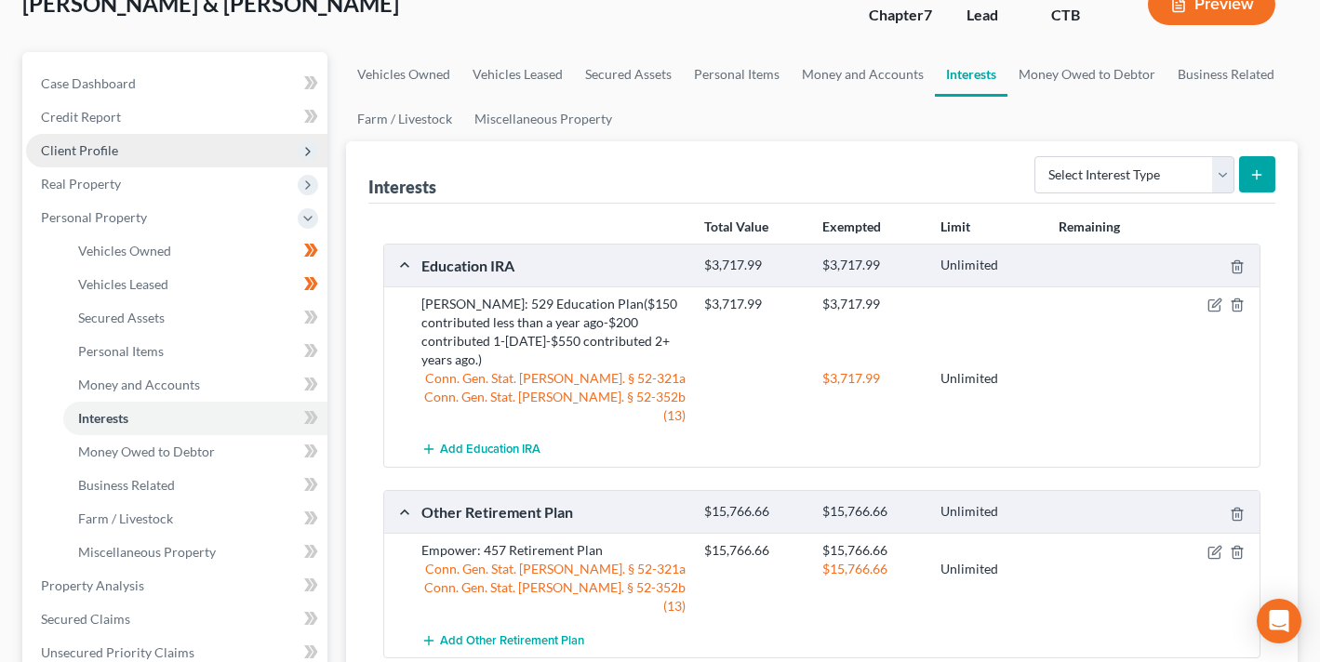
scroll to position [126, 0]
drag, startPoint x: 714, startPoint y: 223, endPoint x: 879, endPoint y: 233, distance: 164.9
click at [879, 233] on div "Total Value Exempted Limit Remaining" at bounding box center [931, 228] width 472 height 19
click at [879, 233] on strong "Exempted" at bounding box center [851, 227] width 59 height 16
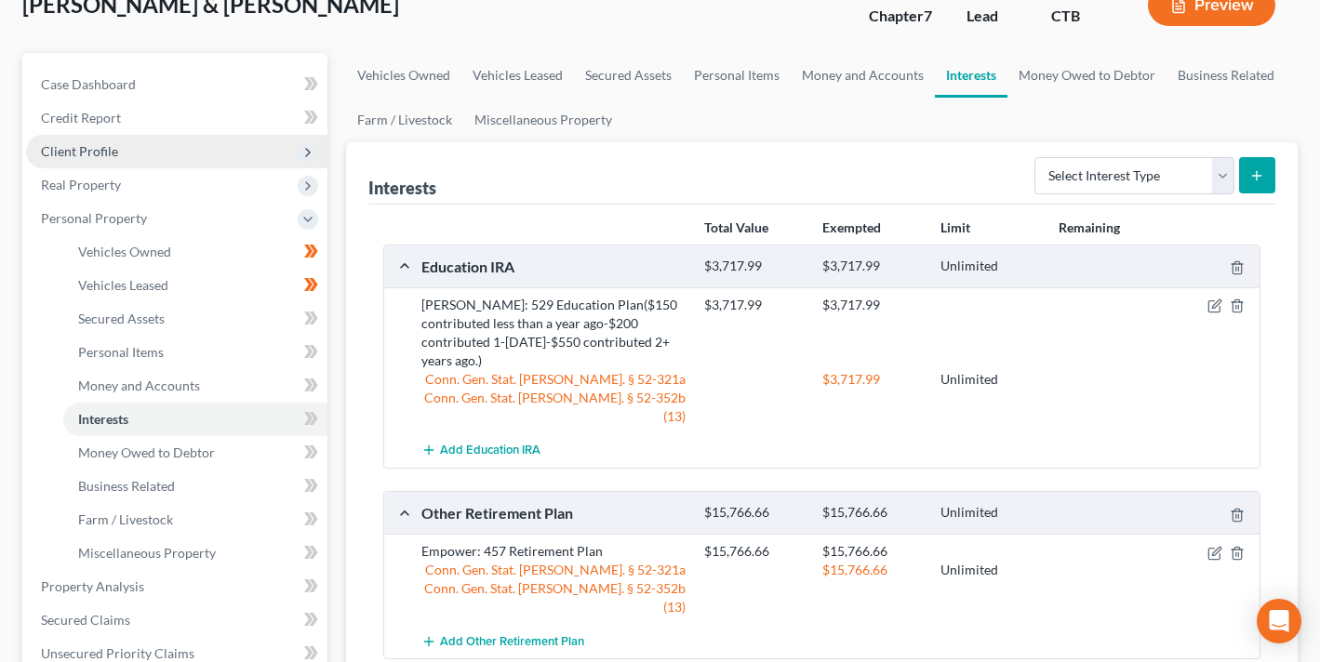
click at [850, 231] on strong "Exempted" at bounding box center [851, 227] width 59 height 16
click at [512, 229] on div "Total Value Exempted Limit Remaining" at bounding box center [821, 228] width 895 height 33
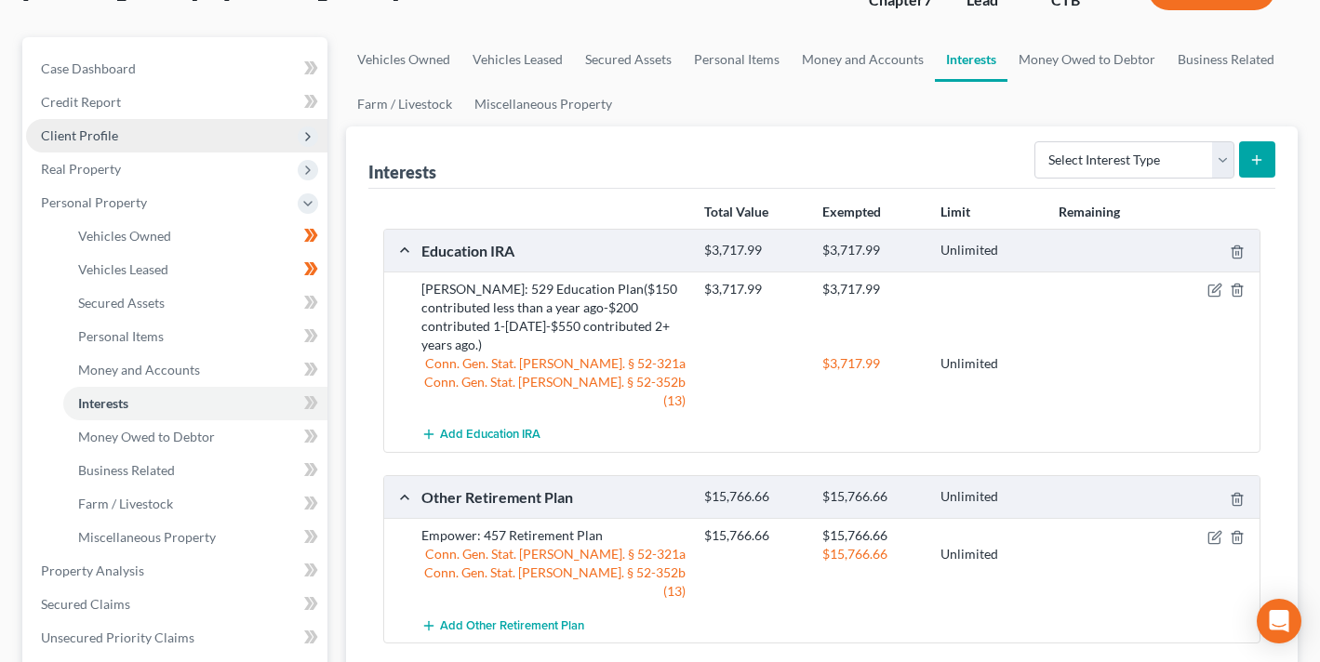
scroll to position [81, 0]
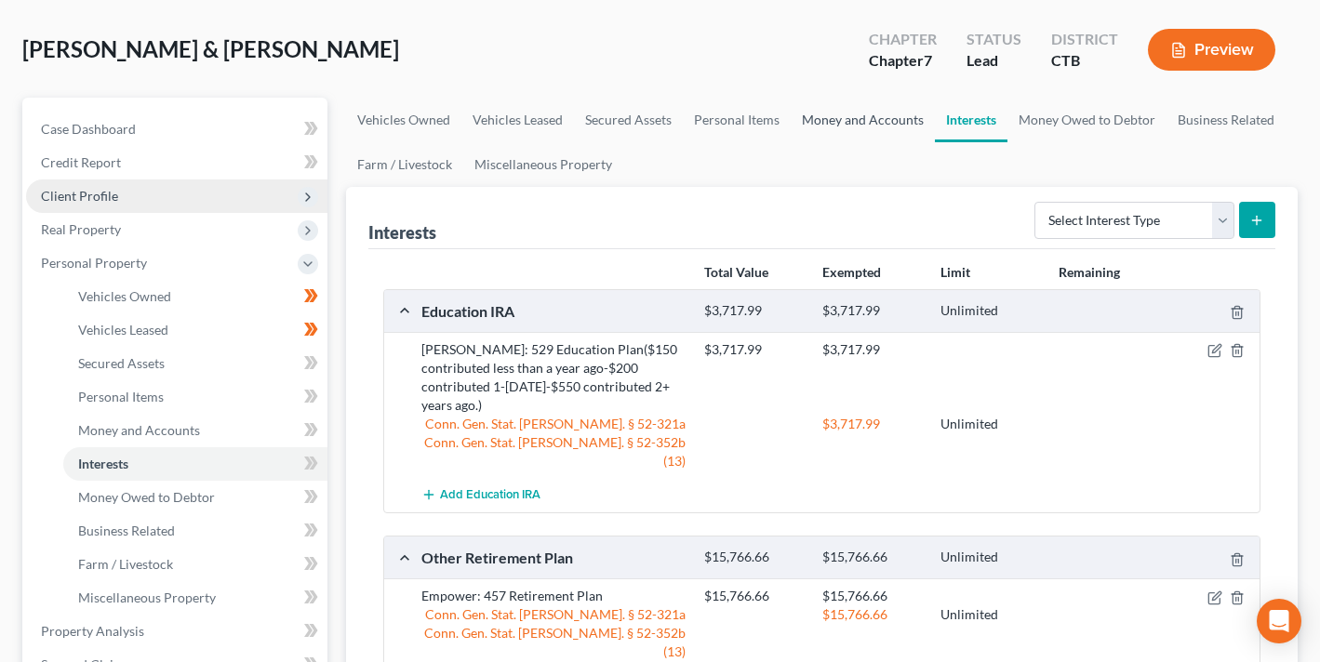
click at [844, 115] on link "Money and Accounts" at bounding box center [862, 120] width 144 height 45
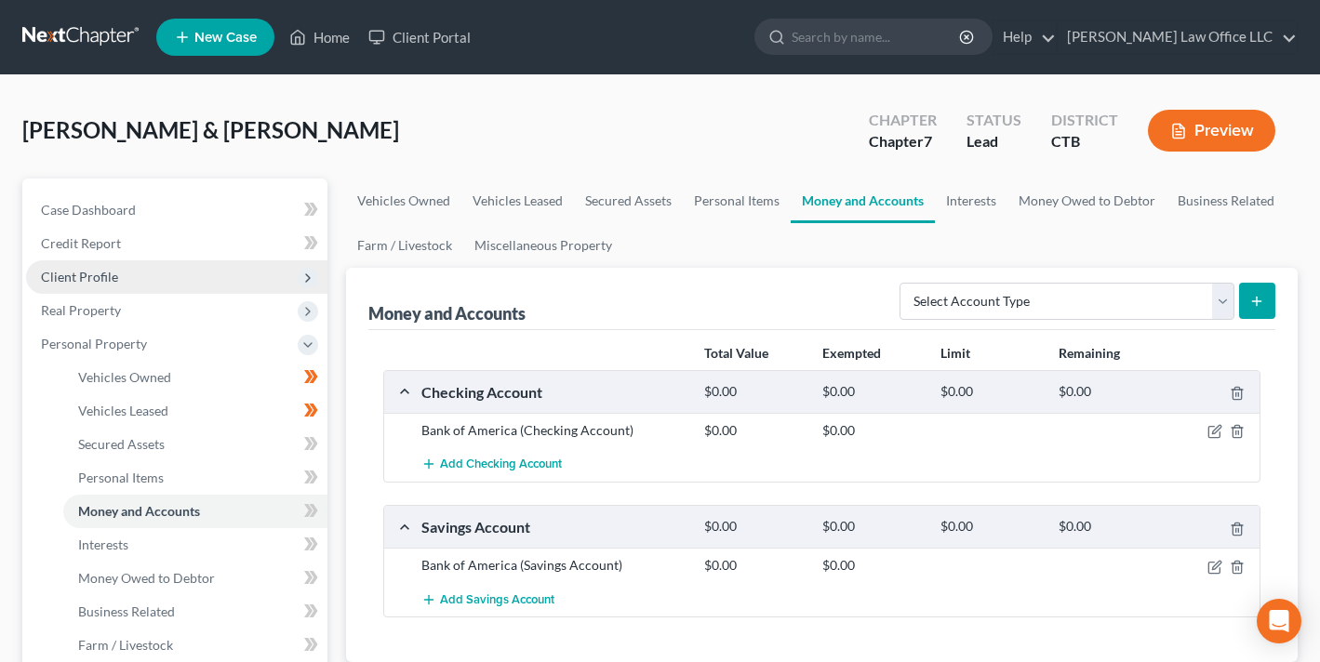
click at [505, 311] on div "Money and Accounts" at bounding box center [446, 313] width 157 height 22
click at [386, 302] on div "Money and Accounts" at bounding box center [446, 313] width 157 height 22
click at [418, 325] on div "Money and Accounts Select Account Type Brokerage Cash on Hand Certificates of D…" at bounding box center [821, 299] width 907 height 62
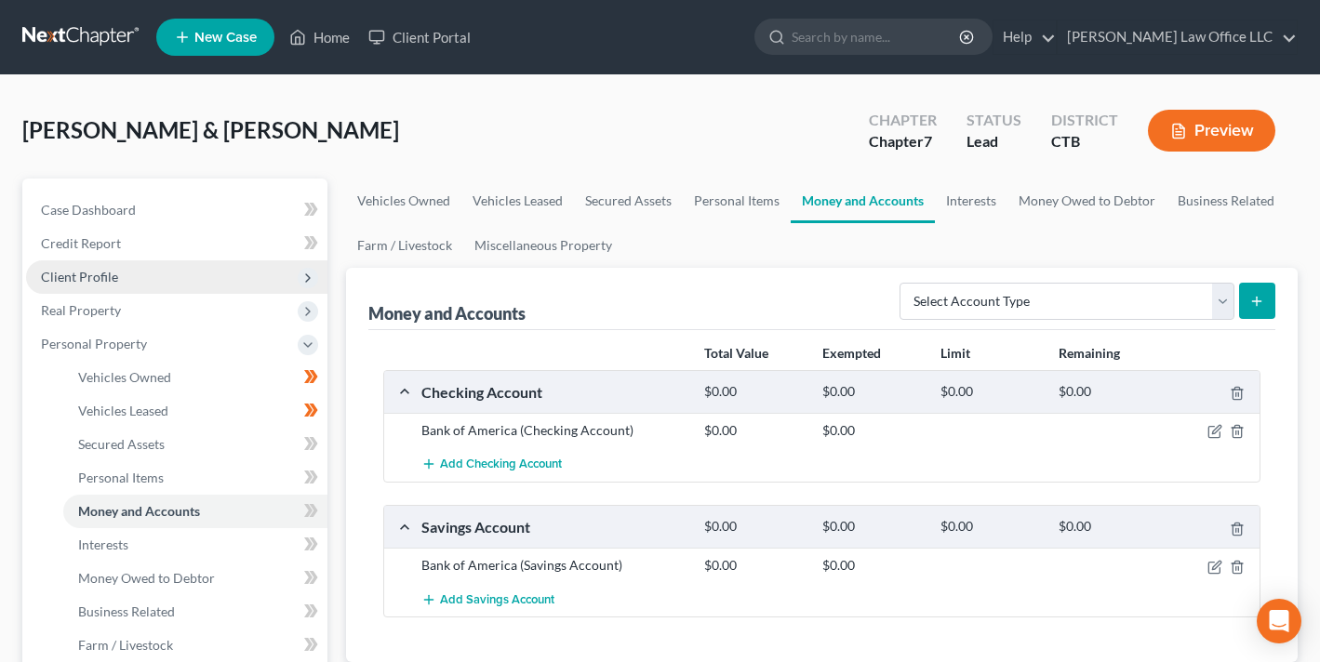
click at [418, 325] on div "Money and Accounts Select Account Type Brokerage Cash on Hand Certificates of D…" at bounding box center [821, 299] width 907 height 62
click at [442, 319] on div "Money and Accounts" at bounding box center [446, 313] width 157 height 22
click at [505, 311] on div "Money and Accounts" at bounding box center [446, 313] width 157 height 22
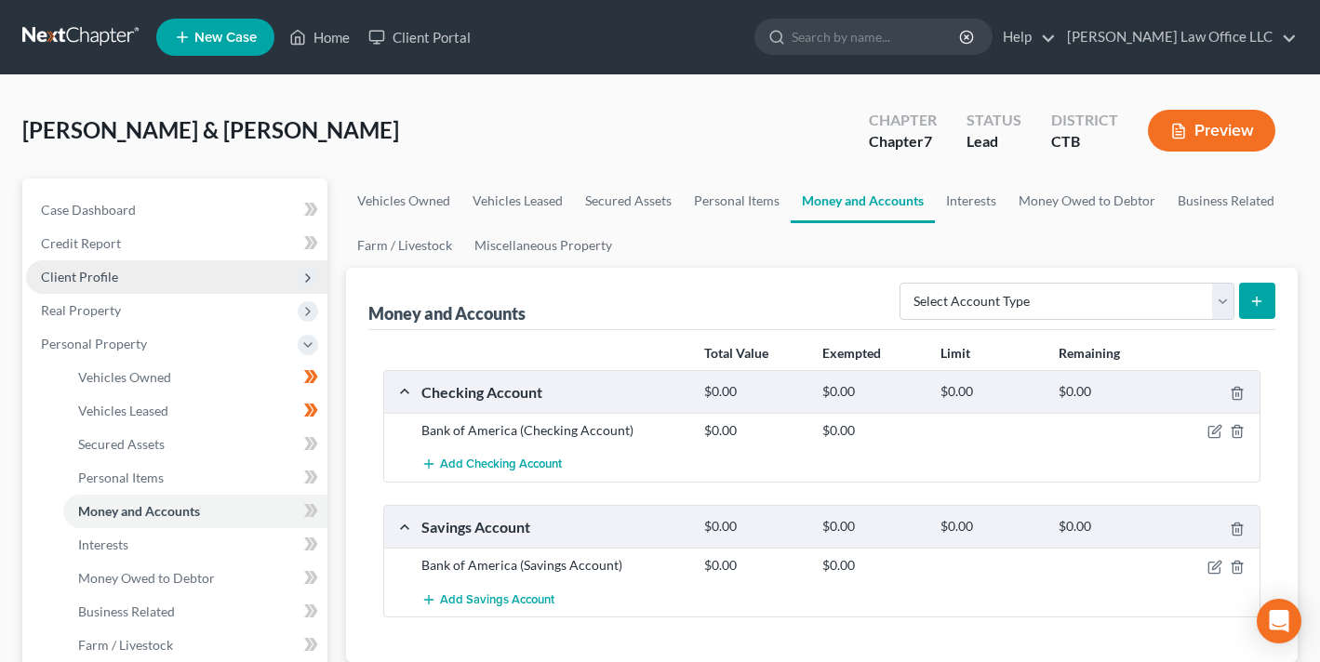
click at [388, 310] on div "Money and Accounts" at bounding box center [446, 313] width 157 height 22
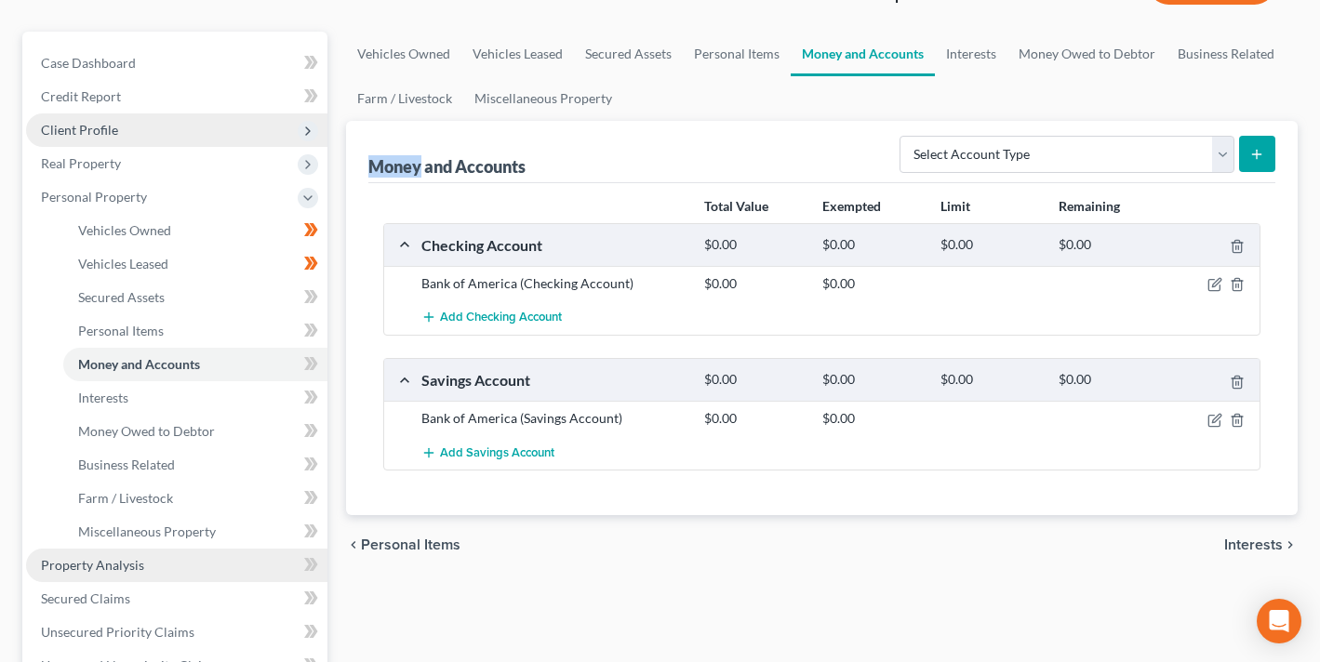
scroll to position [372, 0]
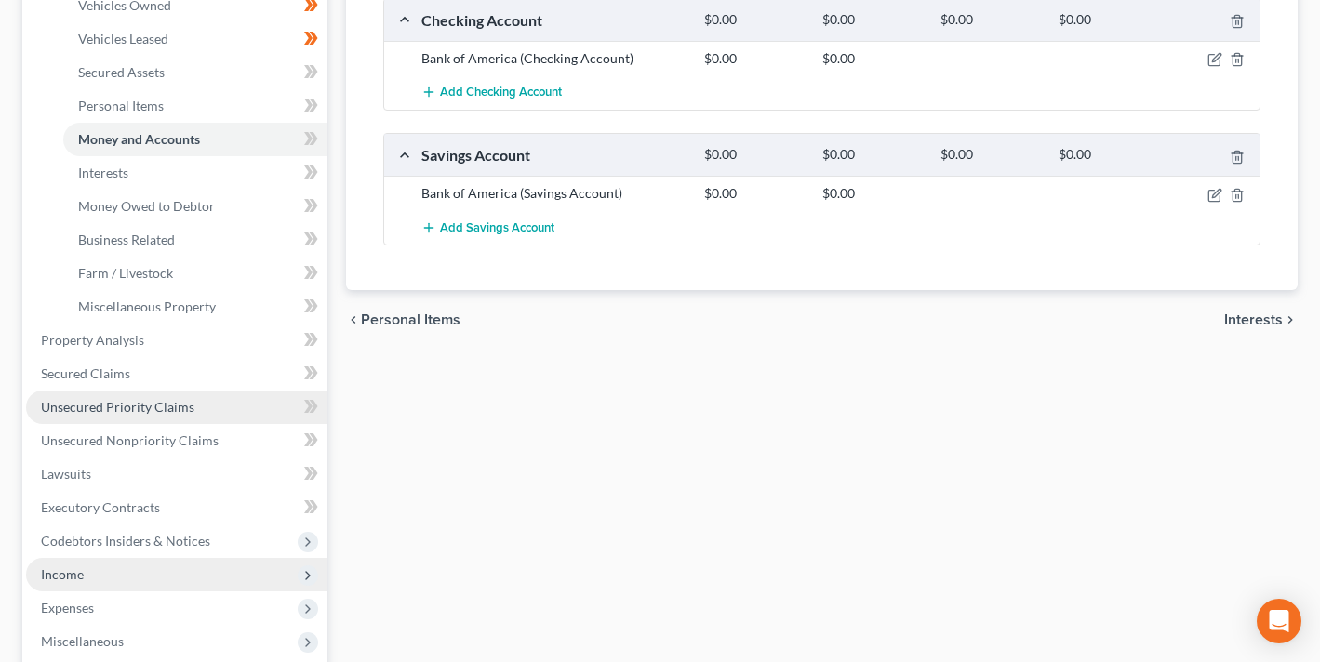
click at [158, 401] on span "Unsecured Priority Claims" at bounding box center [117, 407] width 153 height 16
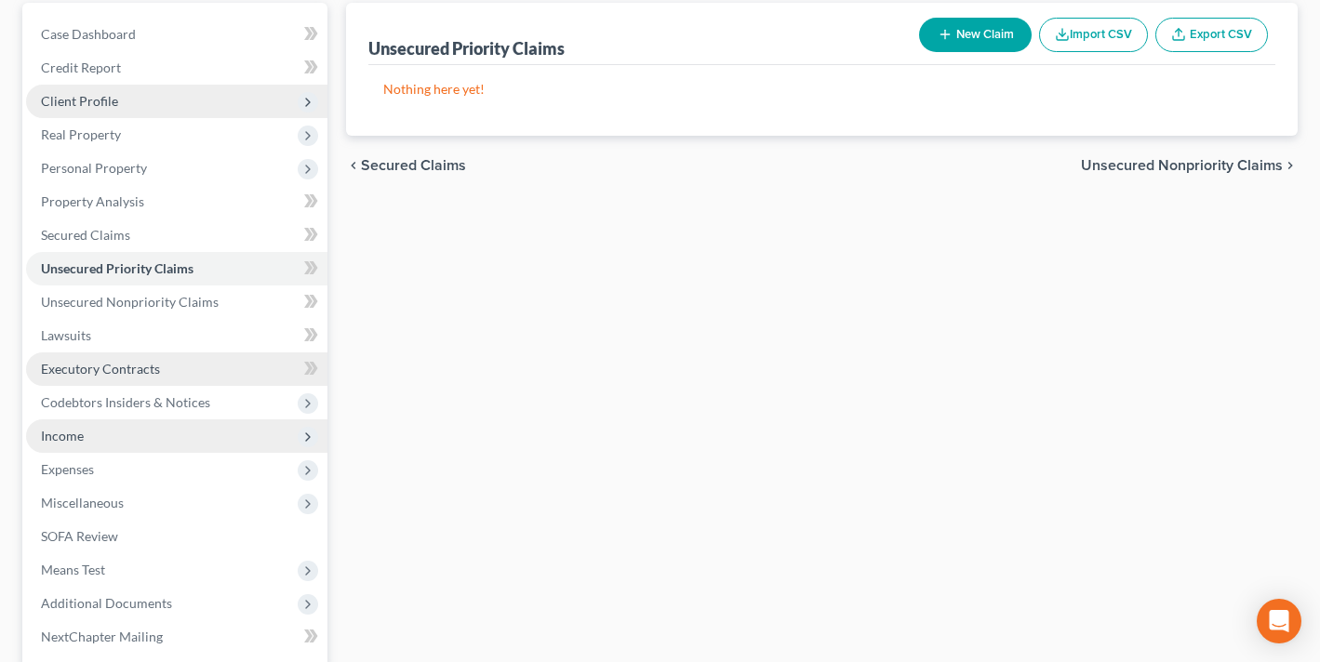
scroll to position [193, 0]
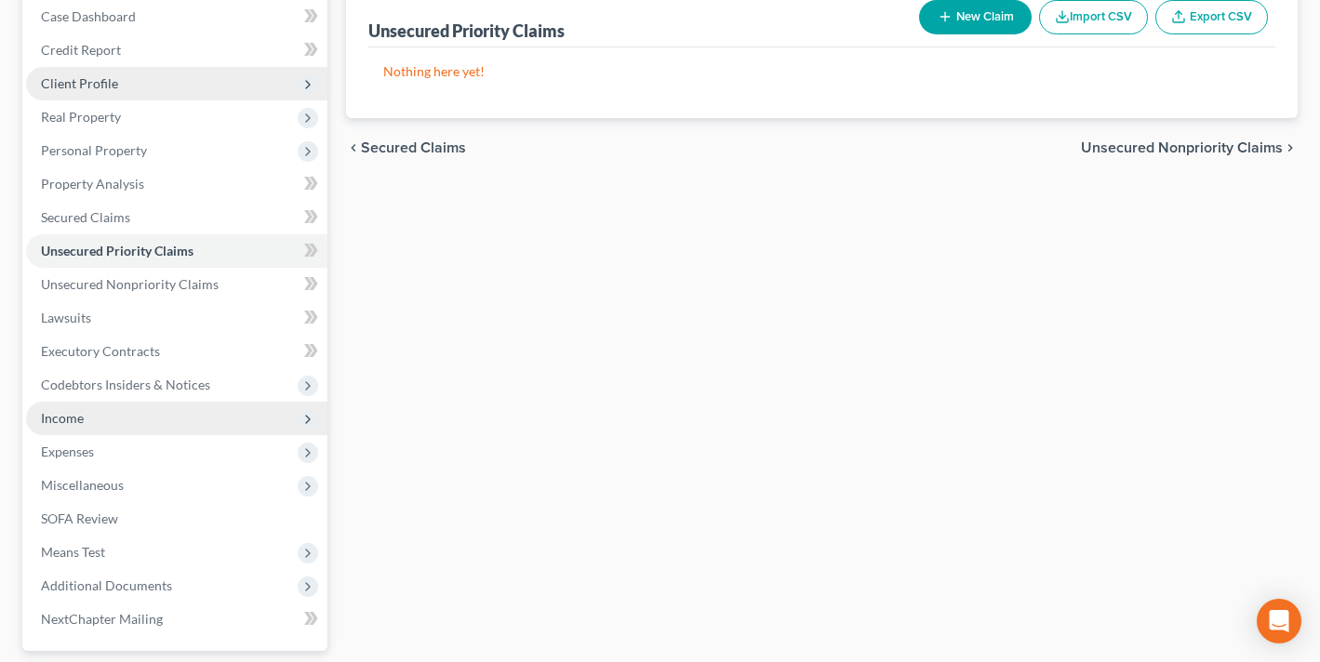
click at [73, 423] on span "Income" at bounding box center [62, 418] width 43 height 16
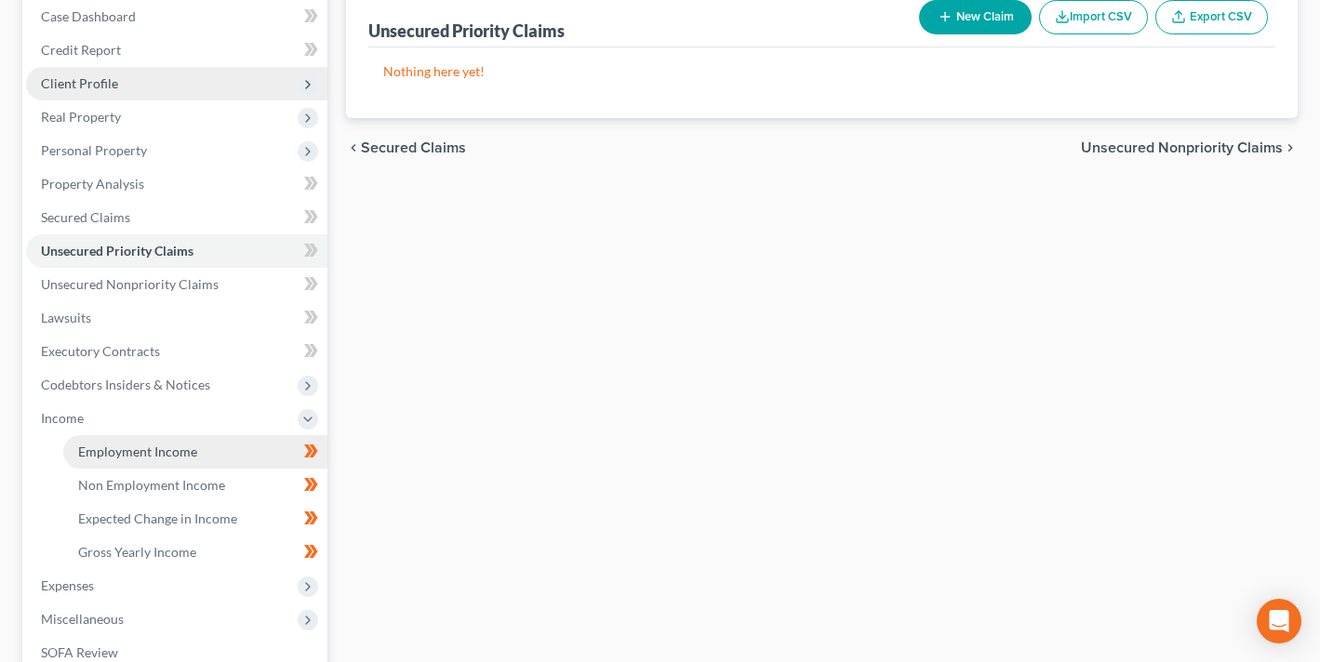
click at [187, 453] on span "Employment Income" at bounding box center [137, 452] width 119 height 16
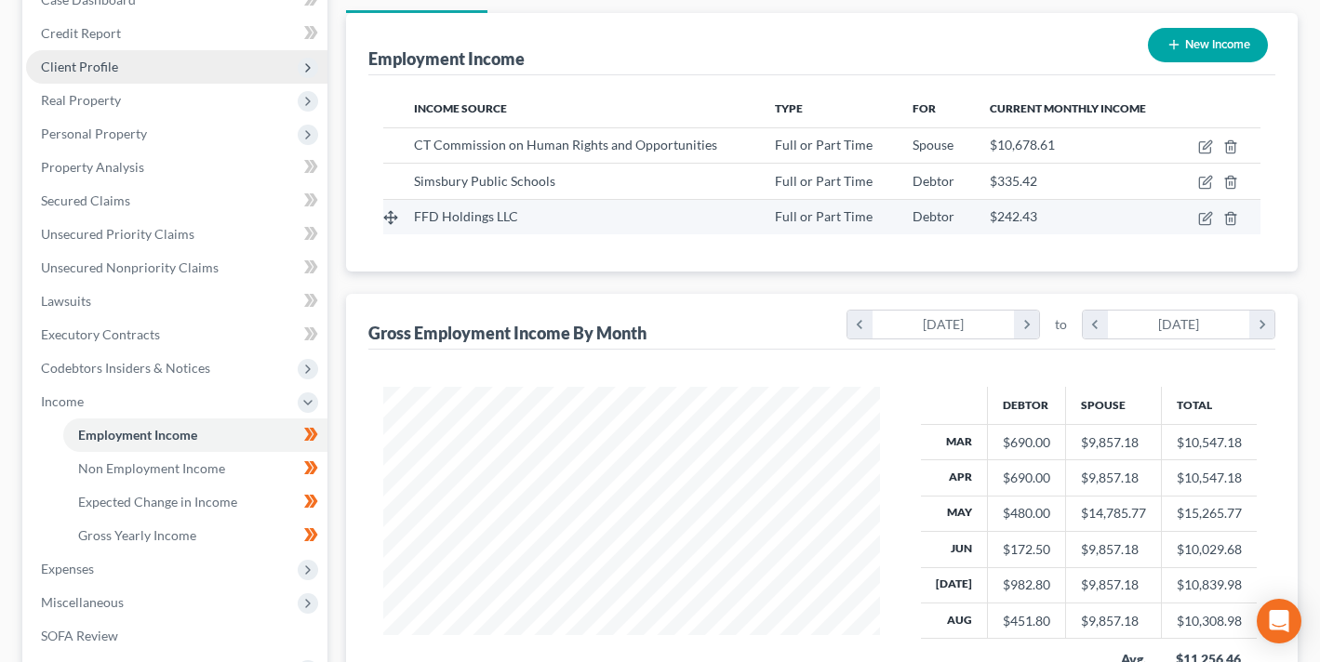
scroll to position [211, 0]
click at [1202, 216] on icon "button" at bounding box center [1205, 217] width 15 height 15
select select "0"
select select "3"
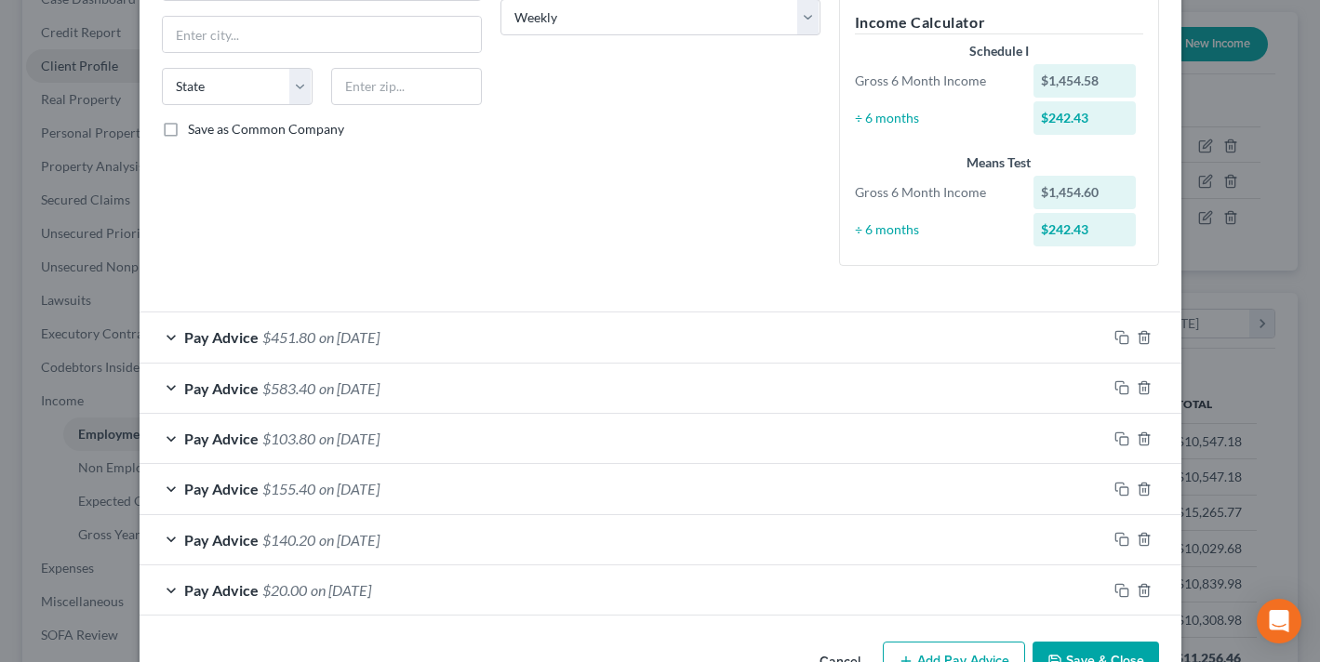
scroll to position [0, 0]
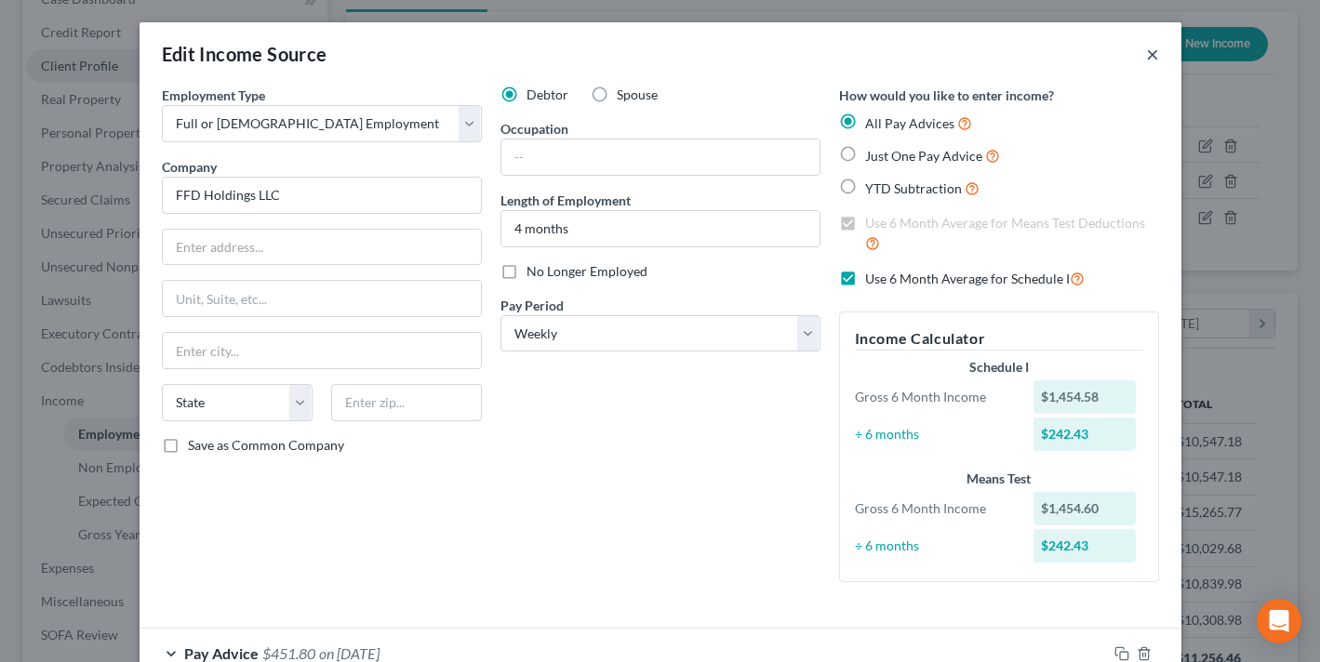
click at [1152, 48] on button "×" at bounding box center [1152, 54] width 13 height 22
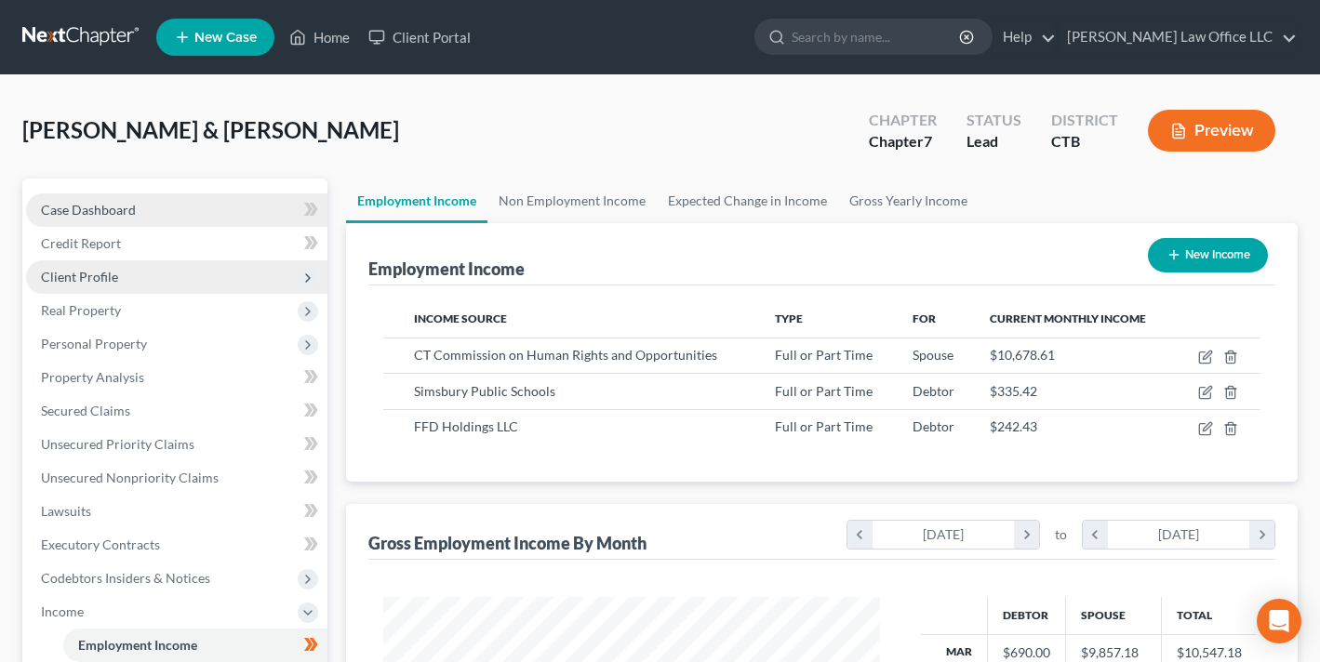
click at [173, 208] on link "Case Dashboard" at bounding box center [176, 209] width 301 height 33
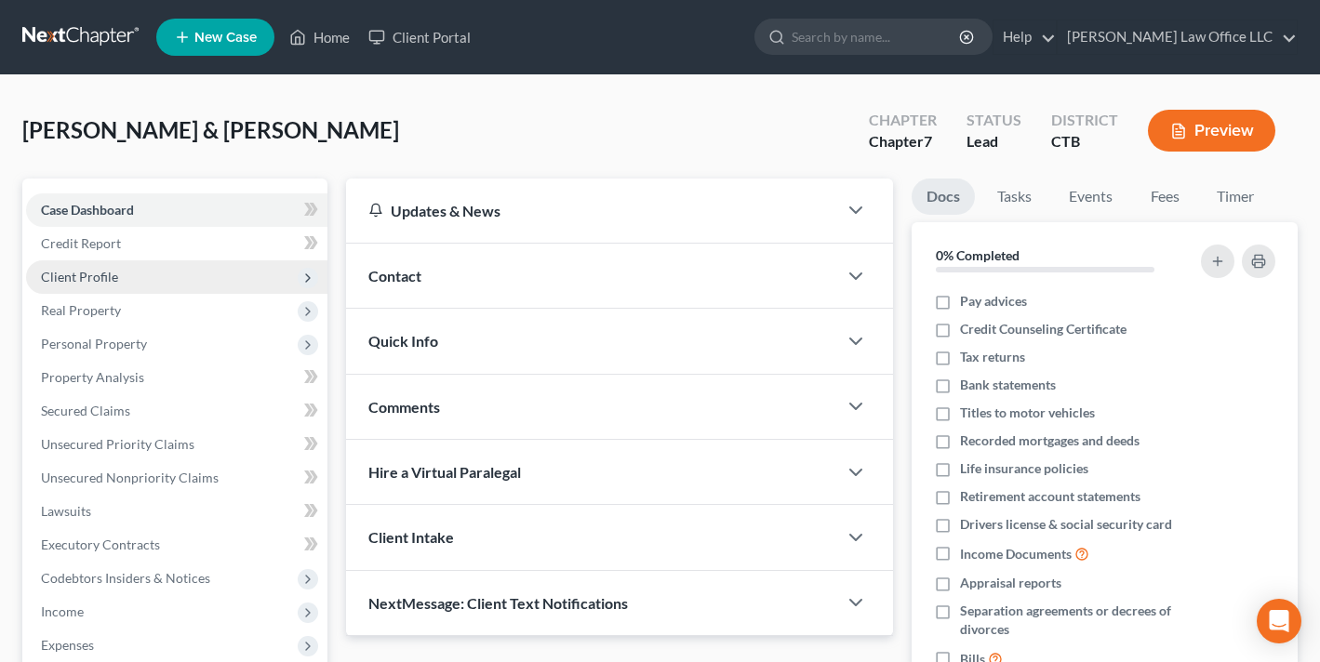
click at [703, 107] on div "[PERSON_NAME] & [PERSON_NAME] Upgraded Chapter Chapter 7 Status Lead District C…" at bounding box center [659, 138] width 1275 height 81
click at [735, 116] on div "[PERSON_NAME] & [PERSON_NAME] Upgraded Chapter Chapter 7 Status Lead District C…" at bounding box center [659, 138] width 1275 height 81
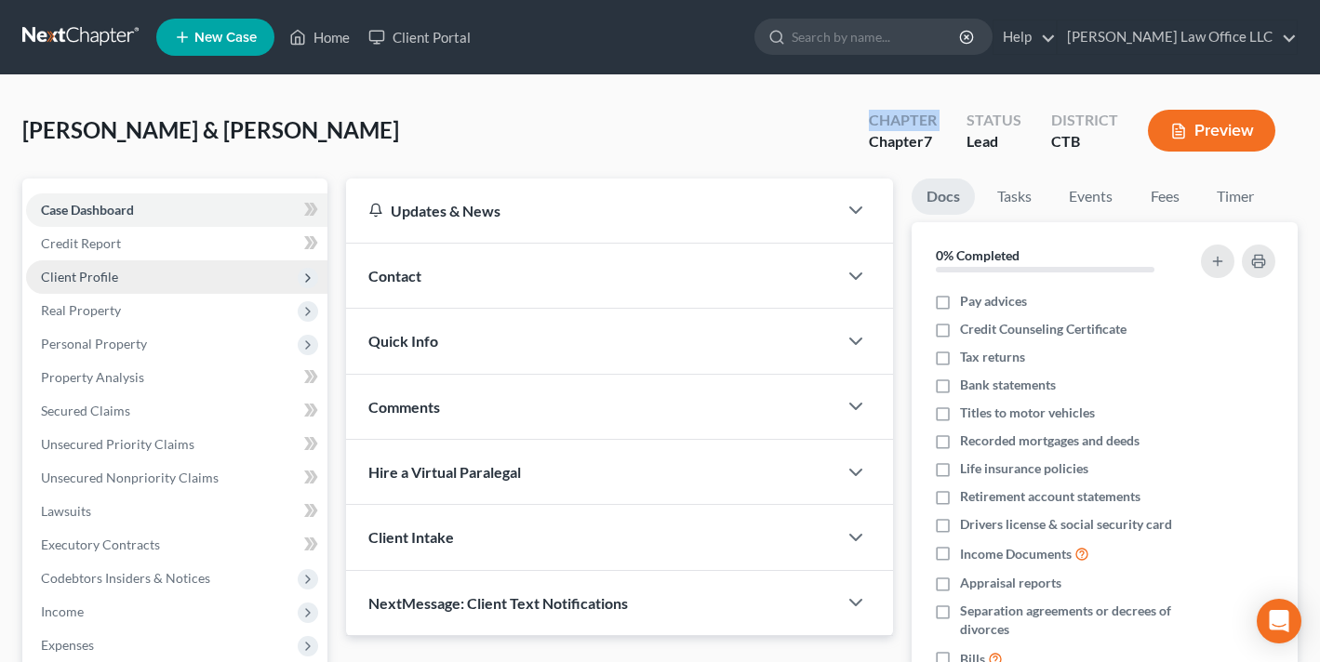
click at [735, 116] on div "[PERSON_NAME] & [PERSON_NAME] Upgraded Chapter Chapter 7 Status Lead District C…" at bounding box center [659, 138] width 1275 height 81
click at [951, 118] on div "Chapter Chapter 7" at bounding box center [903, 132] width 98 height 55
click at [975, 123] on div "Status" at bounding box center [993, 120] width 55 height 21
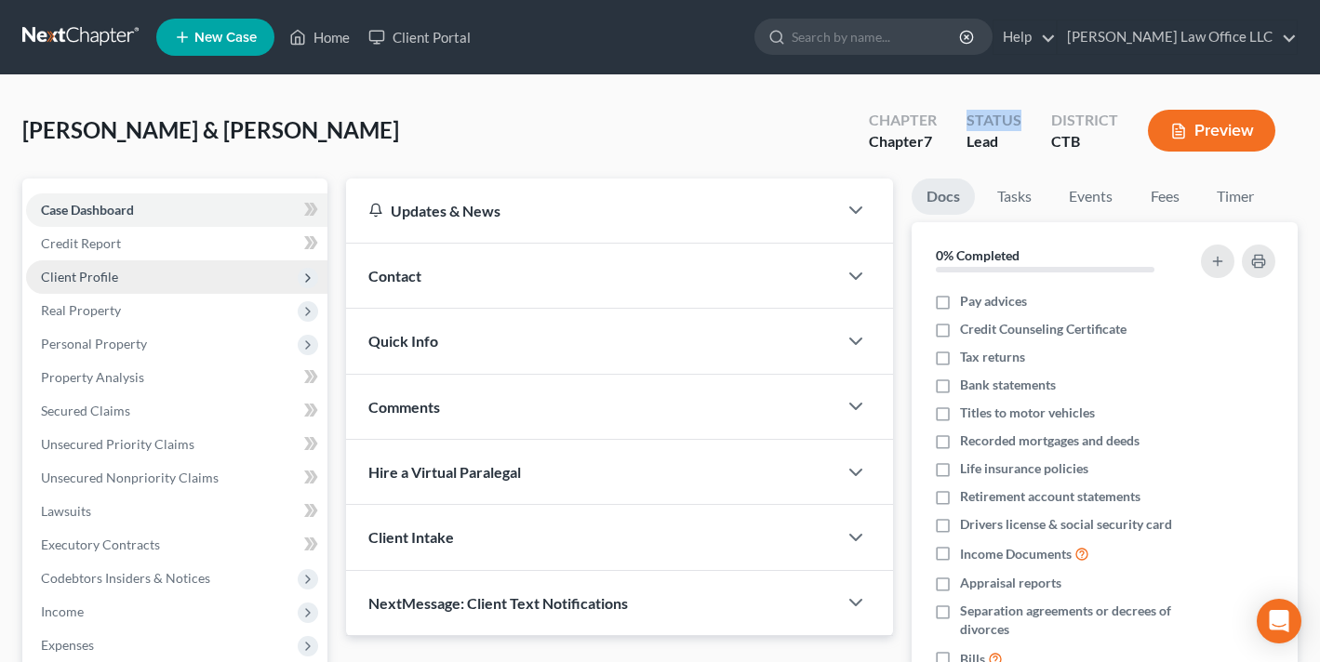
click at [975, 123] on div "Status" at bounding box center [993, 120] width 55 height 21
click at [1097, 124] on div "District" at bounding box center [1084, 120] width 67 height 21
click at [1096, 124] on div "District" at bounding box center [1084, 120] width 67 height 21
click at [615, 132] on div "[PERSON_NAME] & [PERSON_NAME] Upgraded Chapter Chapter 7 Status Lead District C…" at bounding box center [659, 138] width 1275 height 81
click at [1200, 123] on button "Preview" at bounding box center [1210, 131] width 127 height 42
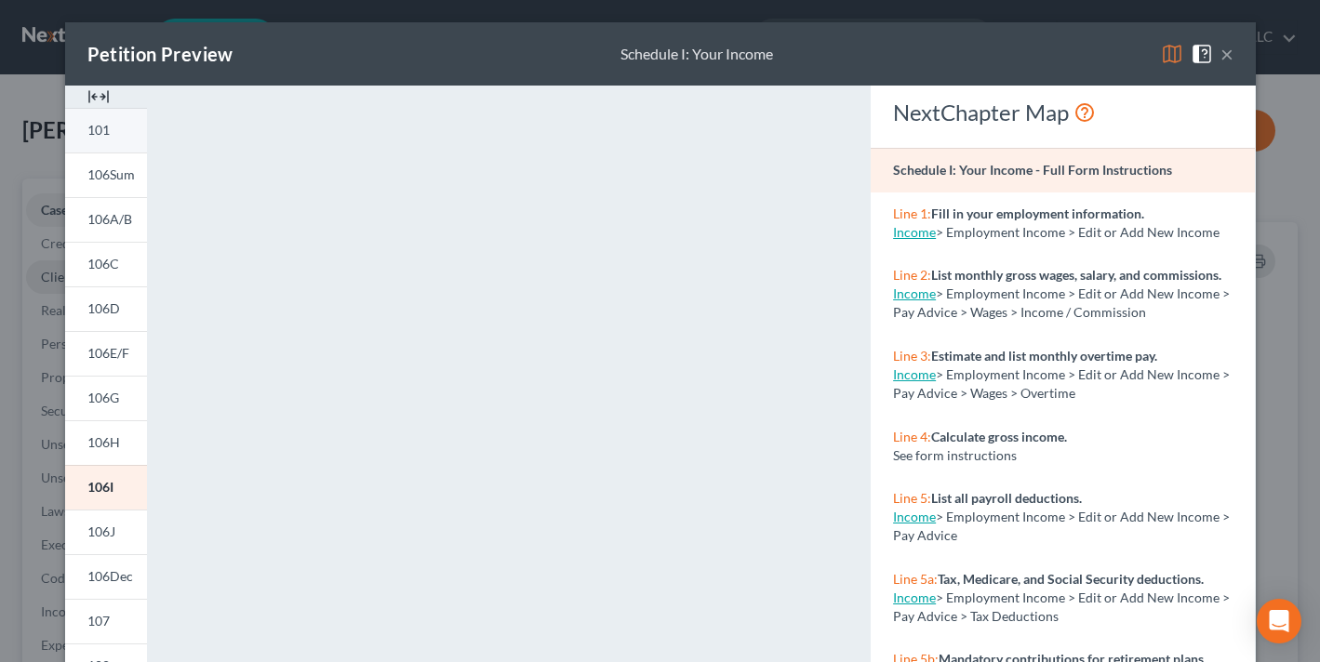
click at [99, 125] on span "101" at bounding box center [98, 130] width 22 height 16
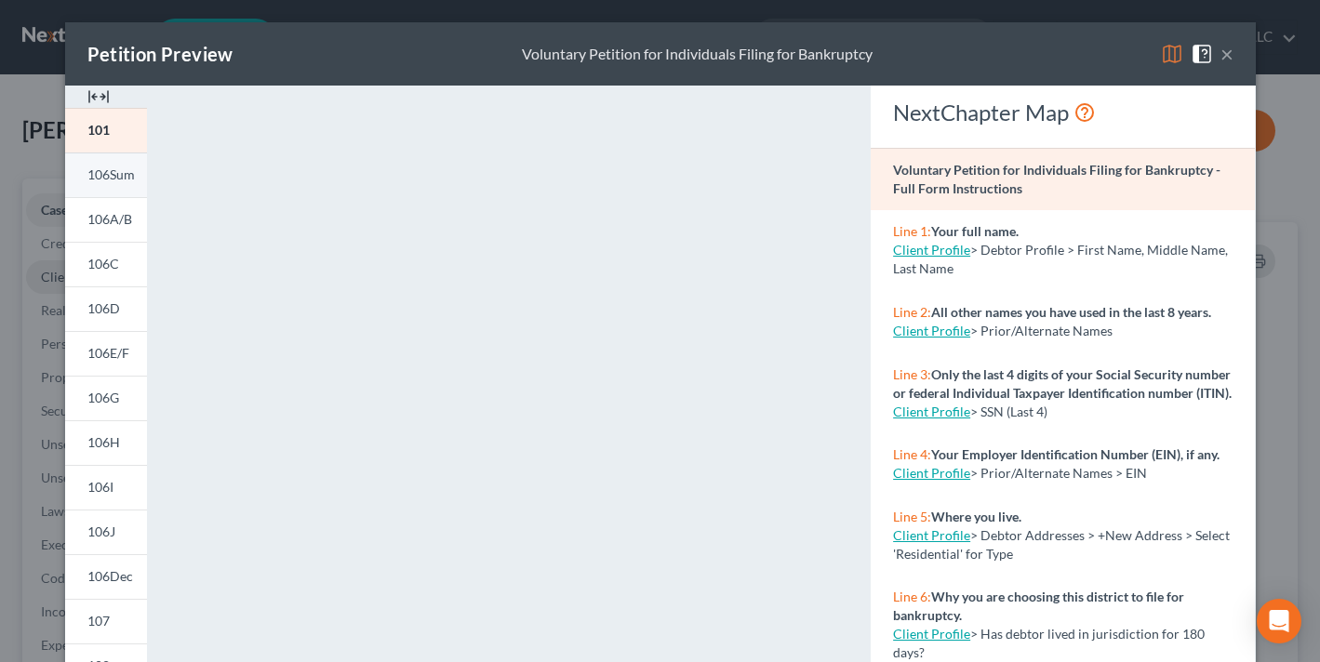
click at [105, 158] on link "106Sum" at bounding box center [106, 175] width 82 height 45
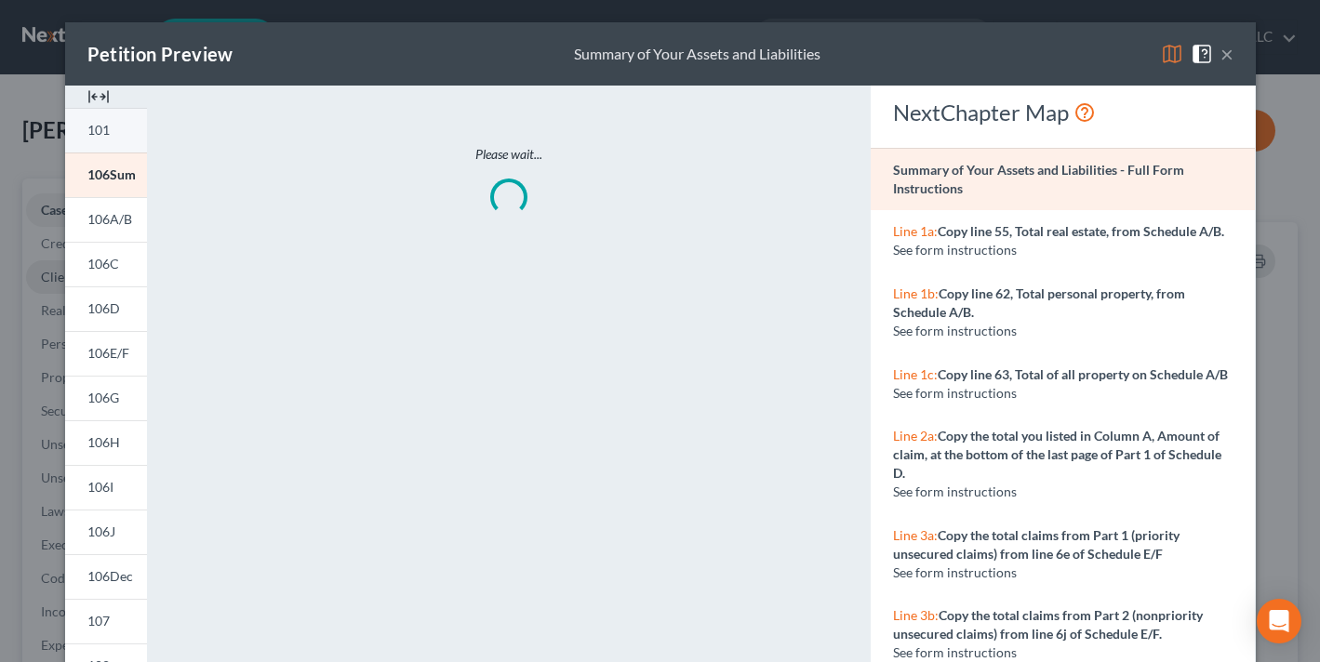
click at [113, 140] on link "101" at bounding box center [106, 130] width 82 height 45
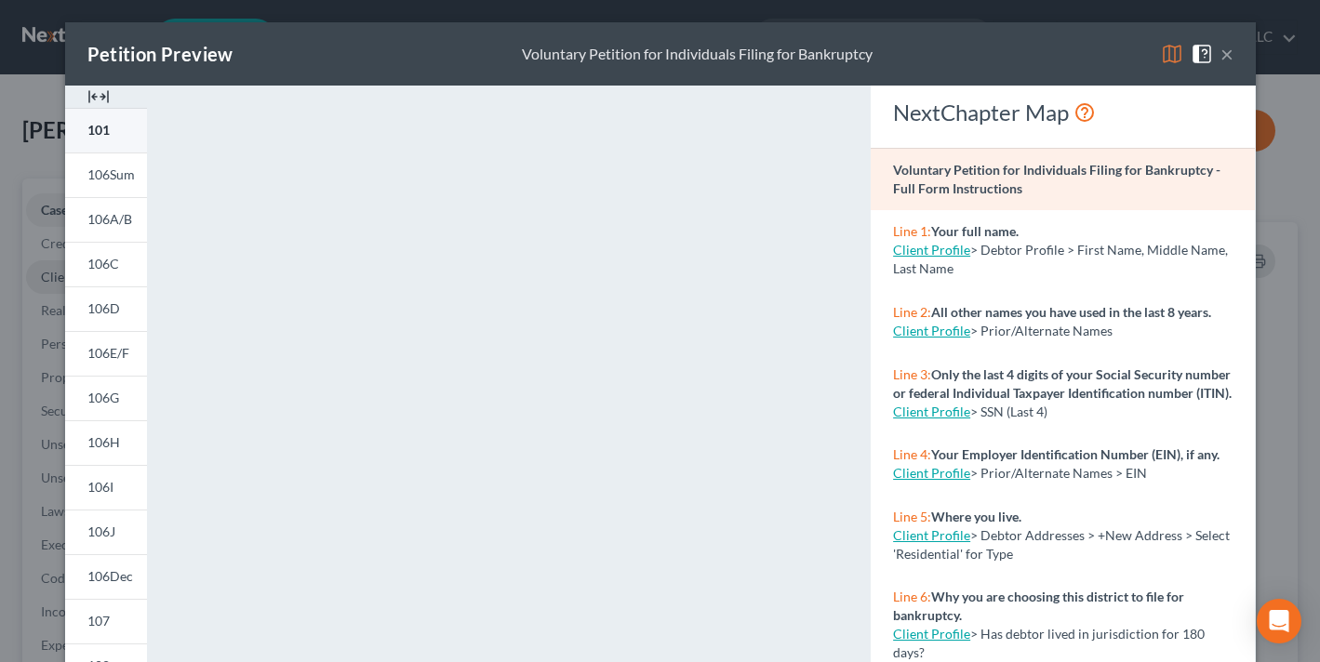
click at [94, 123] on span "101" at bounding box center [98, 130] width 22 height 16
click at [117, 172] on span "106Sum" at bounding box center [110, 174] width 47 height 16
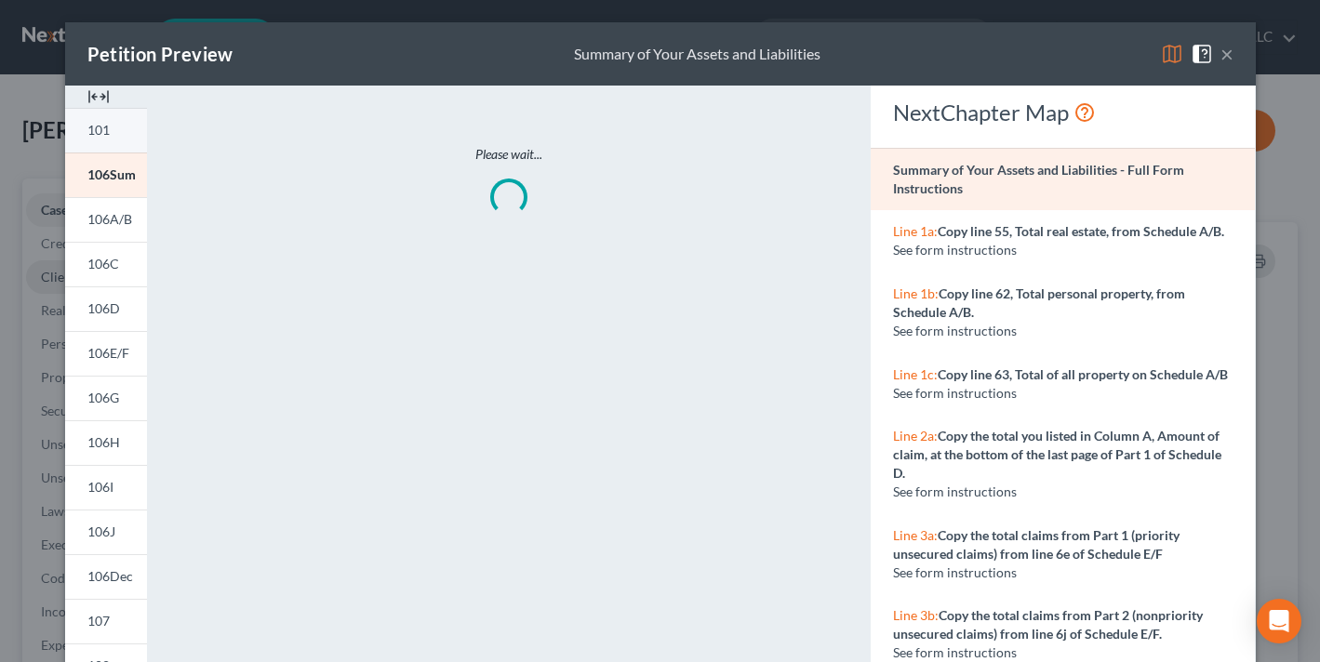
click at [133, 139] on link "101" at bounding box center [106, 130] width 82 height 45
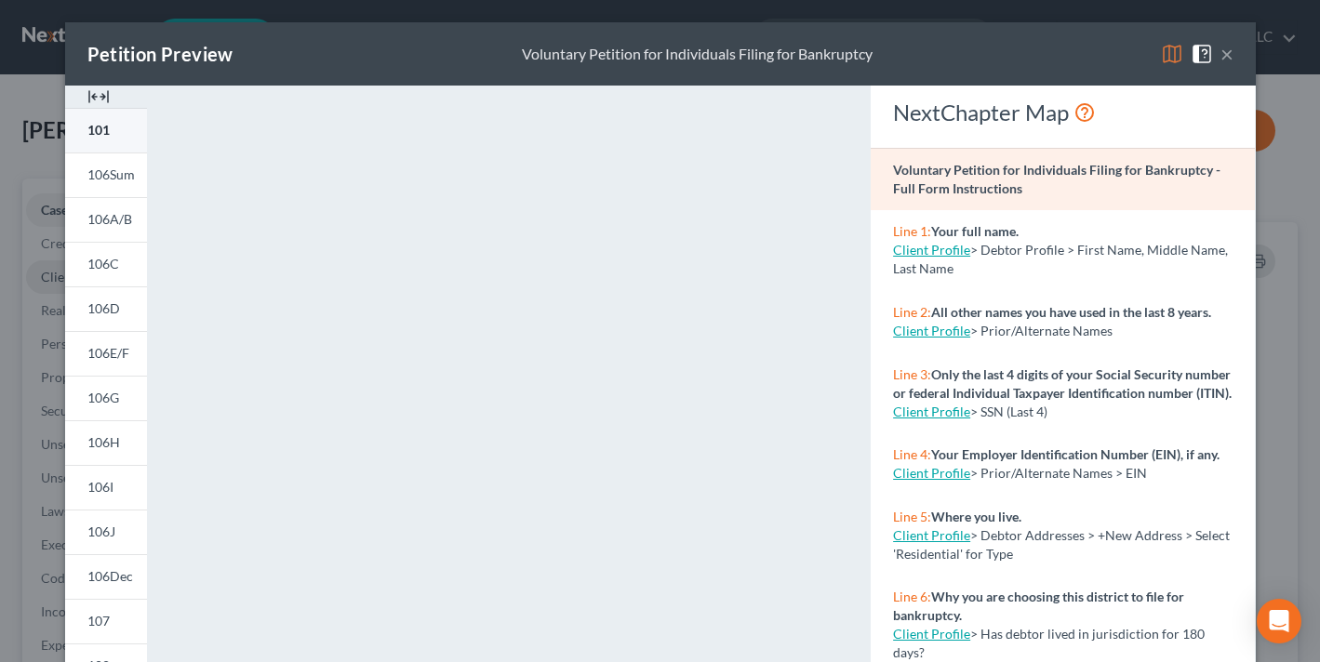
click at [112, 131] on link "101" at bounding box center [106, 130] width 82 height 45
click at [1226, 52] on button "×" at bounding box center [1226, 54] width 13 height 22
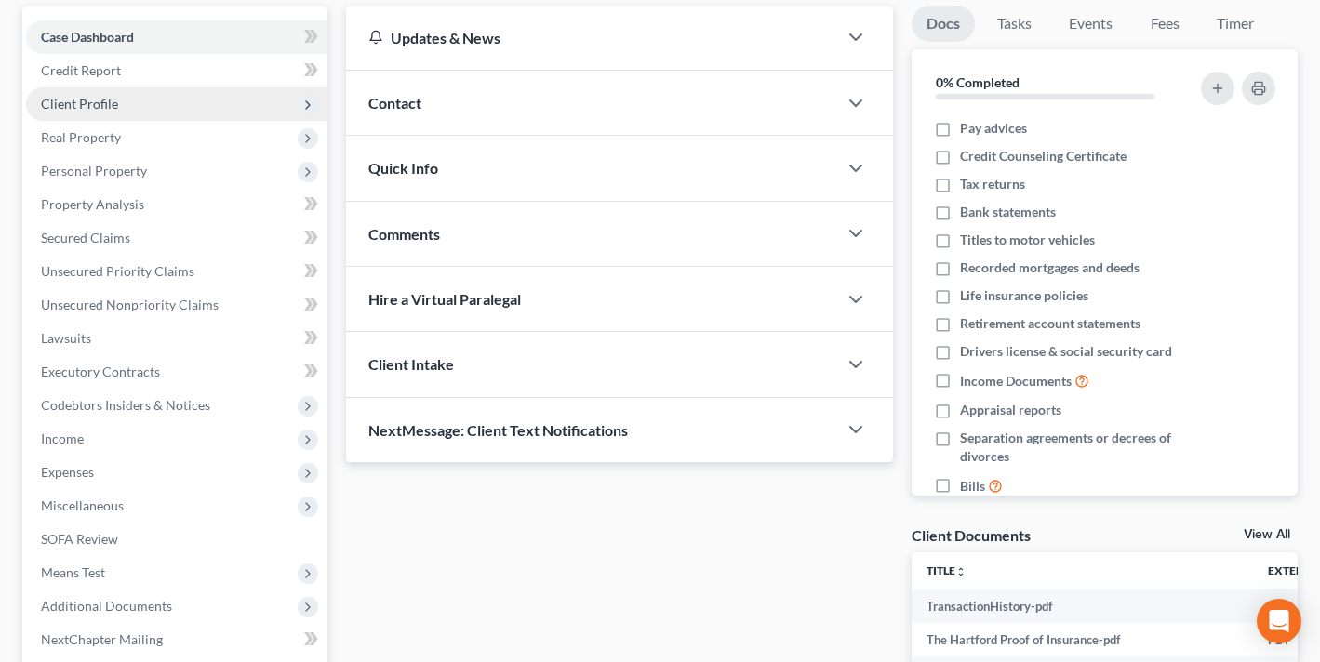
scroll to position [535, 0]
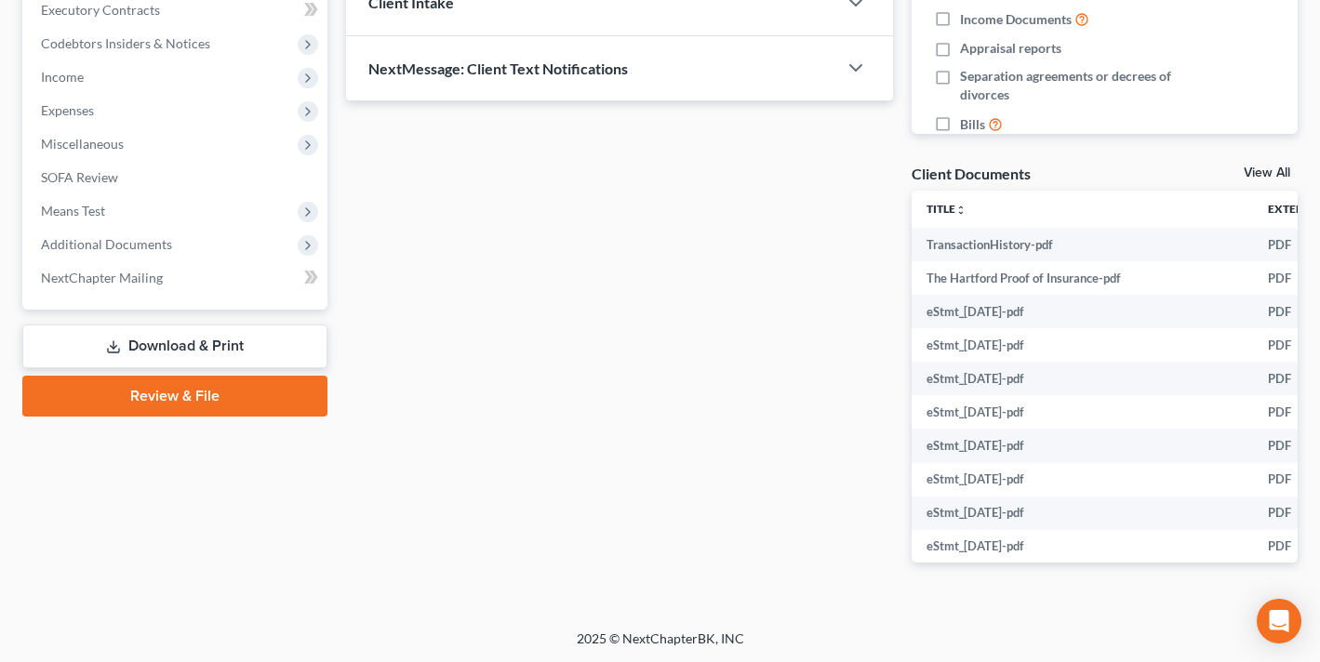
click at [275, 334] on link "Download & Print" at bounding box center [174, 347] width 305 height 44
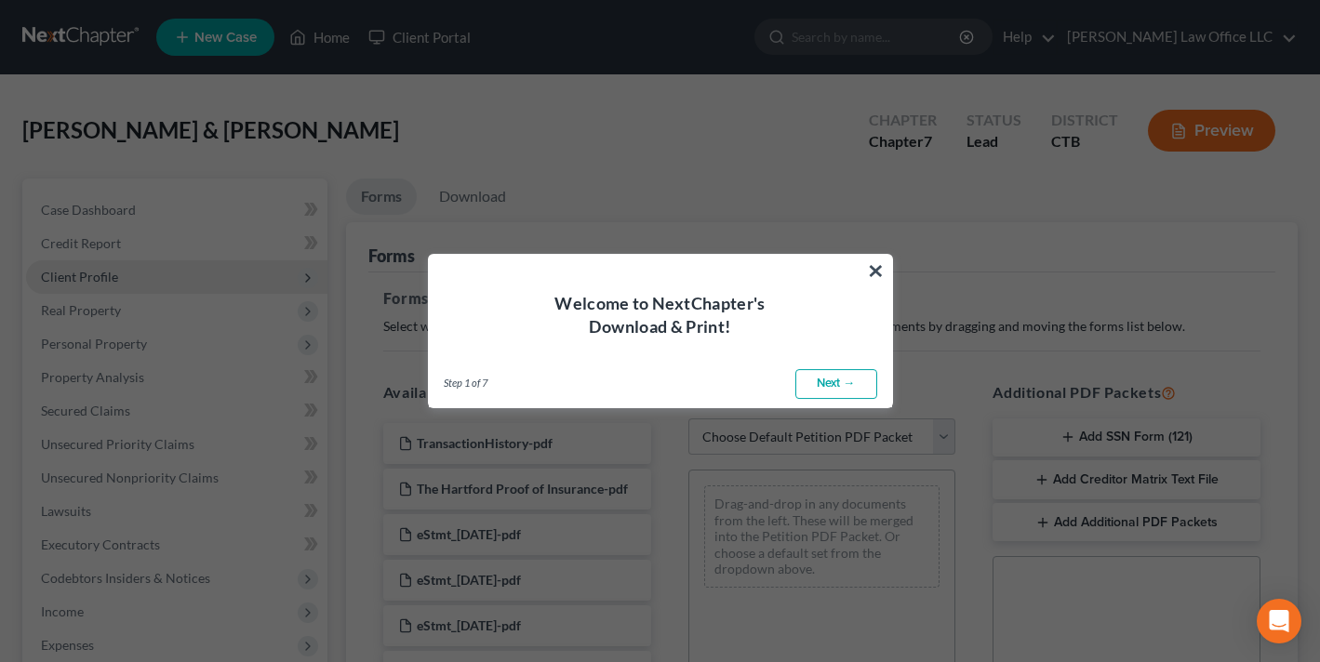
click at [833, 392] on link "Next →" at bounding box center [836, 384] width 82 height 30
select select "0"
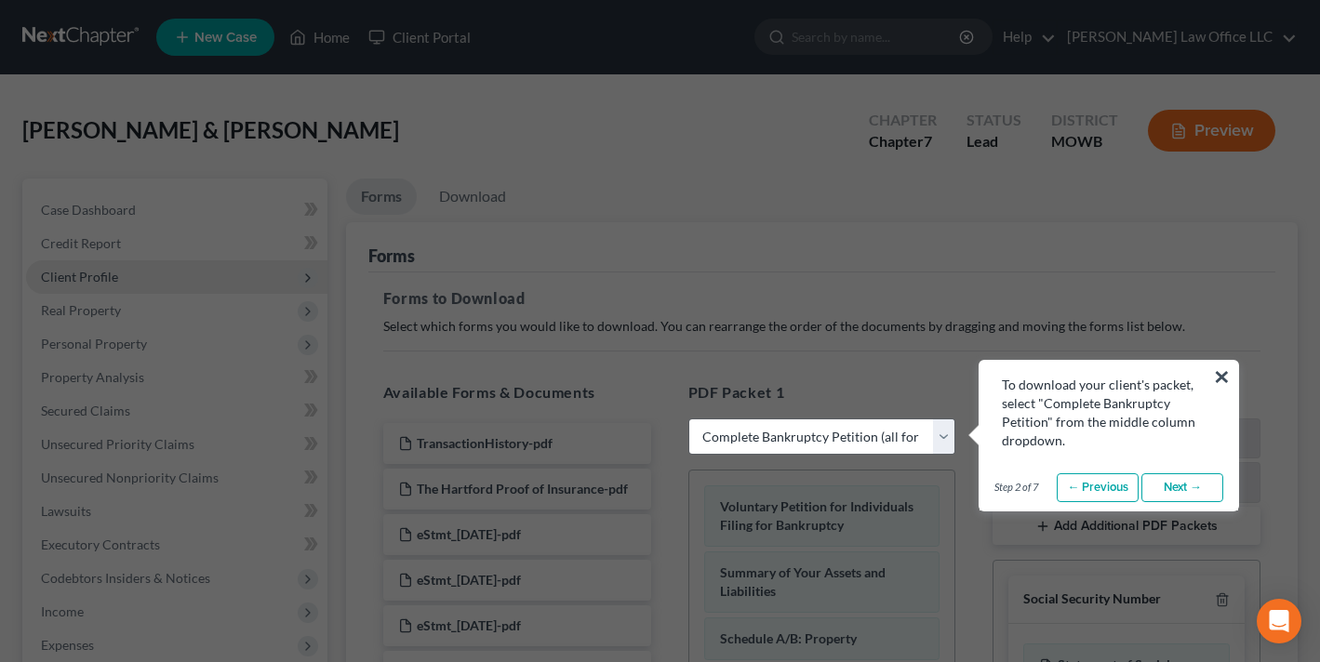
click at [1186, 490] on link "Next →" at bounding box center [1182, 488] width 82 height 30
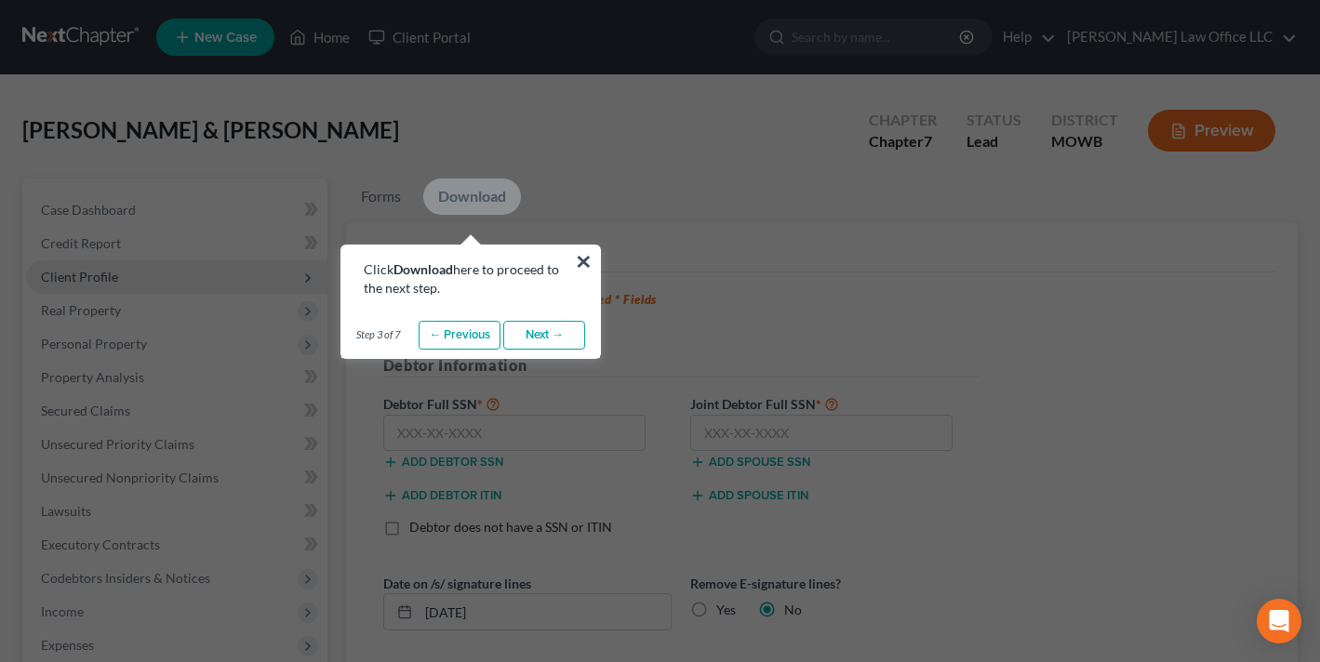
click at [545, 330] on link "Next →" at bounding box center [544, 336] width 82 height 30
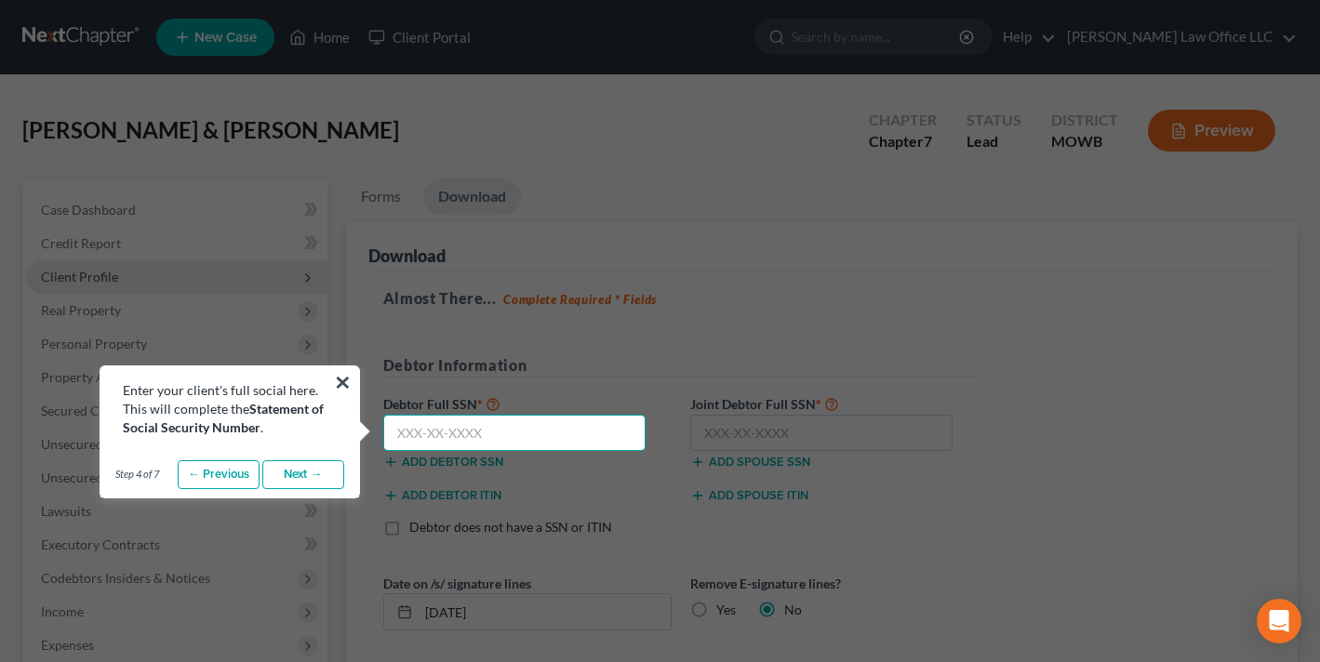
click at [439, 441] on input "text" at bounding box center [514, 433] width 263 height 37
paste input "049-86-7576"
type input "049-86-7576"
click at [333, 381] on div "Enter your client's full social here. This will complete the Statement of Socia…" at bounding box center [230, 409] width 214 height 56
